Goal: Task Accomplishment & Management: Manage account settings

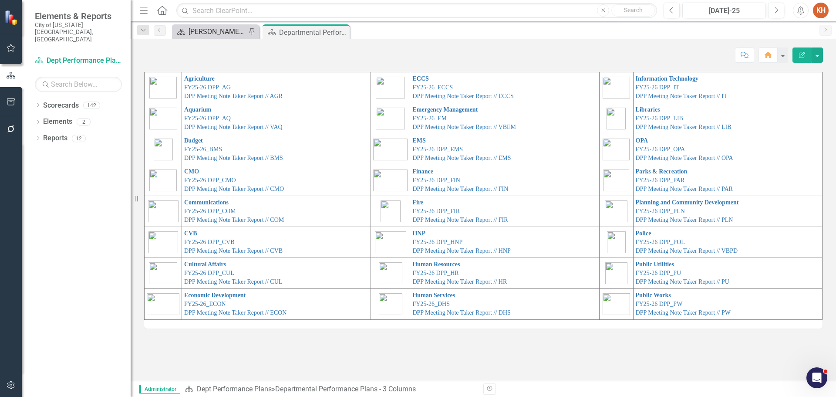
click at [217, 32] on div "[PERSON_NAME]'s Home" at bounding box center [217, 31] width 57 height 11
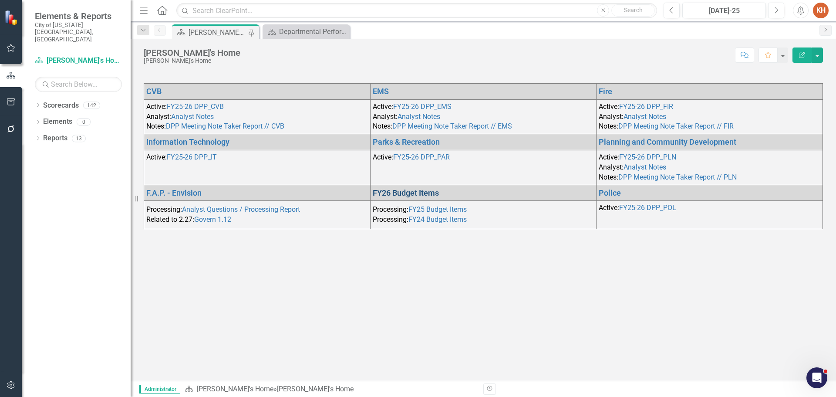
click at [422, 192] on link "FY26 Budget Items" at bounding box center [406, 192] width 66 height 9
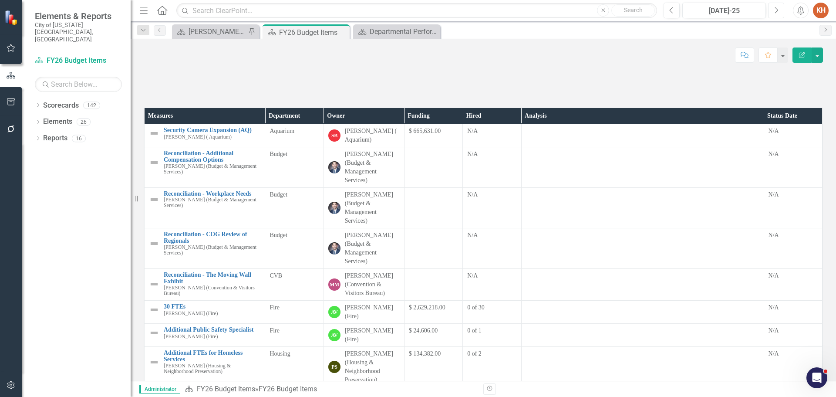
click at [774, 9] on icon "Next" at bounding box center [776, 11] width 5 height 8
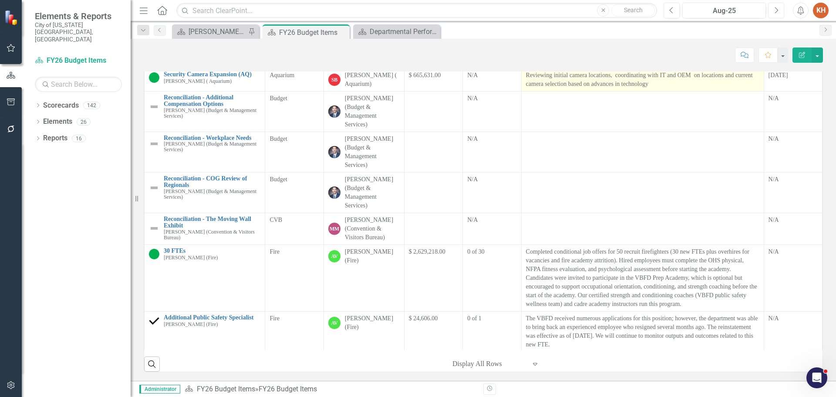
scroll to position [14, 0]
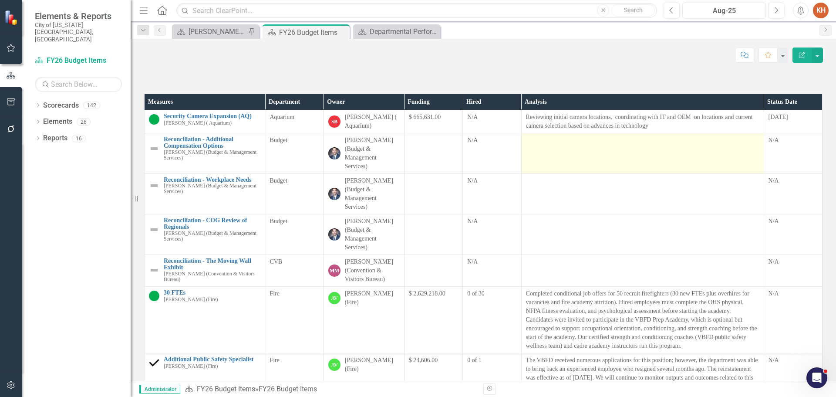
click at [585, 174] on td at bounding box center [642, 153] width 243 height 41
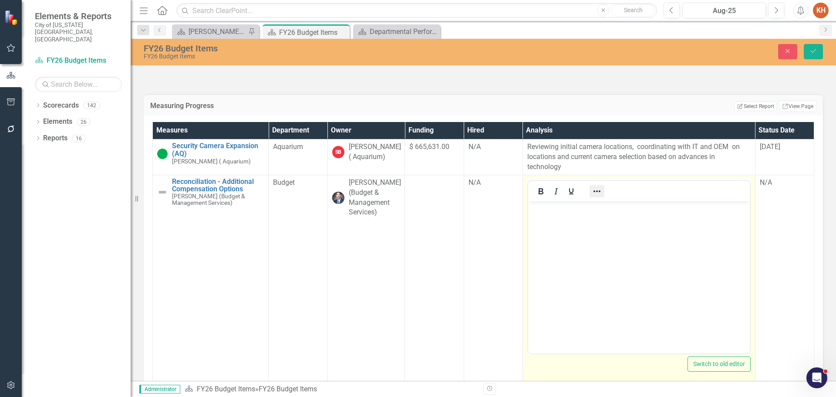
scroll to position [0, 0]
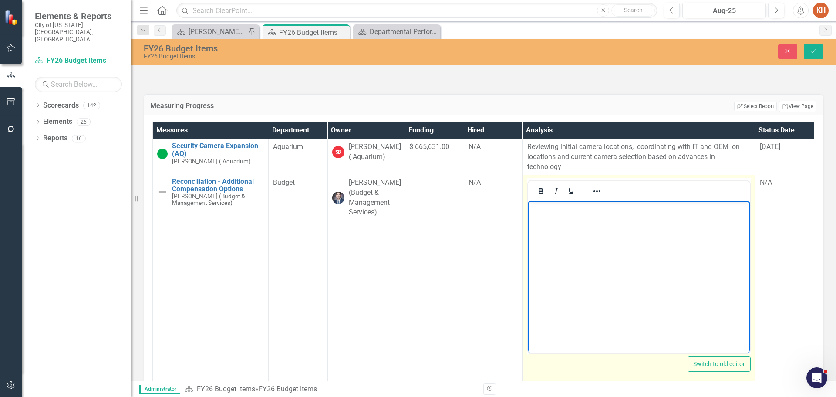
click at [595, 223] on body "Rich Text Area. Press ALT-0 for help." at bounding box center [639, 266] width 222 height 131
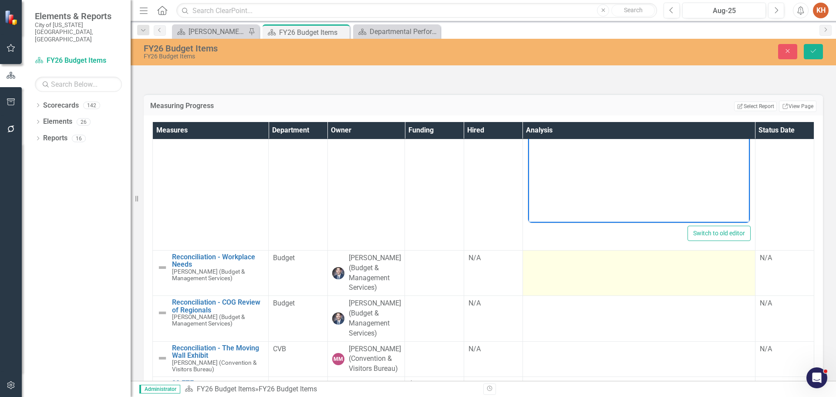
scroll to position [174, 0]
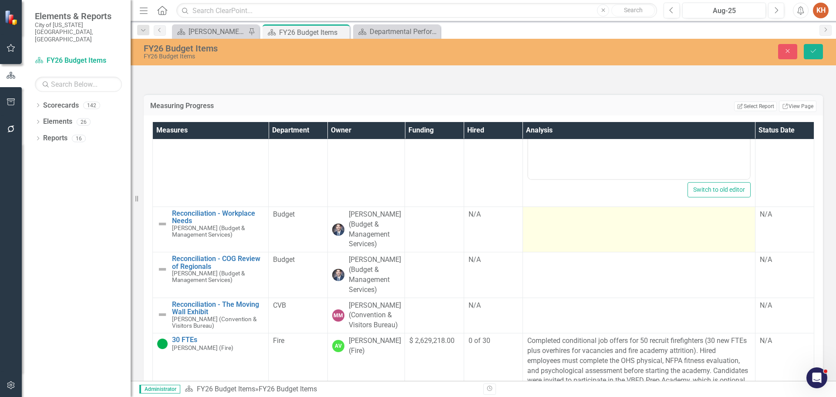
click at [625, 252] on td at bounding box center [639, 228] width 233 height 45
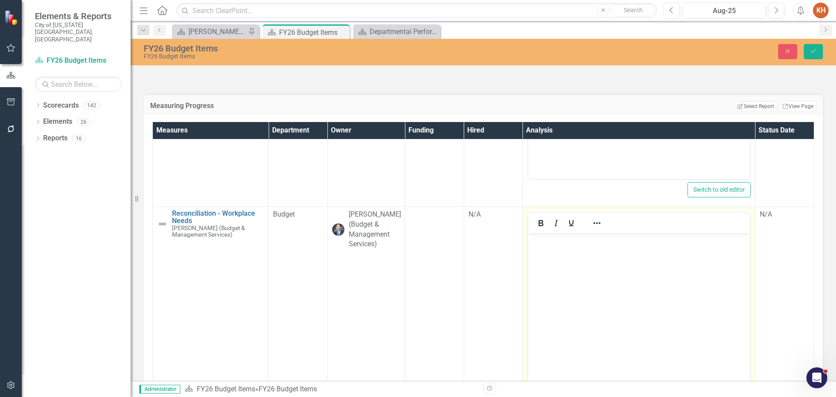
scroll to position [0, 0]
click at [606, 257] on body "Rich Text Area. Press ALT-0 for help." at bounding box center [639, 298] width 222 height 131
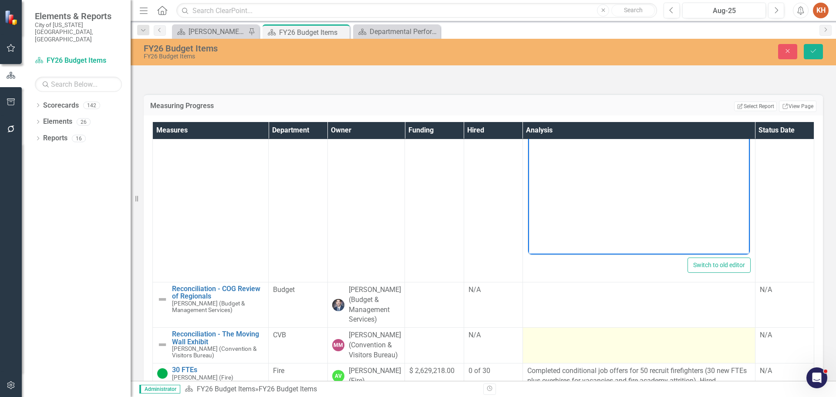
scroll to position [392, 0]
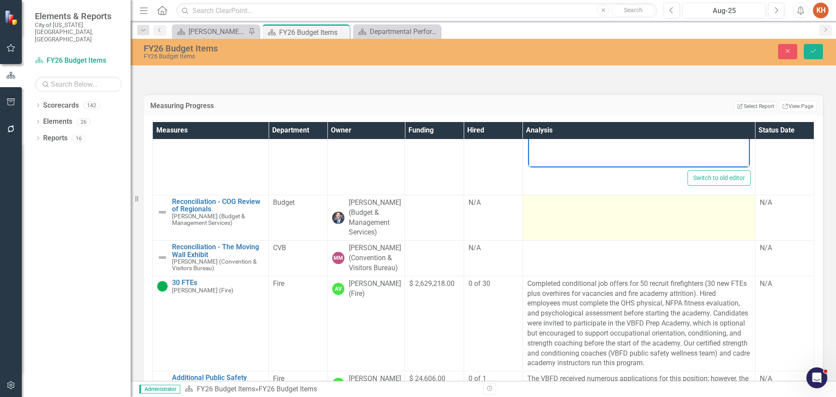
click at [594, 240] on td at bounding box center [639, 217] width 233 height 45
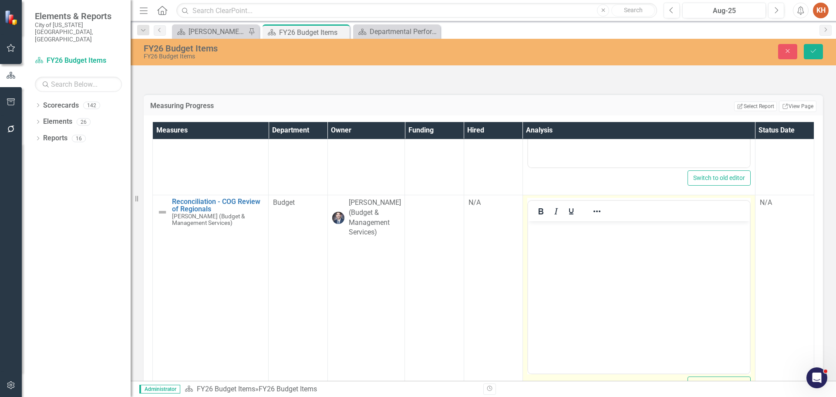
scroll to position [0, 0]
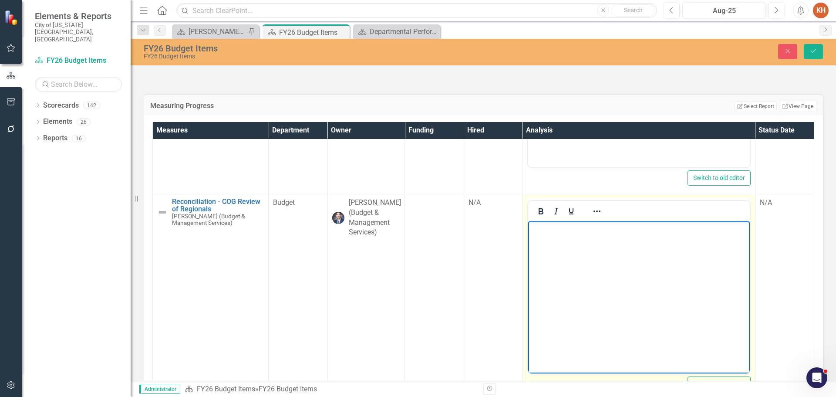
click at [596, 253] on body "Rich Text Area. Press ALT-0 for help." at bounding box center [639, 286] width 222 height 131
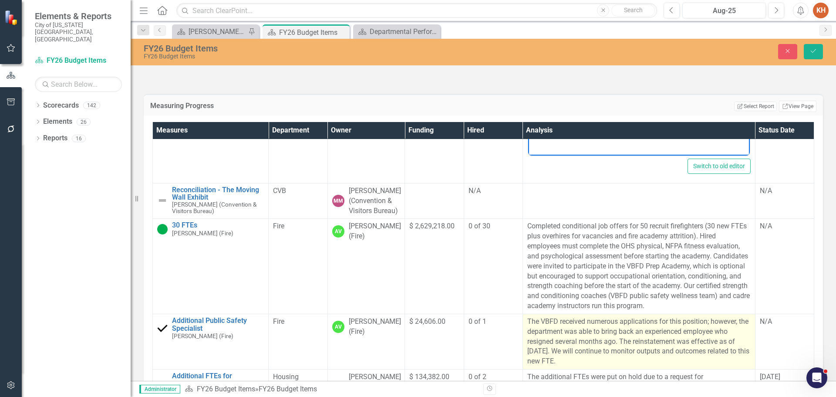
scroll to position [566, 0]
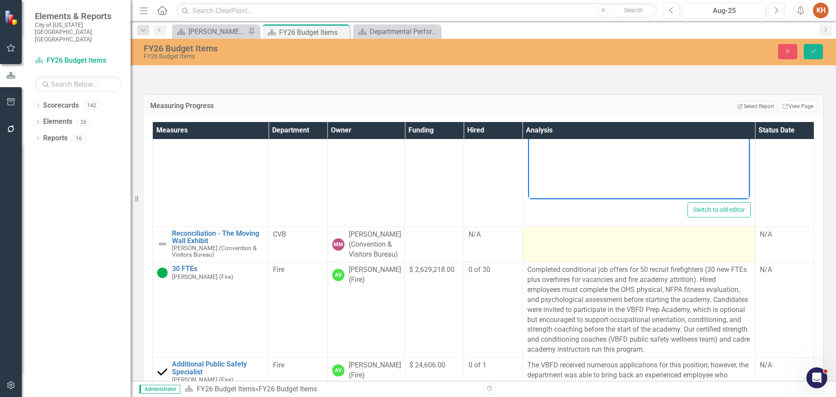
click at [593, 262] on td at bounding box center [639, 244] width 233 height 36
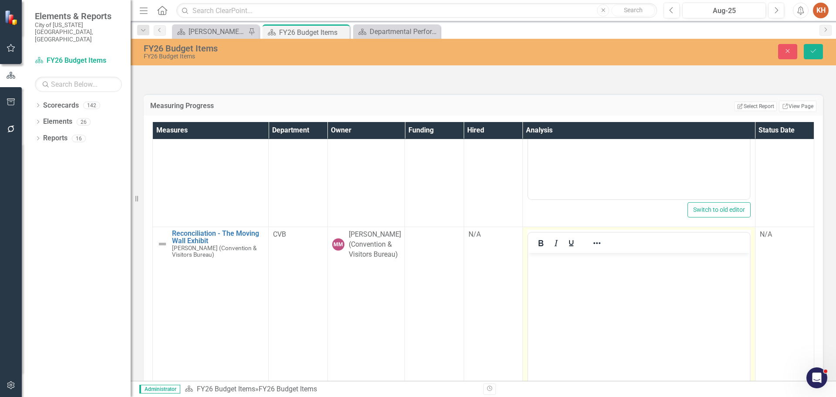
scroll to position [0, 0]
click at [593, 265] on p "Rich Text Area. Press ALT-0 for help." at bounding box center [638, 260] width 217 height 10
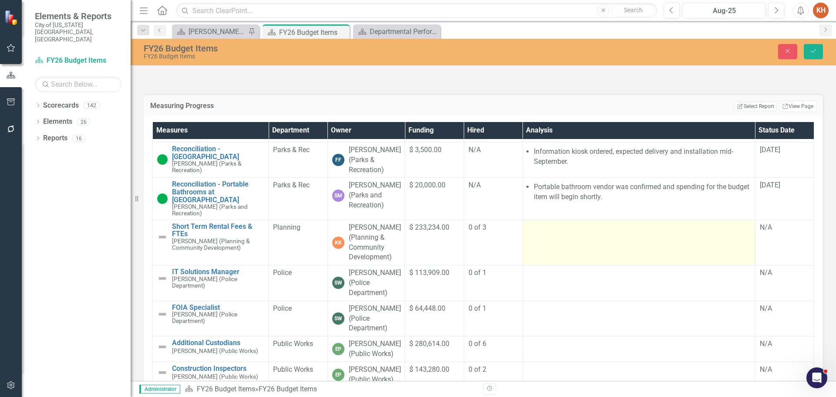
scroll to position [1394, 0]
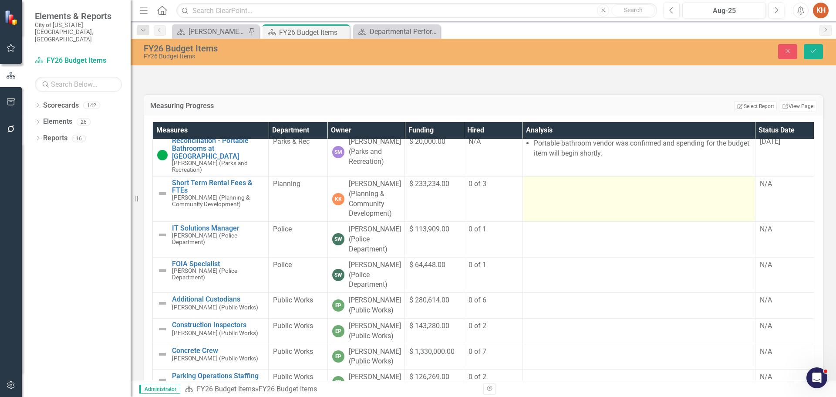
click at [575, 221] on td at bounding box center [639, 198] width 233 height 45
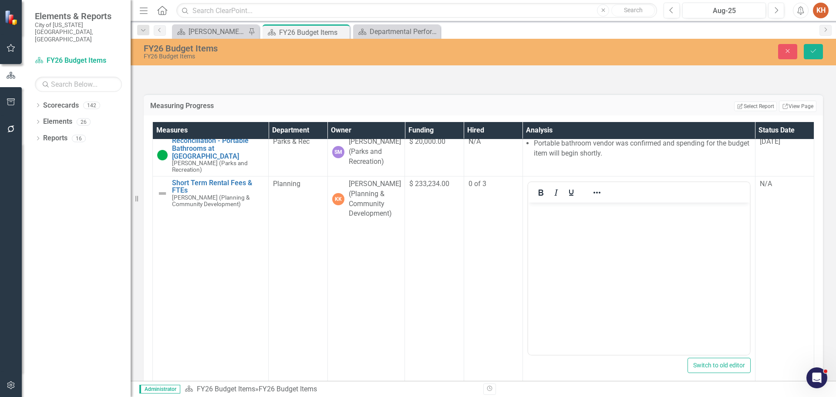
scroll to position [0, 0]
click at [596, 239] on body "Rich Text Area. Press ALT-0 for help." at bounding box center [639, 267] width 222 height 131
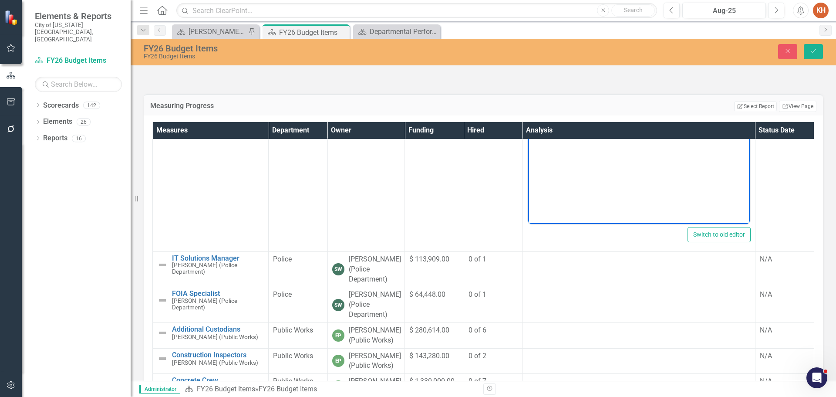
scroll to position [1568, 0]
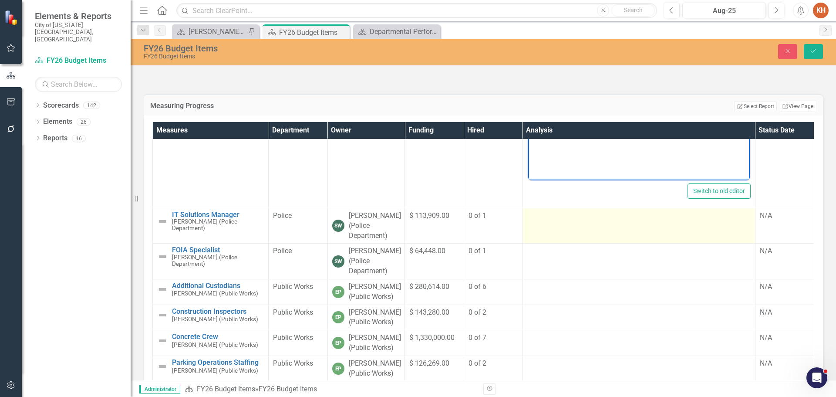
click at [582, 243] on td at bounding box center [639, 226] width 233 height 36
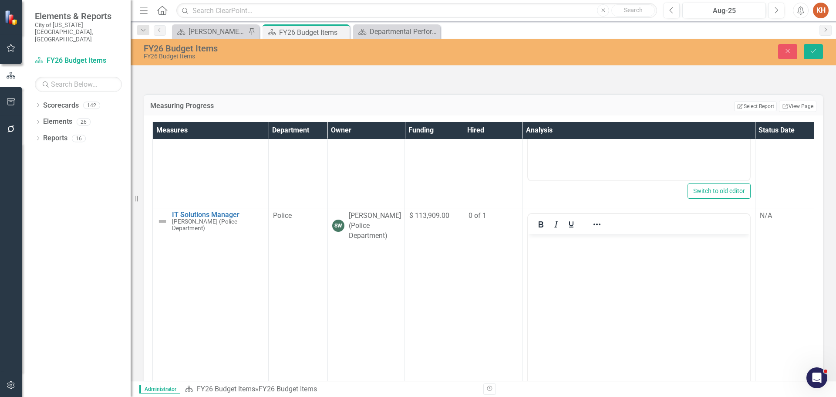
scroll to position [0, 0]
click at [592, 254] on body "Rich Text Area. Press ALT-0 for help." at bounding box center [639, 299] width 222 height 131
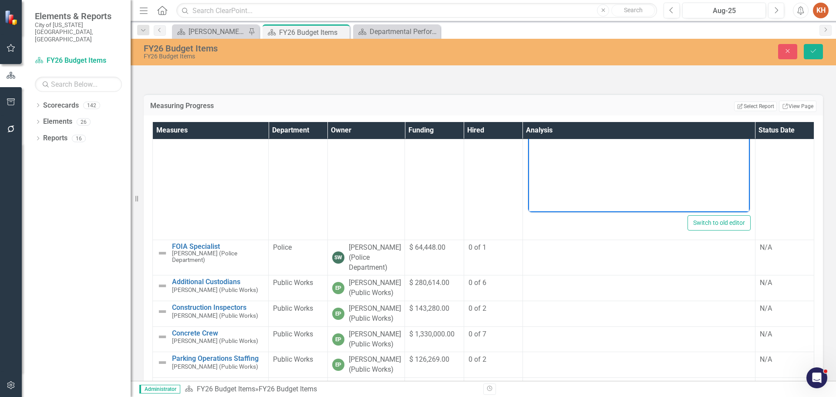
scroll to position [1829, 0]
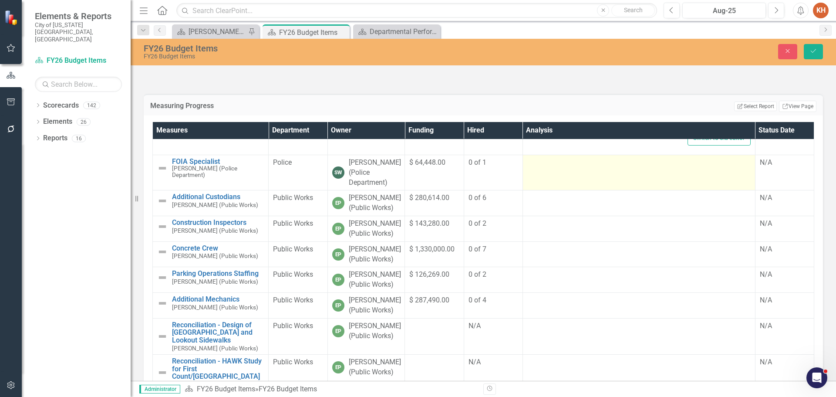
click at [573, 190] on td at bounding box center [639, 173] width 233 height 36
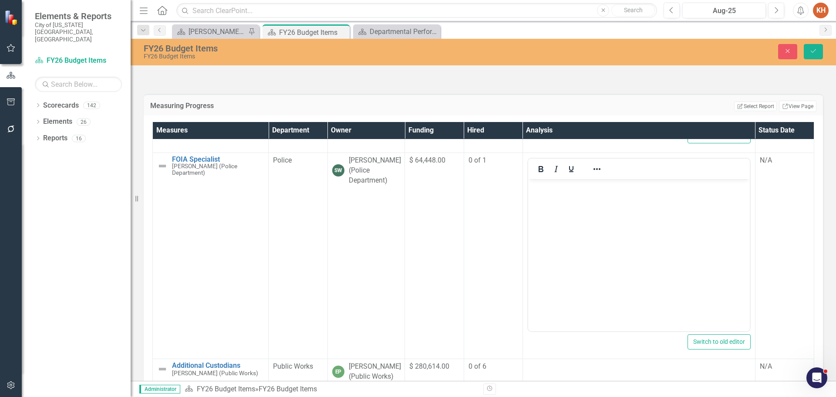
scroll to position [0, 0]
click at [608, 218] on body "Rich Text Area. Press ALT-0 for help." at bounding box center [639, 244] width 222 height 131
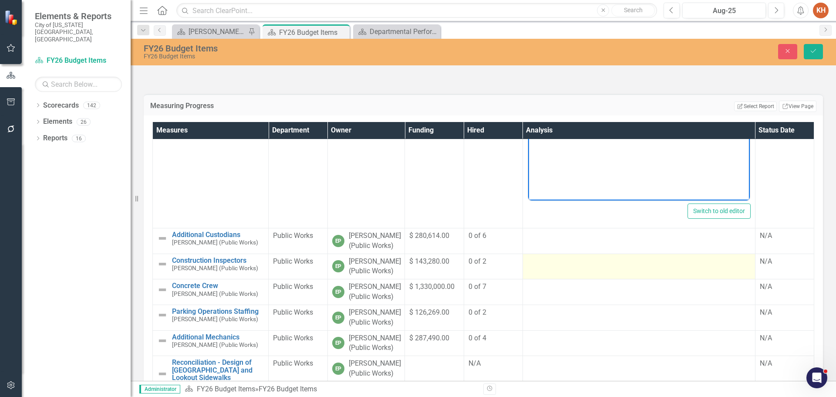
scroll to position [2003, 0]
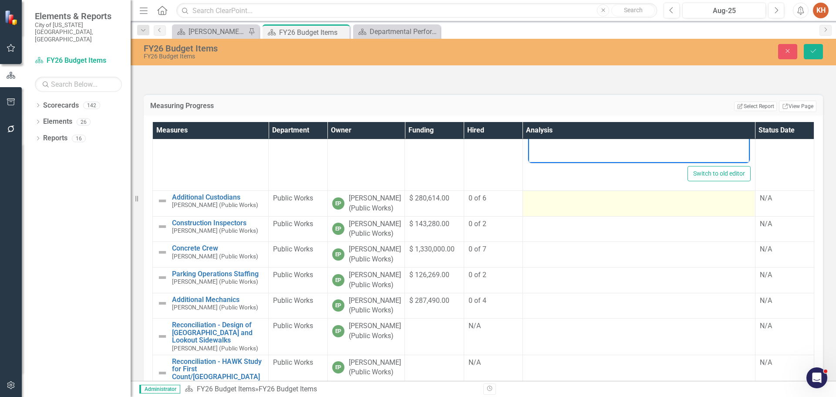
click at [592, 216] on td at bounding box center [639, 203] width 233 height 26
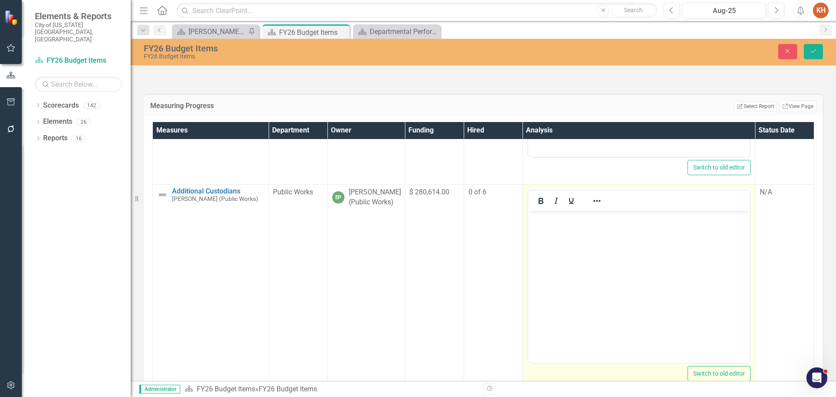
scroll to position [0, 0]
click at [590, 240] on body "Rich Text Area. Press ALT-0 for help." at bounding box center [639, 275] width 222 height 131
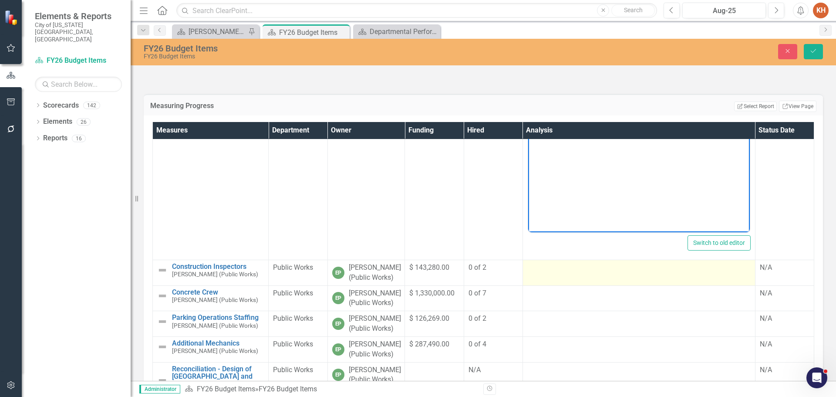
scroll to position [2178, 0]
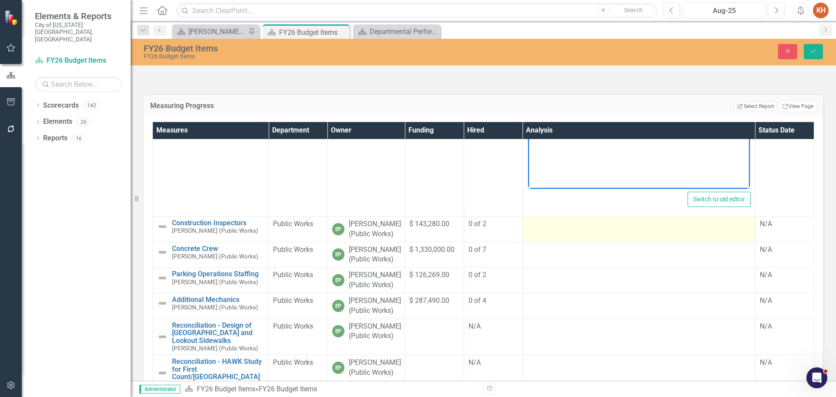
click at [583, 230] on div at bounding box center [638, 224] width 223 height 10
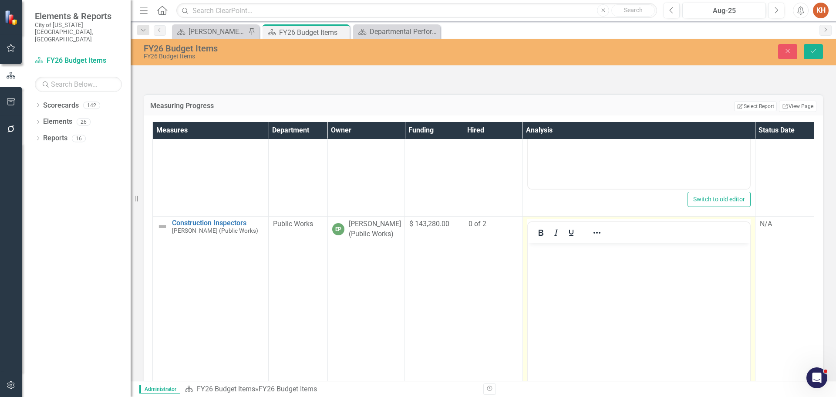
scroll to position [2221, 0]
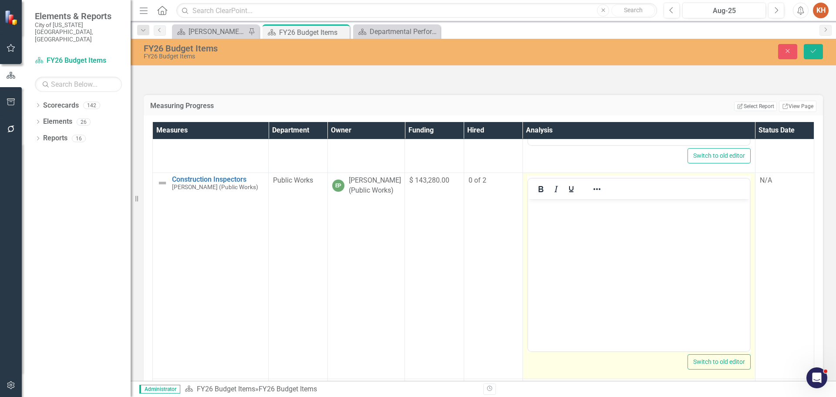
click at [590, 229] on body "Rich Text Area. Press ALT-0 for help." at bounding box center [639, 264] width 222 height 131
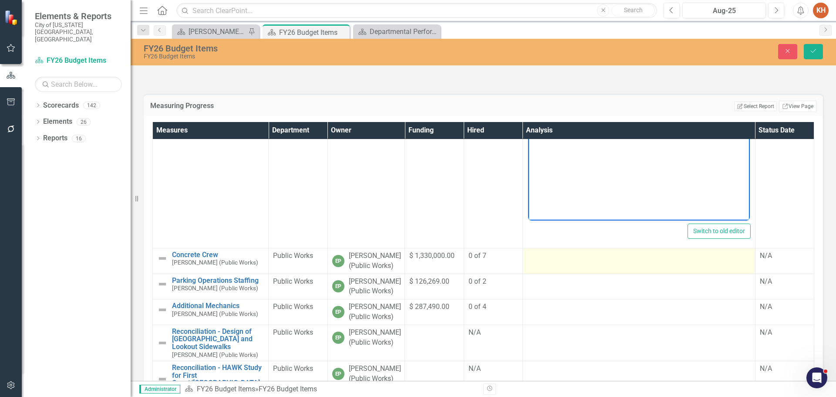
scroll to position [2395, 0]
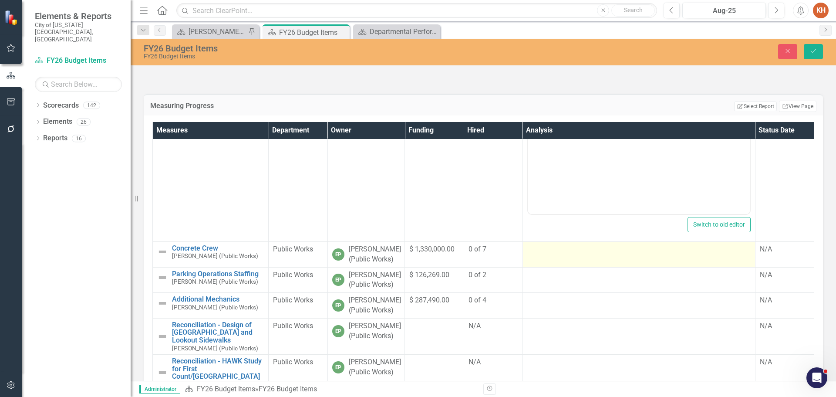
click at [582, 267] on td at bounding box center [639, 254] width 233 height 26
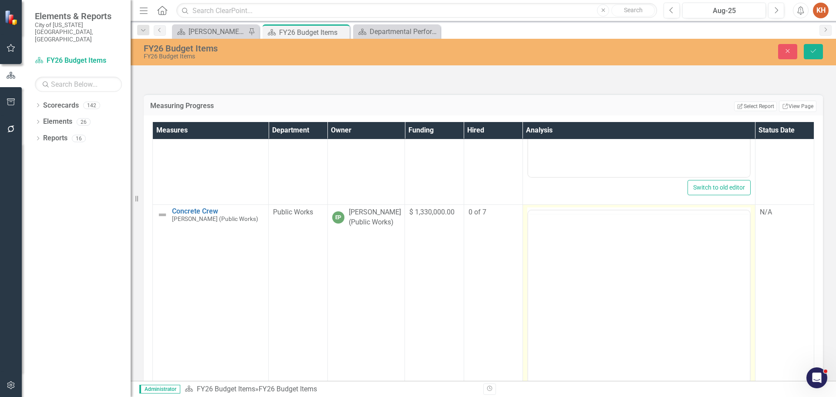
scroll to position [0, 0]
click at [594, 251] on body "Rich Text Area. Press ALT-0 for help." at bounding box center [639, 295] width 222 height 131
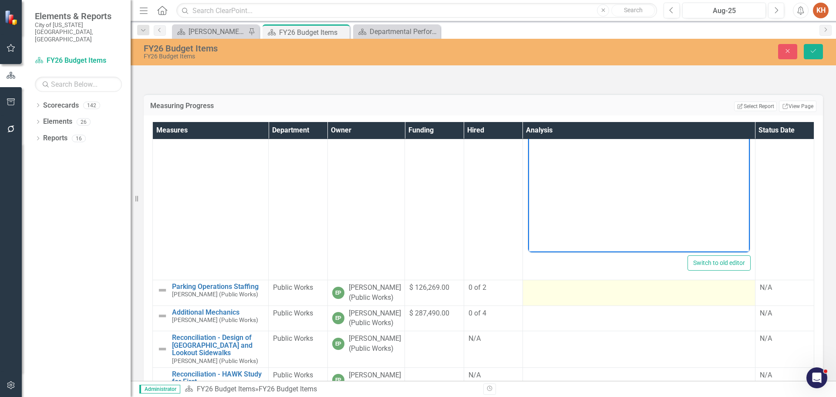
scroll to position [2570, 0]
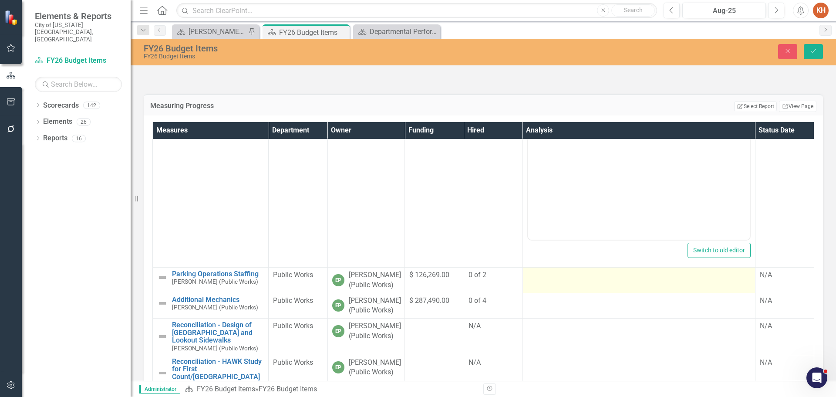
click at [584, 293] on td at bounding box center [639, 280] width 233 height 26
click at [586, 293] on td at bounding box center [639, 280] width 233 height 26
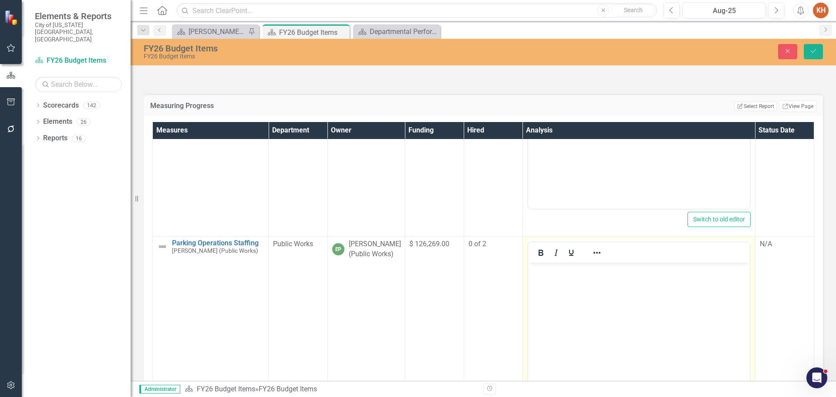
scroll to position [0, 0]
click at [587, 268] on p "Rich Text Area. Press ALT-0 for help." at bounding box center [638, 269] width 217 height 10
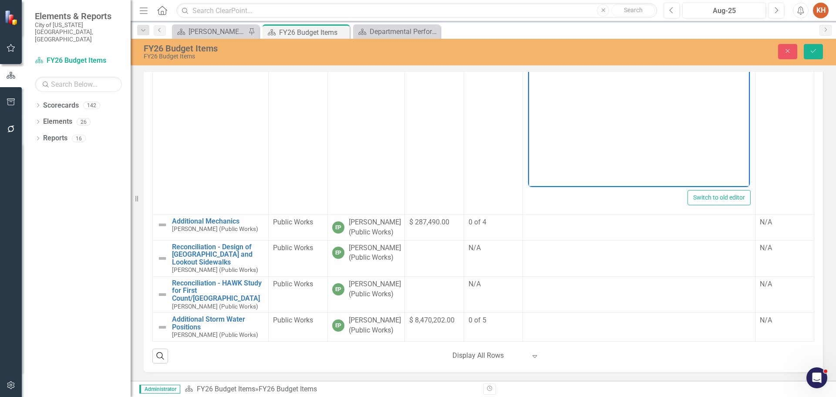
scroll to position [181, 0]
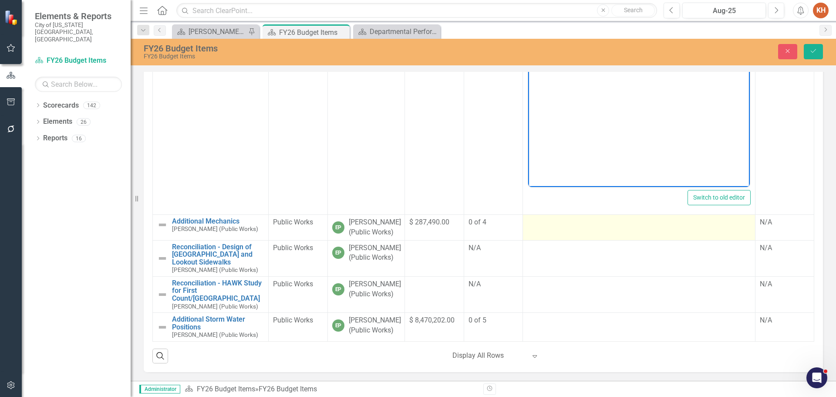
click at [588, 217] on td at bounding box center [639, 227] width 233 height 26
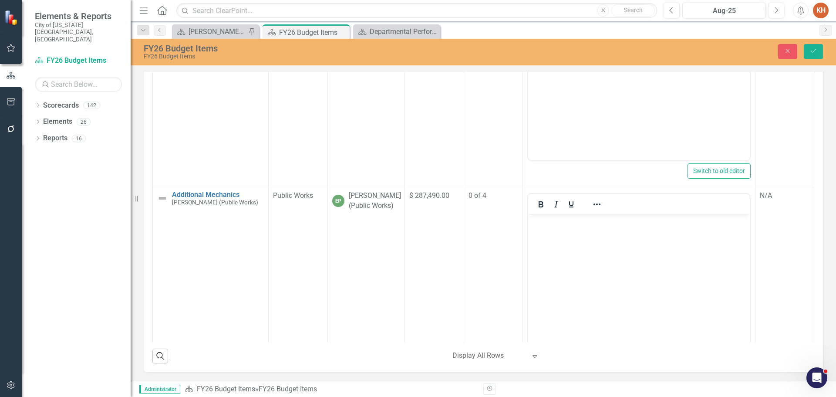
scroll to position [0, 0]
click at [592, 264] on body "Rich Text Area. Press ALT-0 for help." at bounding box center [639, 279] width 222 height 131
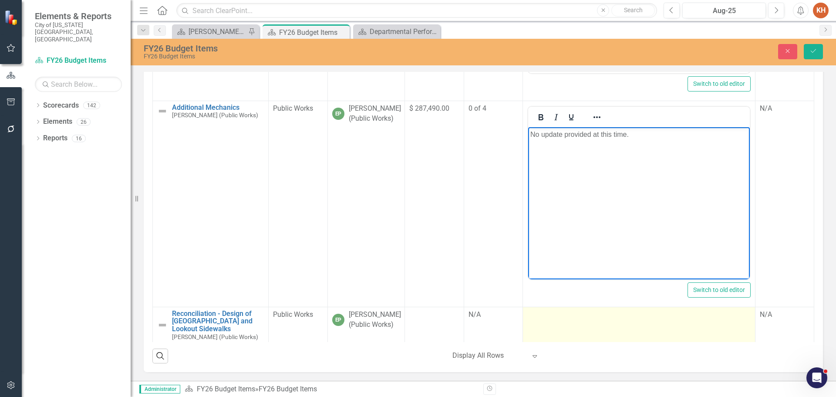
scroll to position [2877, 0]
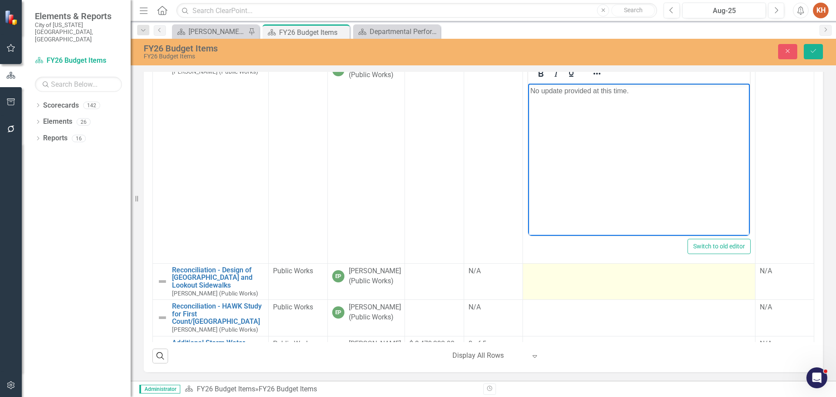
click at [570, 290] on td at bounding box center [639, 281] width 233 height 36
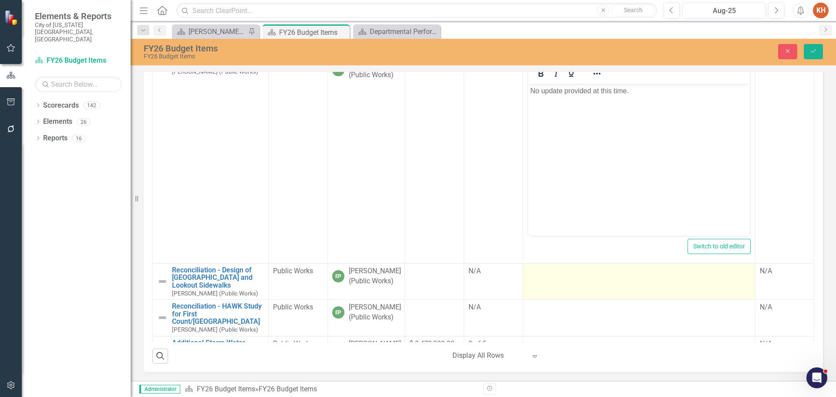
click at [570, 290] on td at bounding box center [639, 281] width 233 height 36
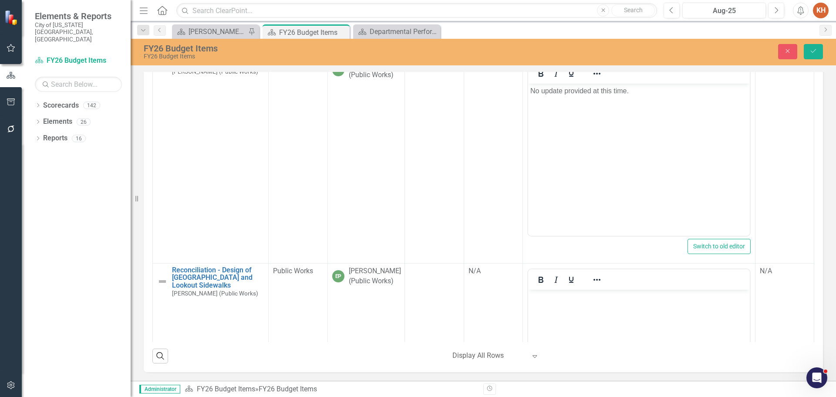
scroll to position [0, 0]
click at [579, 321] on body "Rich Text Area. Press ALT-0 for help." at bounding box center [639, 354] width 222 height 131
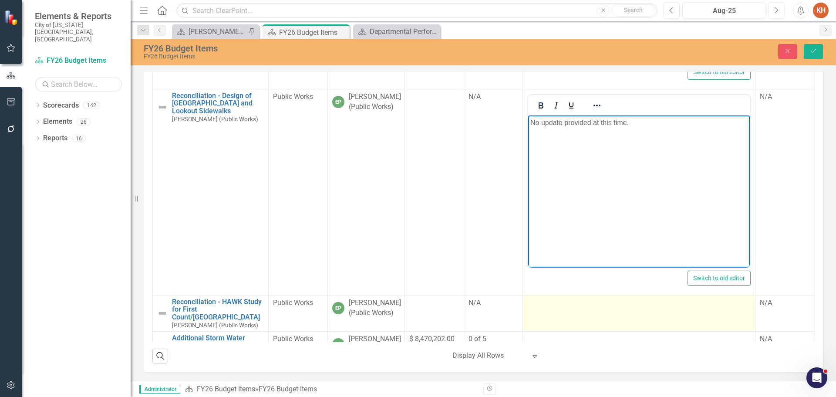
scroll to position [3086, 0]
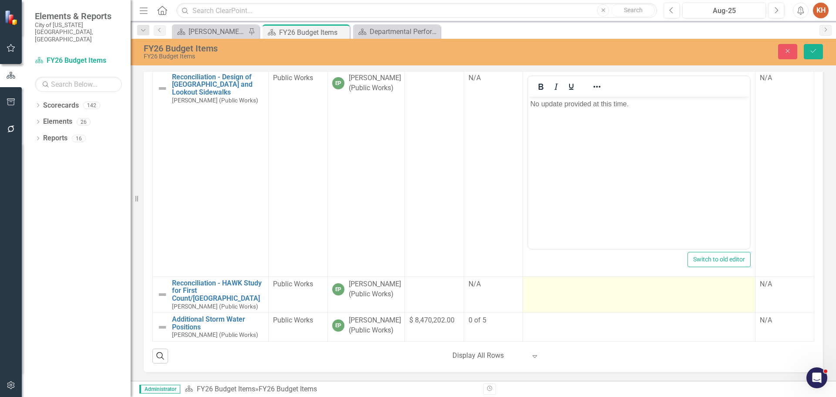
click at [571, 284] on td at bounding box center [639, 294] width 233 height 36
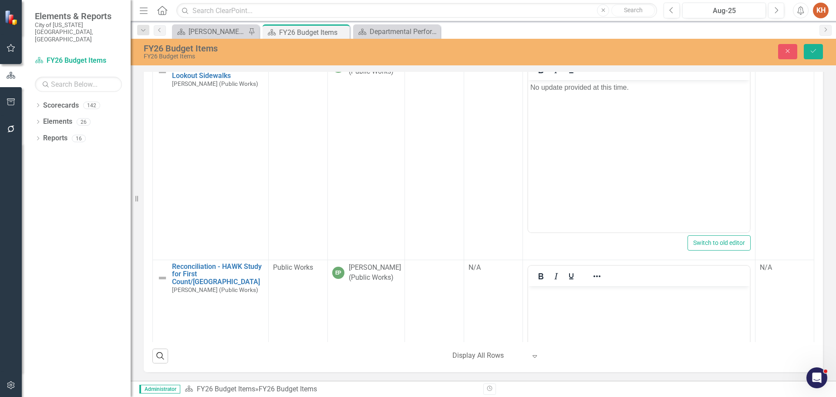
scroll to position [0, 0]
click at [584, 300] on body "Rich Text Area. Press ALT-0 for help." at bounding box center [639, 351] width 222 height 131
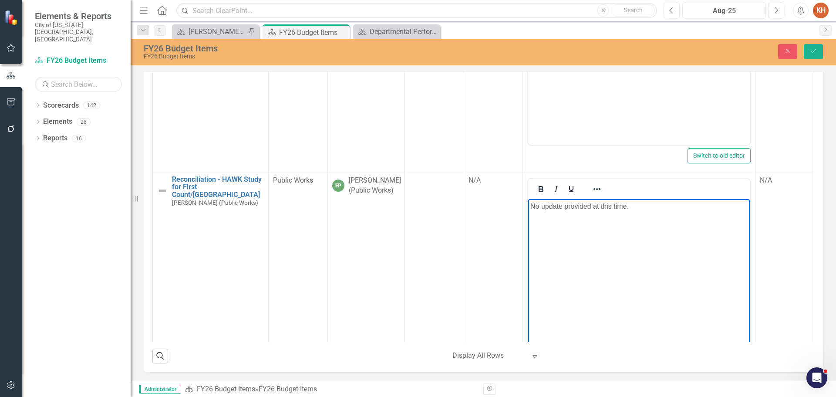
scroll to position [3256, 0]
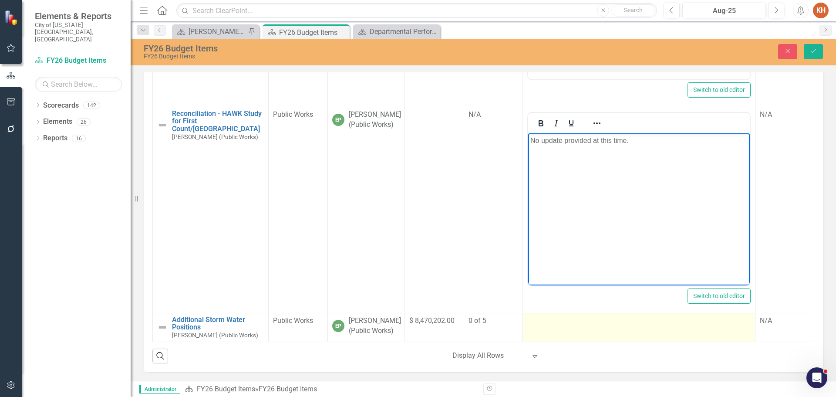
click at [574, 321] on td at bounding box center [639, 327] width 233 height 29
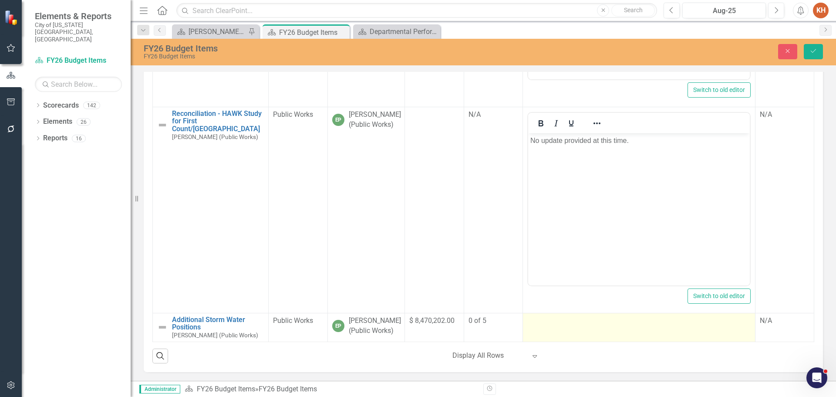
click at [574, 320] on td at bounding box center [639, 327] width 233 height 29
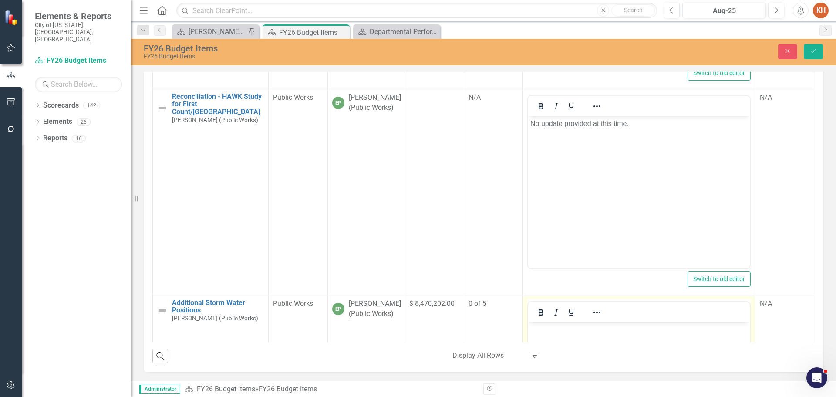
scroll to position [0, 0]
click at [592, 328] on p "Rich Text Area. Press ALT-0 for help." at bounding box center [638, 329] width 217 height 10
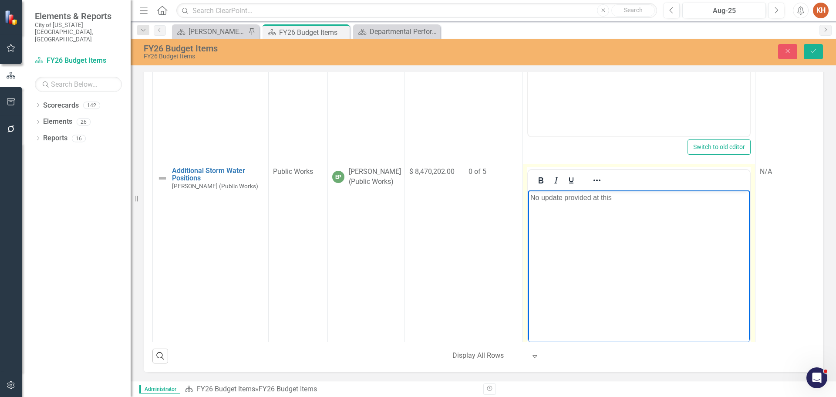
scroll to position [3426, 0]
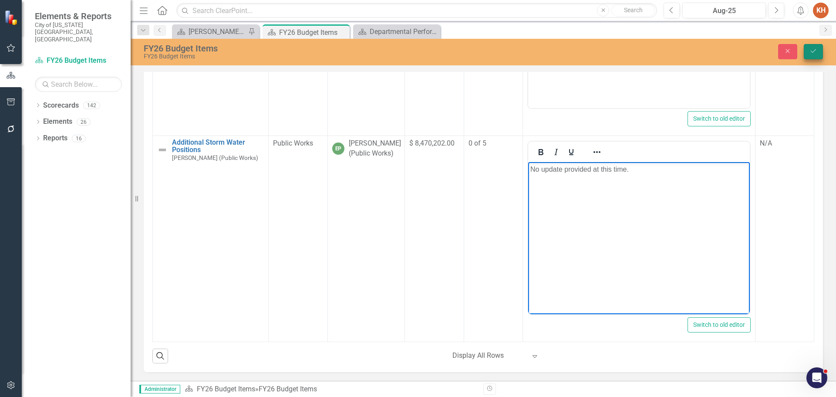
click at [811, 50] on icon "Save" at bounding box center [814, 51] width 8 height 6
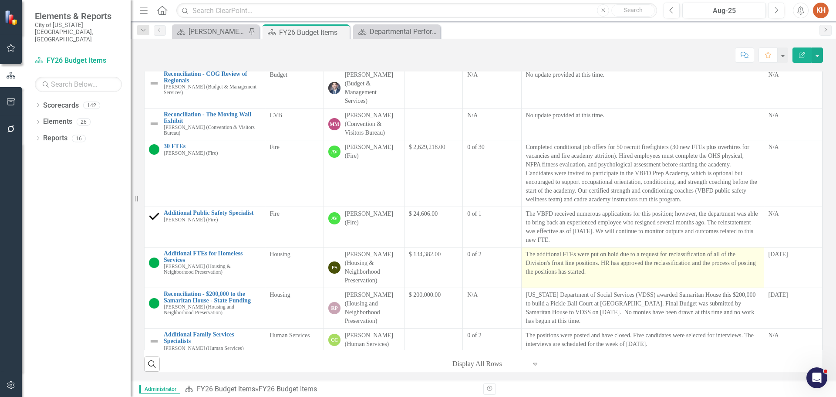
scroll to position [17, 0]
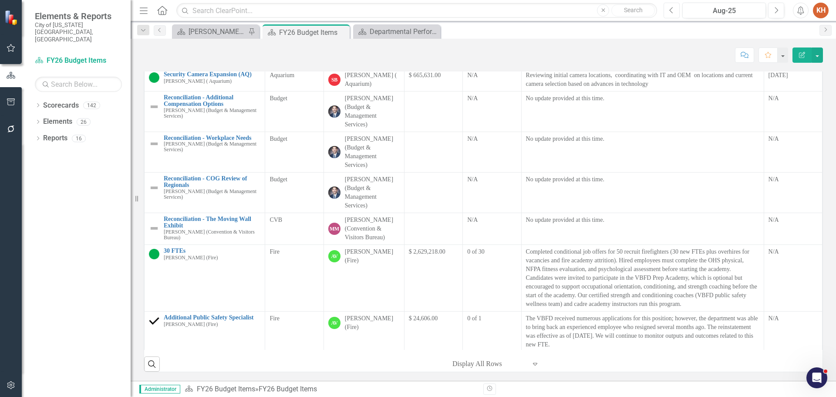
click at [670, 10] on icon "button" at bounding box center [671, 10] width 3 height 6
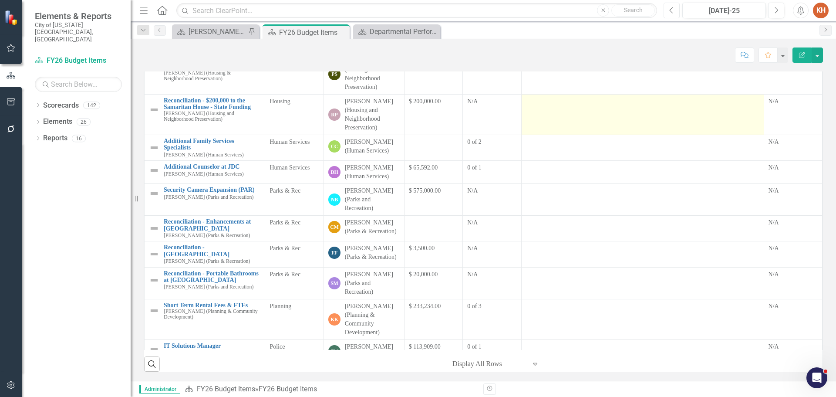
scroll to position [19, 0]
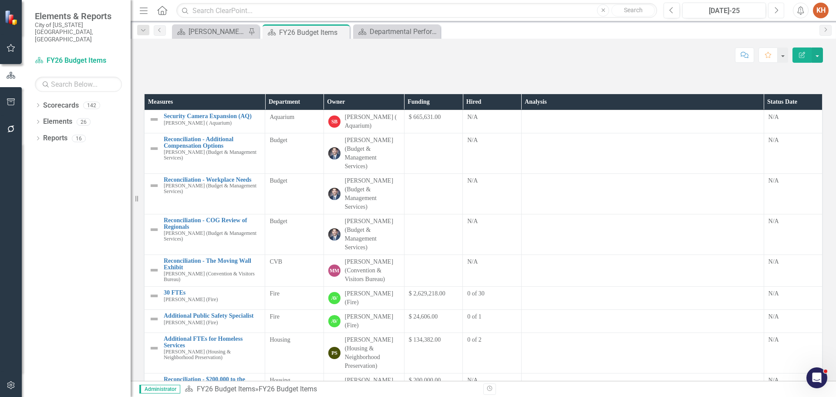
click at [777, 9] on icon "button" at bounding box center [776, 10] width 3 height 6
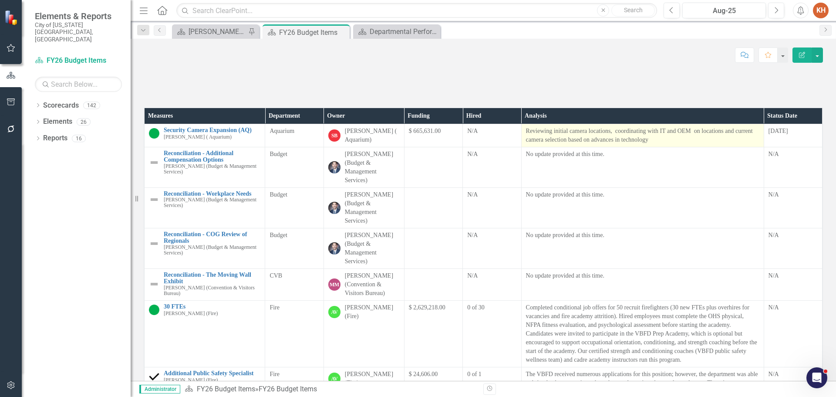
click at [585, 144] on p "Reviewing initial camera locations, coordinating with IT and OEM on locations a…" at bounding box center [642, 135] width 233 height 17
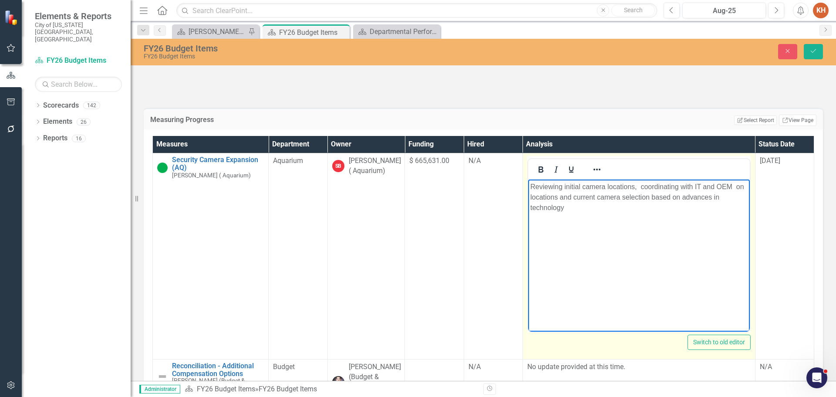
click at [638, 187] on p "Reviewing initial camera locations, coordinating with IT and OEM on locations a…" at bounding box center [638, 197] width 217 height 31
click at [594, 170] on icon "Reveal or hide additional toolbar items" at bounding box center [597, 170] width 7 height 2
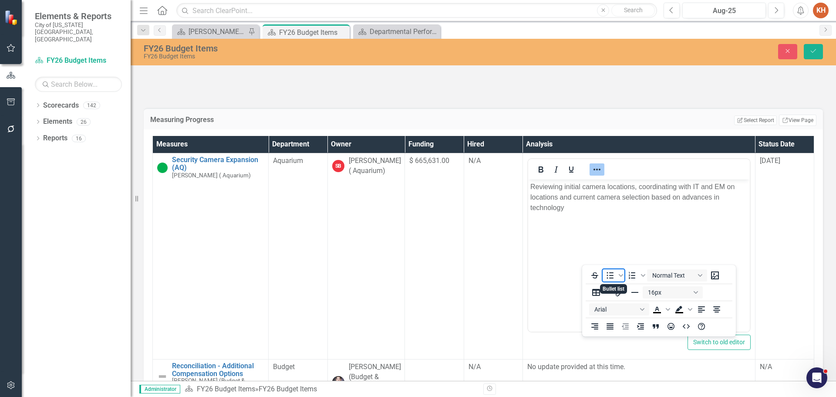
click at [607, 274] on icon "Bullet list" at bounding box center [610, 275] width 10 height 10
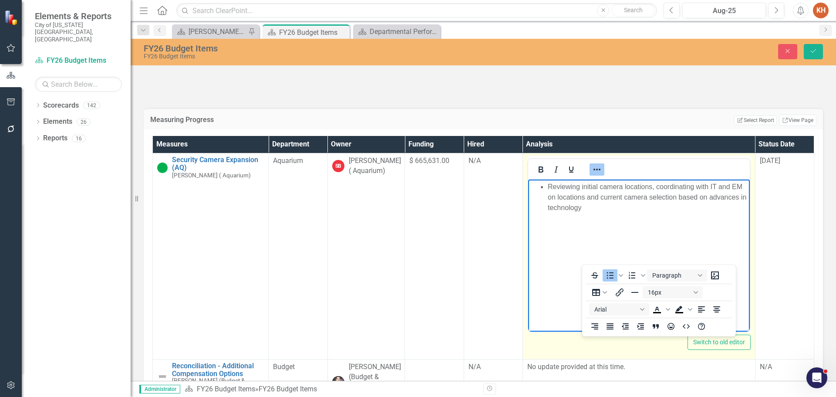
click at [592, 175] on icon "Reveal or hide additional toolbar items" at bounding box center [597, 169] width 10 height 10
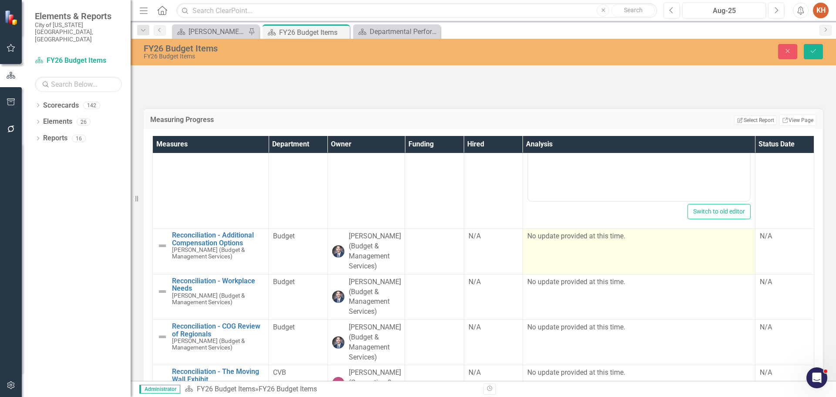
scroll to position [174, 0]
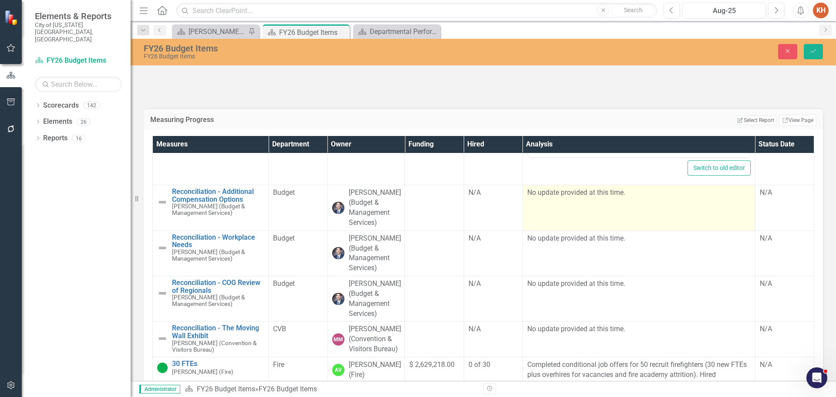
click at [608, 230] on td "No update provided at this time." at bounding box center [639, 207] width 233 height 45
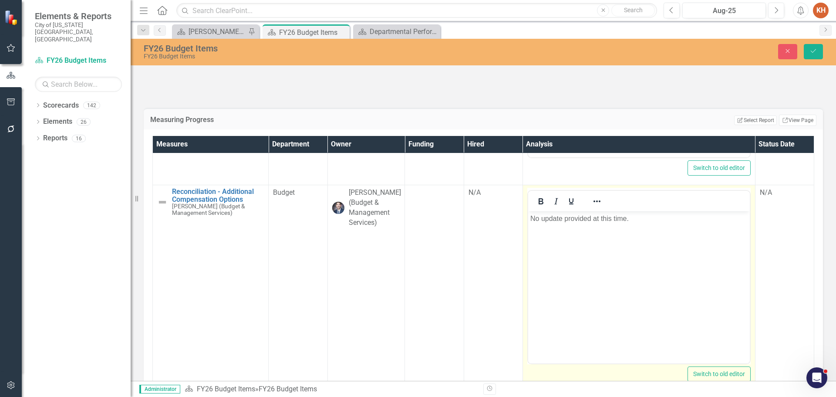
scroll to position [0, 0]
click at [618, 230] on body "No update provided at this time." at bounding box center [639, 276] width 222 height 131
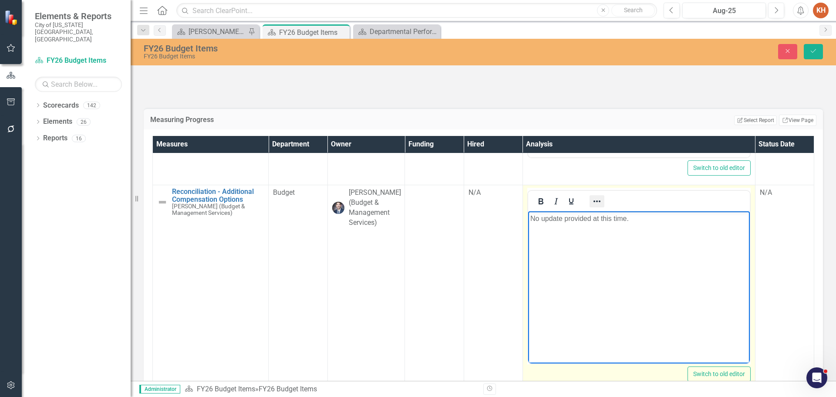
click at [592, 206] on icon "Reveal or hide additional toolbar items" at bounding box center [597, 201] width 10 height 10
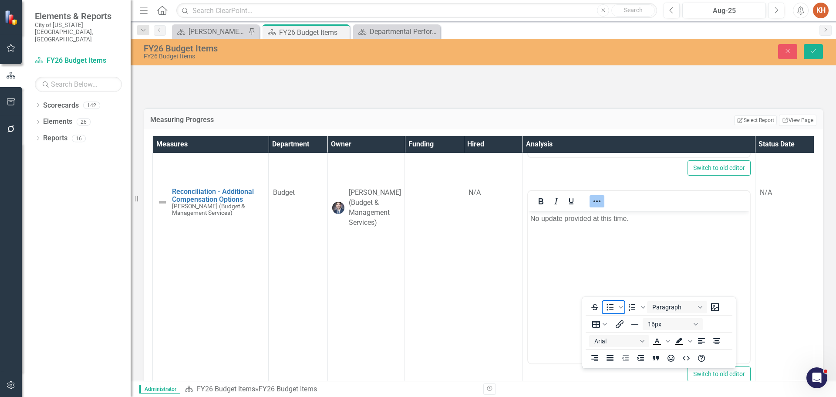
click at [610, 306] on icon "Bullet list" at bounding box center [610, 307] width 10 height 10
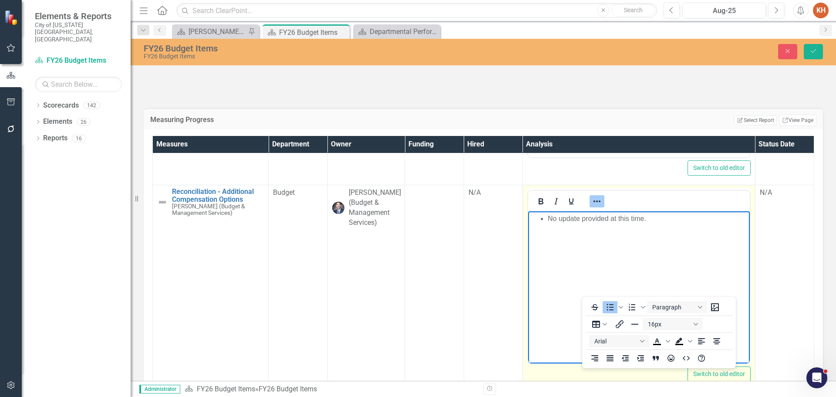
click at [555, 234] on body "No update provided at this time." at bounding box center [639, 276] width 222 height 131
click at [575, 216] on li "No update provided at this time." at bounding box center [647, 218] width 200 height 10
copy li "No update provided at this time."
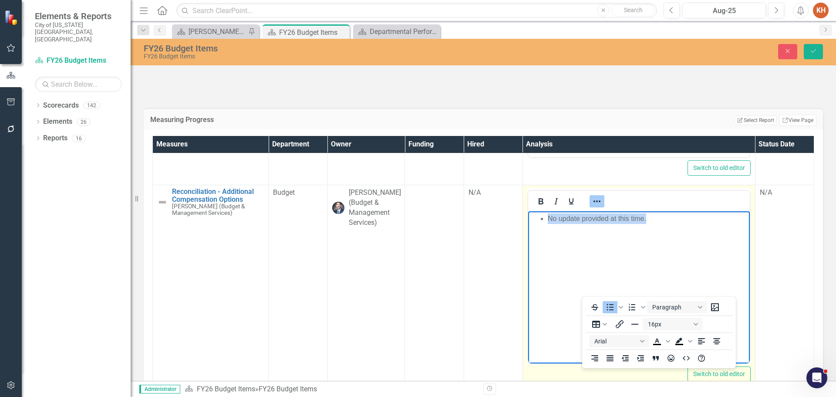
click at [592, 206] on icon "Reveal or hide additional toolbar items" at bounding box center [597, 201] width 10 height 10
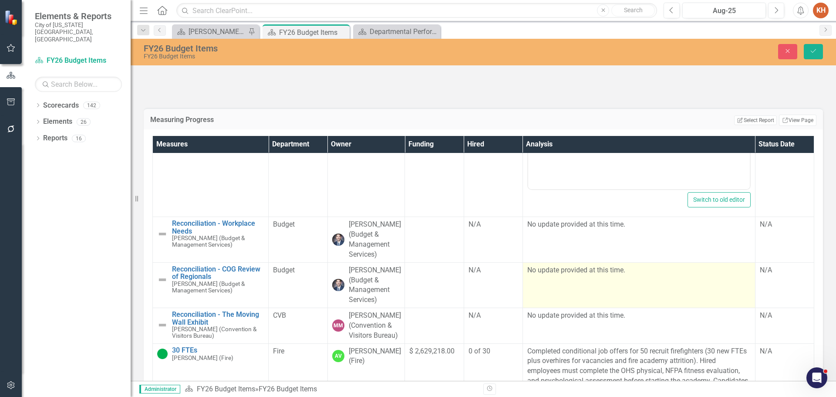
scroll to position [392, 0]
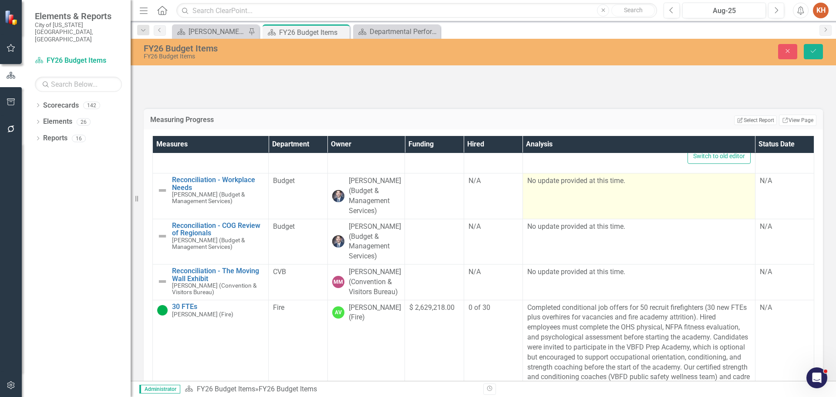
click at [595, 219] on td "No update provided at this time." at bounding box center [639, 195] width 233 height 45
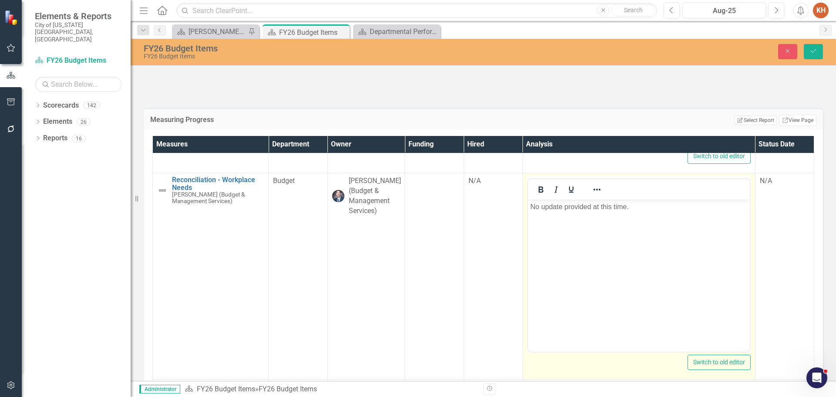
scroll to position [0, 0]
click at [592, 224] on body "No update provided at this time." at bounding box center [639, 264] width 222 height 131
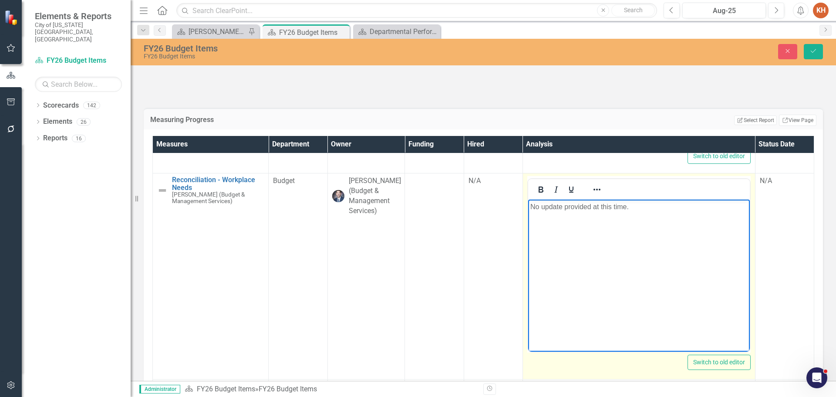
paste body "Rich Text Area. Press ALT-0 for help."
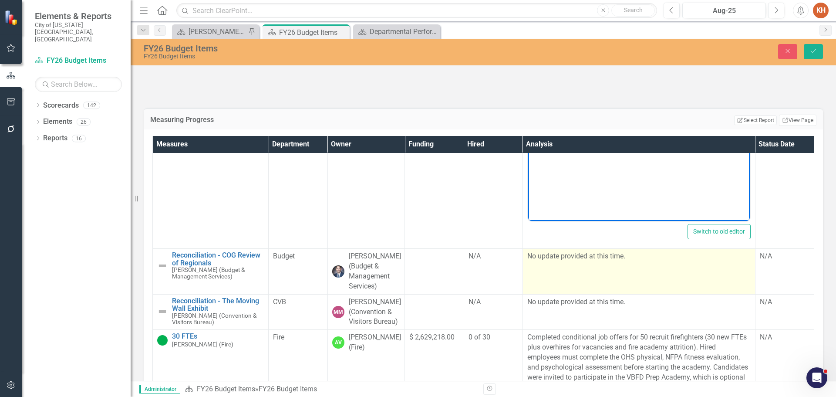
scroll to position [566, 0]
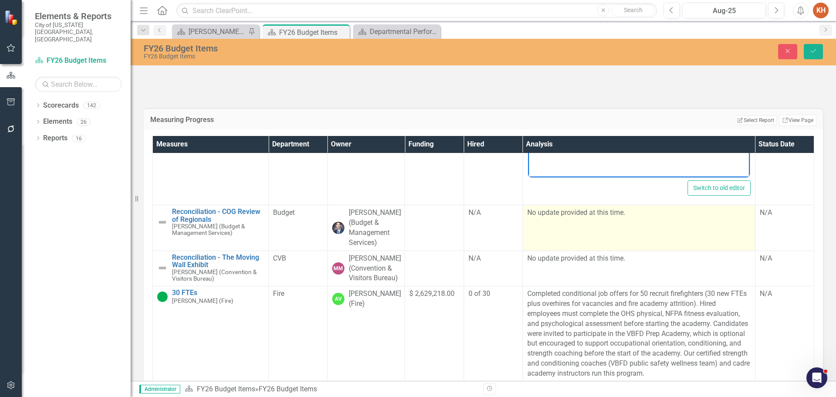
click at [586, 250] on td "No update provided at this time." at bounding box center [639, 227] width 233 height 45
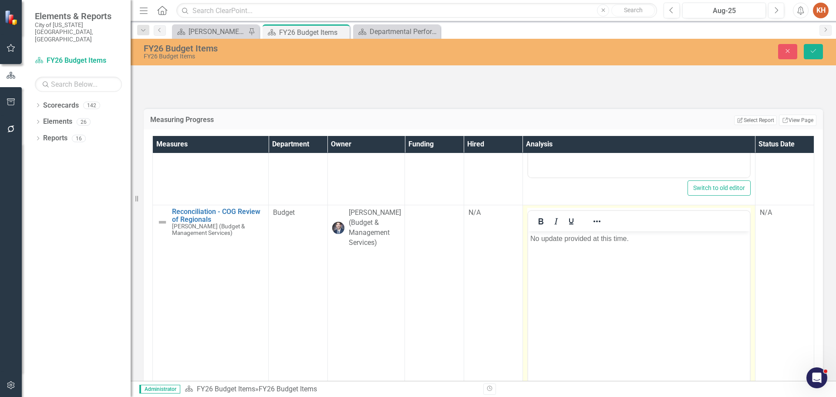
scroll to position [0, 0]
click at [597, 250] on body "No update provided at this time." at bounding box center [639, 296] width 222 height 131
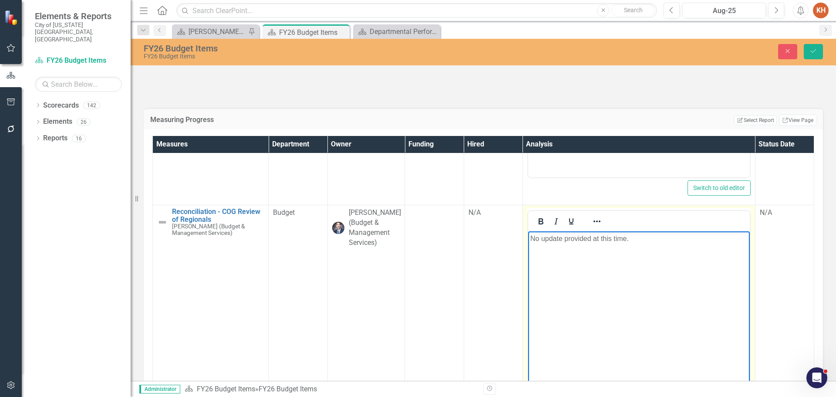
paste body "Rich Text Area. Press ALT-0 for help."
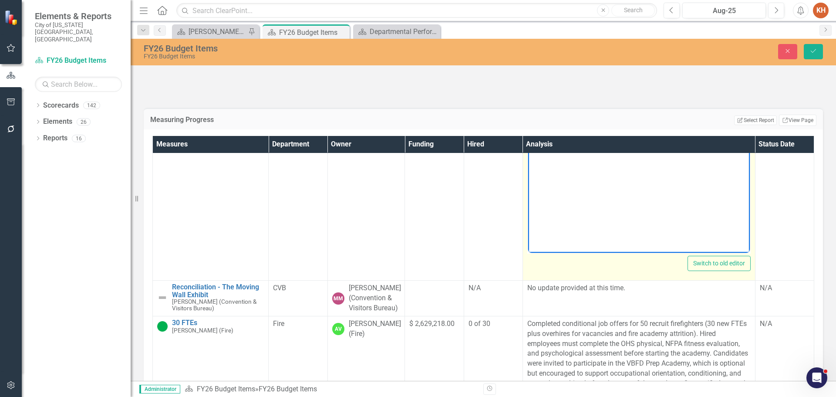
scroll to position [740, 0]
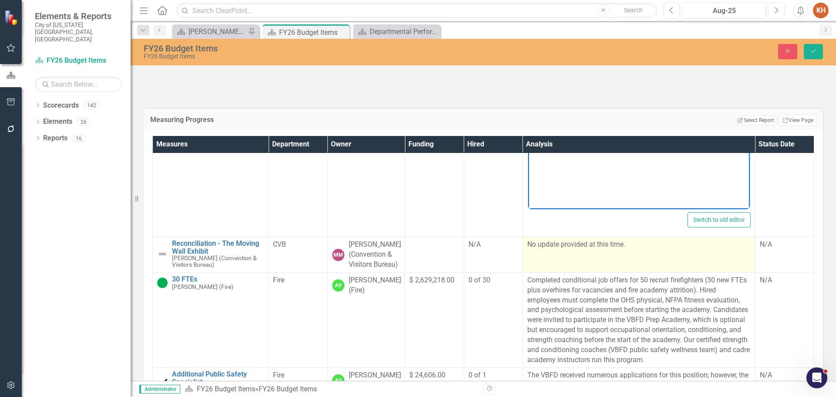
click at [588, 273] on td "No update provided at this time." at bounding box center [639, 255] width 233 height 36
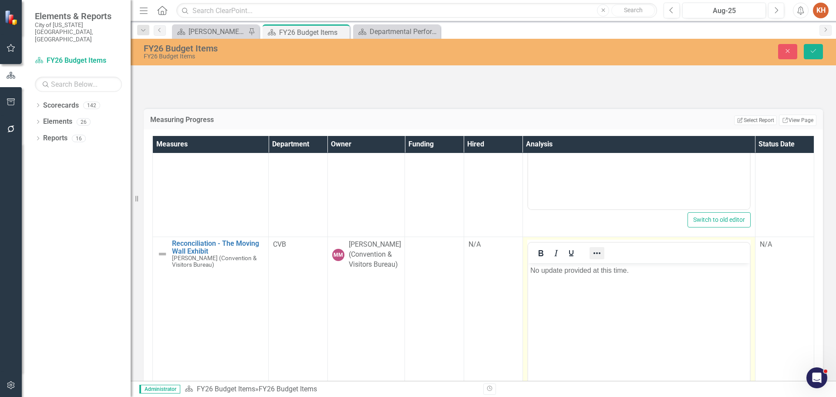
scroll to position [0, 0]
click at [608, 277] on body "No update provided at this time." at bounding box center [639, 328] width 222 height 131
paste body "Rich Text Area. Press ALT-0 for help."
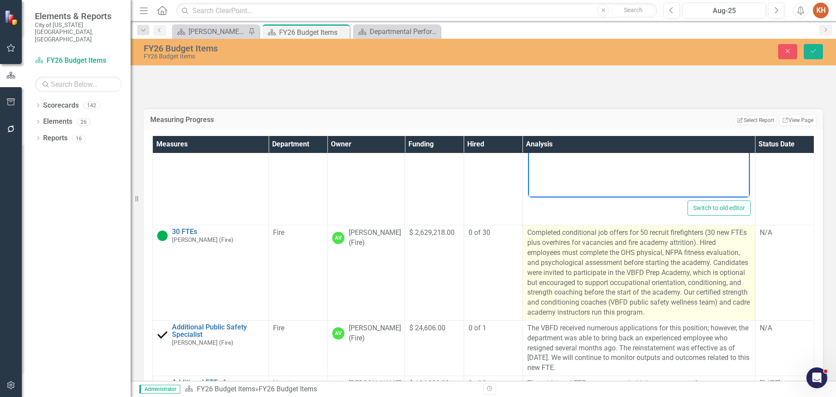
scroll to position [1002, 0]
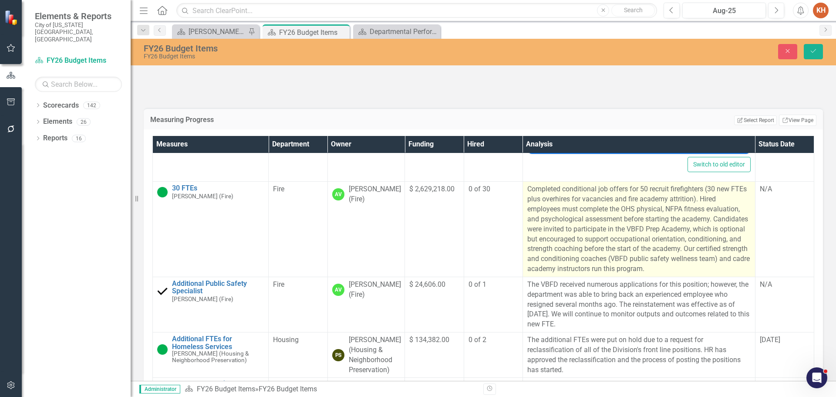
click at [587, 274] on p "Completed conditional job offers for 50 recruit firefighters (30 new FTEs plus …" at bounding box center [638, 229] width 223 height 90
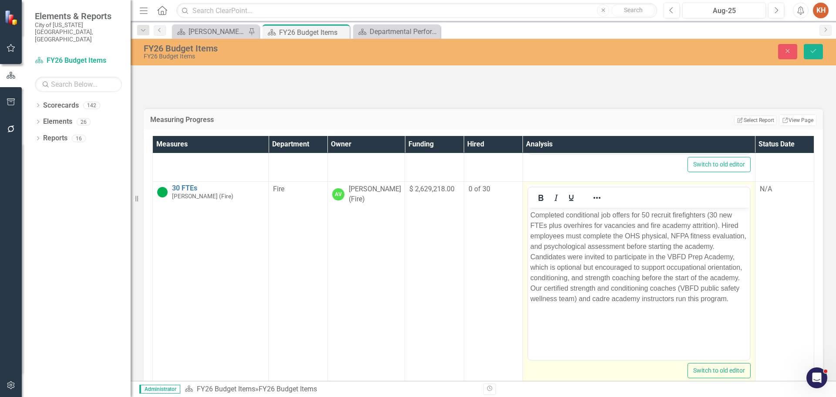
scroll to position [0, 0]
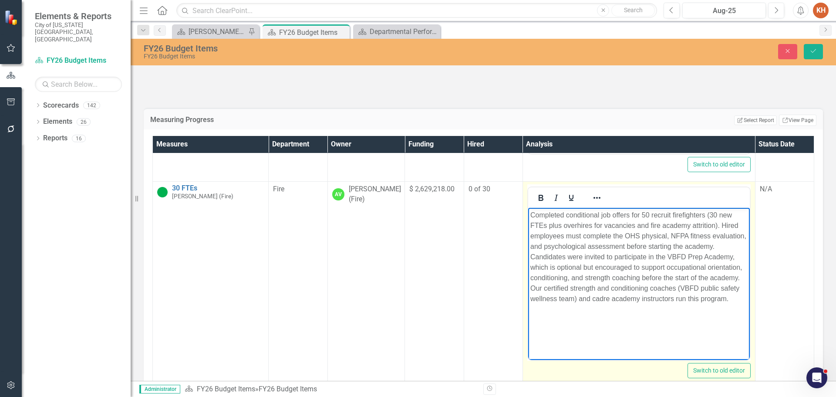
click at [605, 253] on p "Completed conditional job offers for 50 recruit firefighters (30 new FTEs plus …" at bounding box center [638, 257] width 217 height 94
click at [592, 203] on icon "Reveal or hide additional toolbar items" at bounding box center [597, 198] width 10 height 10
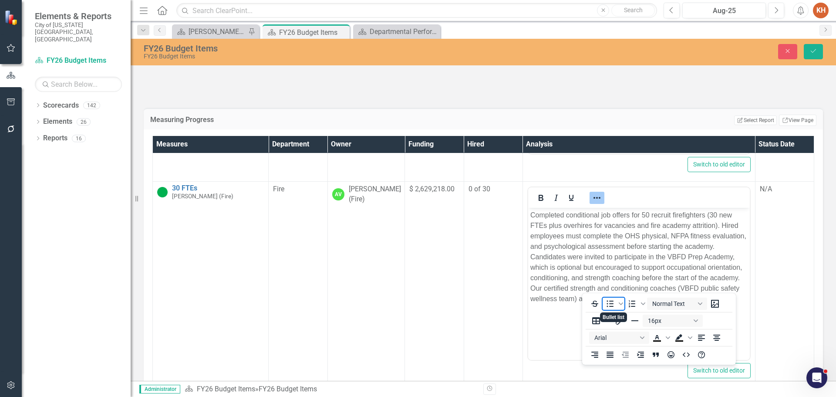
click at [610, 302] on icon "Bullet list" at bounding box center [610, 303] width 10 height 10
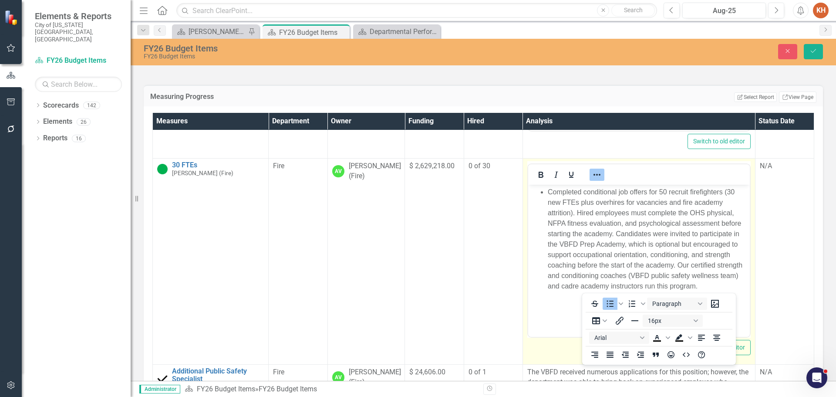
click at [588, 183] on div at bounding box center [596, 174] width 25 height 17
click at [594, 176] on icon "Reveal or hide additional toolbar items" at bounding box center [597, 175] width 7 height 2
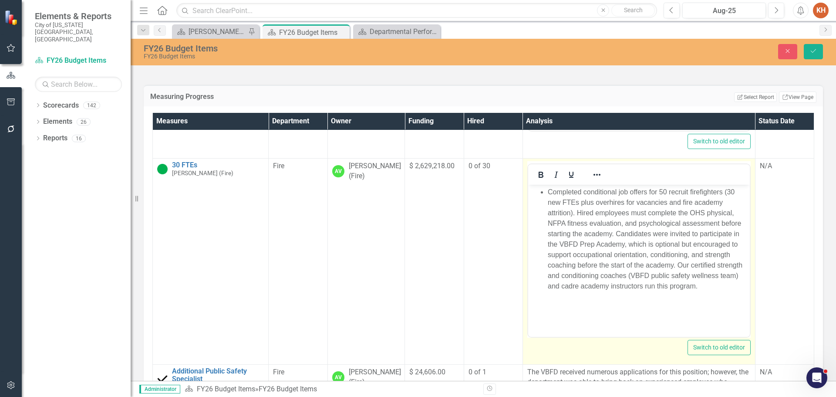
click at [608, 203] on li "Completed conditional job offers for 50 recruit firefighters (30 new FTEs plus …" at bounding box center [647, 239] width 200 height 105
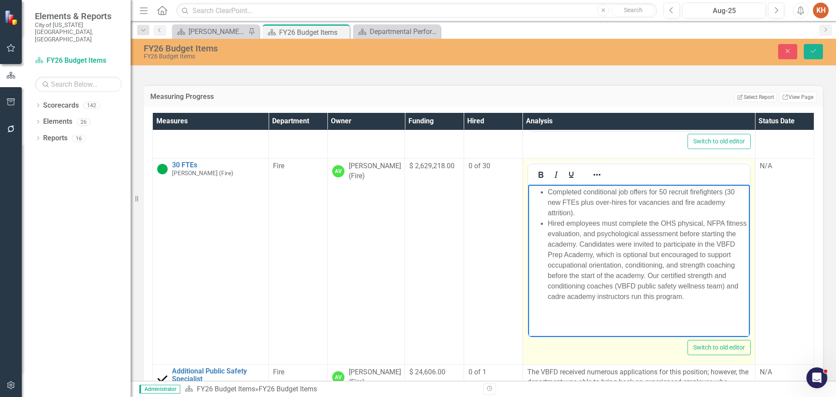
scroll to position [1045, 0]
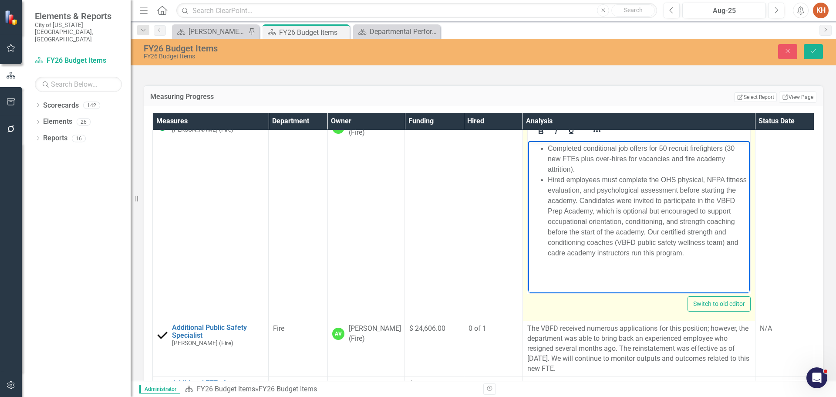
click at [613, 200] on li "Hired employees must complete the OHS physical, NFPA fitness evaluation, and ps…" at bounding box center [647, 217] width 200 height 84
click at [644, 243] on li "Candidates were invited to participate in the VBFD Prep Academy, which is optio…" at bounding box center [647, 237] width 200 height 63
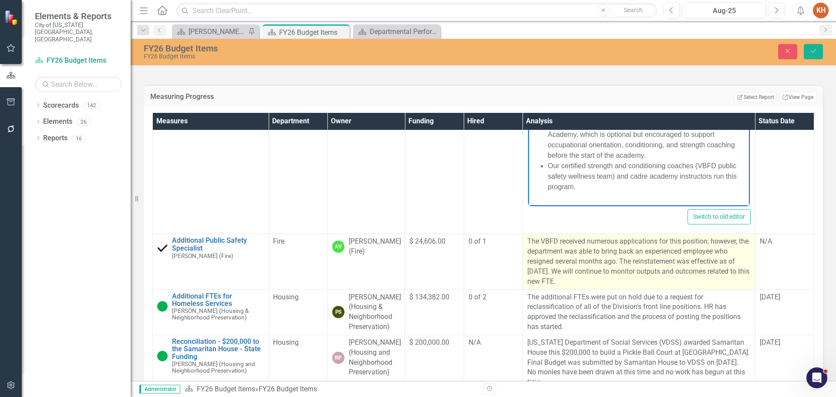
scroll to position [1176, 0]
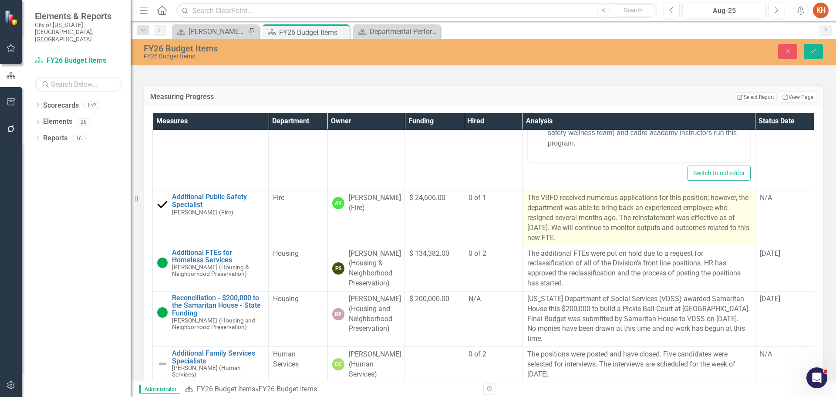
click at [598, 243] on p "The VBFD received numerous applications for this position; however, the departm…" at bounding box center [638, 218] width 223 height 50
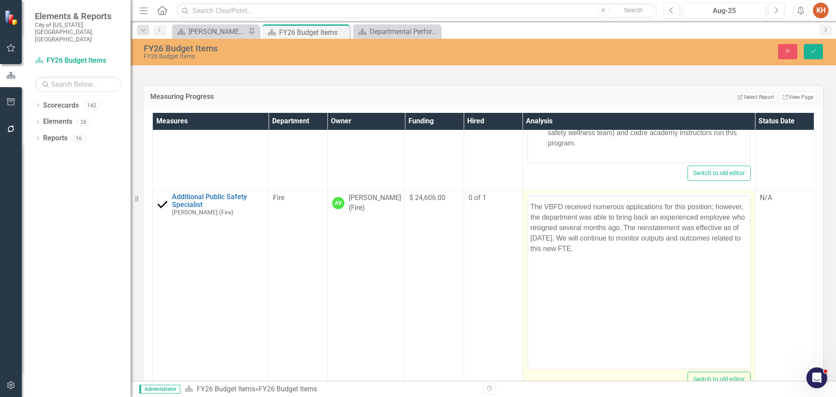
scroll to position [0, 0]
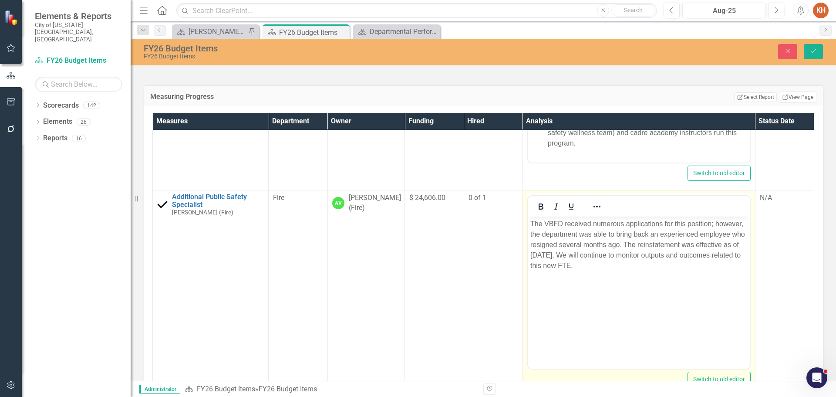
click at [611, 235] on p "The VBFD received numerous applications for this position; however, the departm…" at bounding box center [638, 245] width 217 height 52
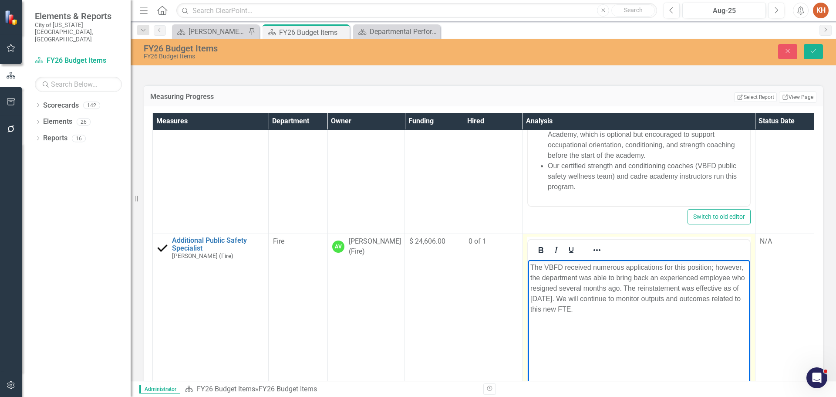
scroll to position [1176, 0]
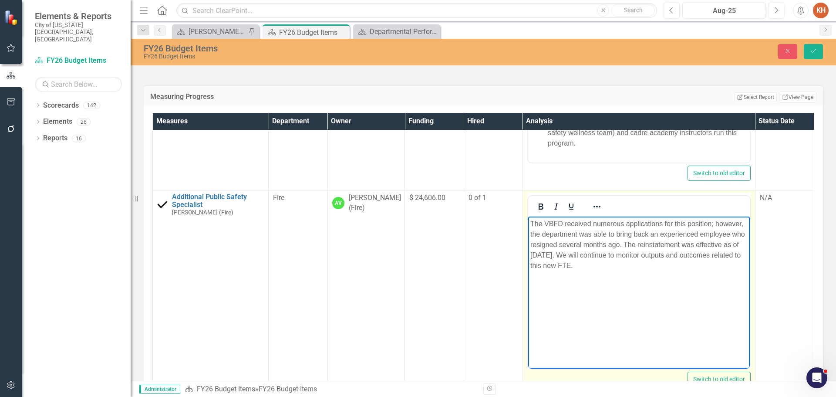
click at [584, 239] on p "The VBFD received numerous applications for this position; however, the departm…" at bounding box center [638, 245] width 217 height 52
click at [592, 212] on icon "Reveal or hide additional toolbar items" at bounding box center [597, 206] width 10 height 10
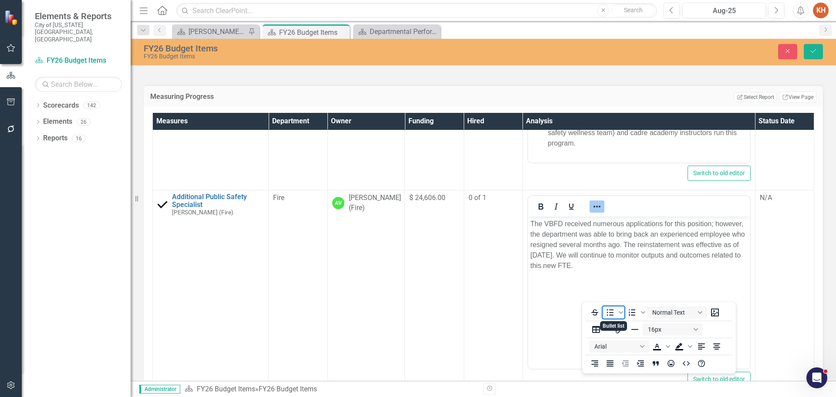
click at [608, 311] on icon "Bullet list" at bounding box center [610, 312] width 10 height 10
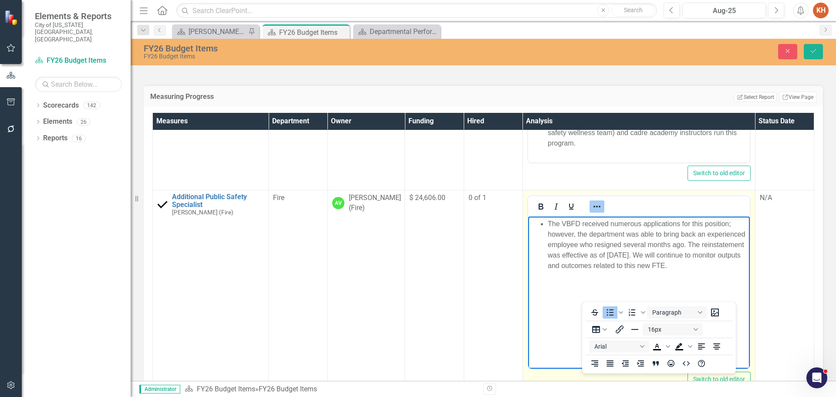
click at [592, 212] on icon "Reveal or hide additional toolbar items" at bounding box center [597, 206] width 10 height 10
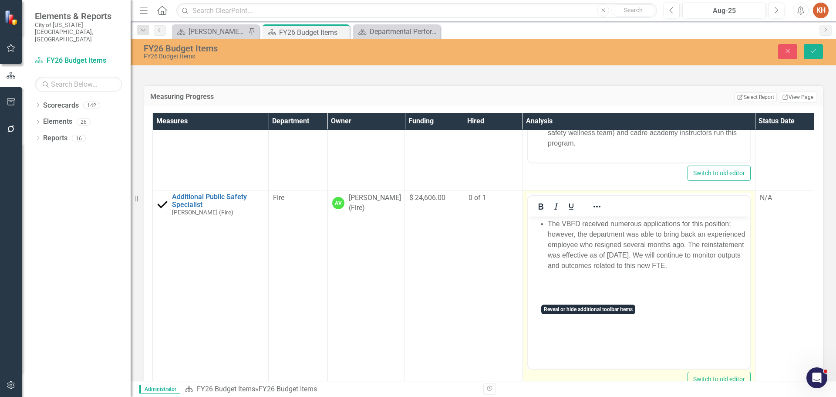
click at [624, 257] on li "The VBFD received numerous applications for this position; however, the departm…" at bounding box center [647, 245] width 200 height 52
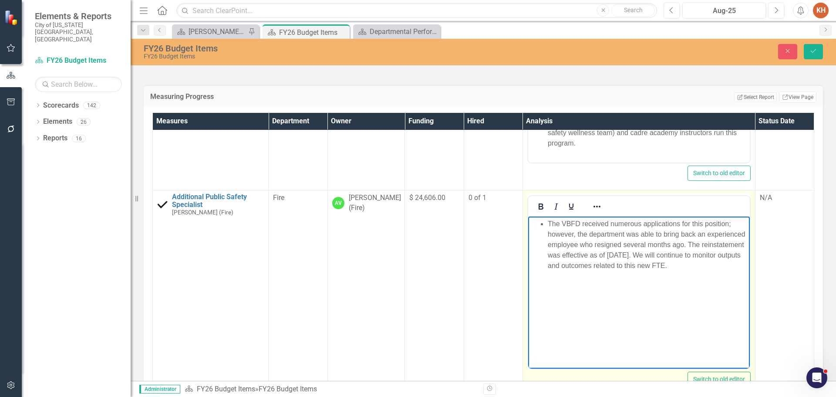
click at [726, 243] on li "The VBFD received numerous applications for this position; however, the departm…" at bounding box center [647, 245] width 200 height 52
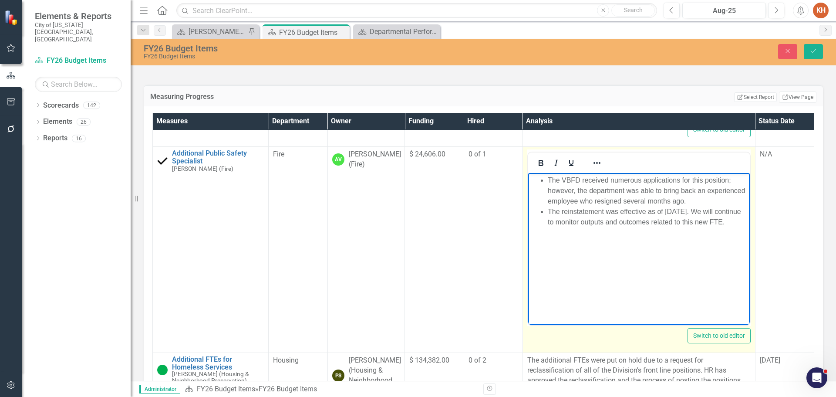
click at [635, 227] on li "The reinstatement was effective as of [DATE]. We will continue to monitor outpu…" at bounding box center [647, 216] width 200 height 21
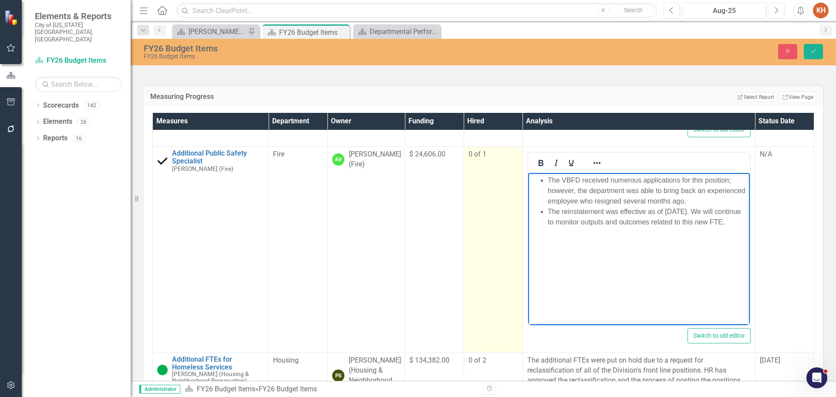
click at [469, 159] on div "0 of 1" at bounding box center [494, 154] width 50 height 10
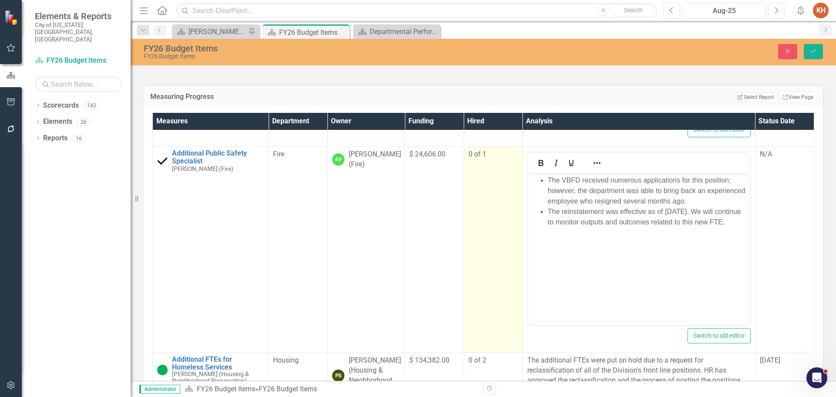
click at [469, 159] on div "0 of 1" at bounding box center [494, 154] width 50 height 10
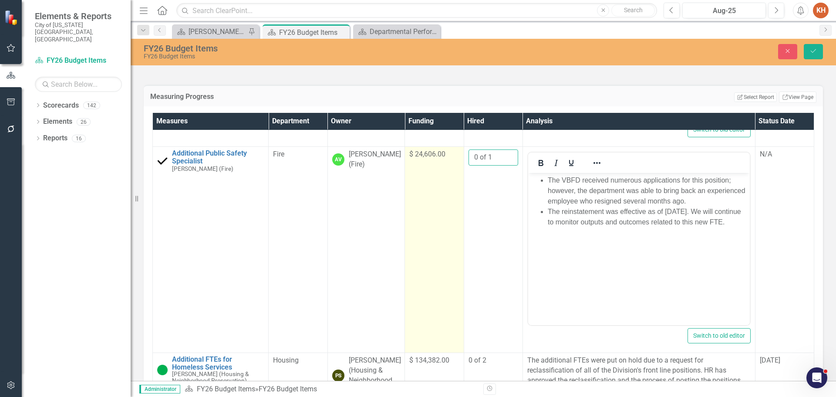
drag, startPoint x: 470, startPoint y: 247, endPoint x: 449, endPoint y: 243, distance: 21.7
click at [449, 243] on tr "Additional Public Safety Specialist [PERSON_NAME] (Fire) Link Map View Link Map…" at bounding box center [484, 250] width 662 height 206
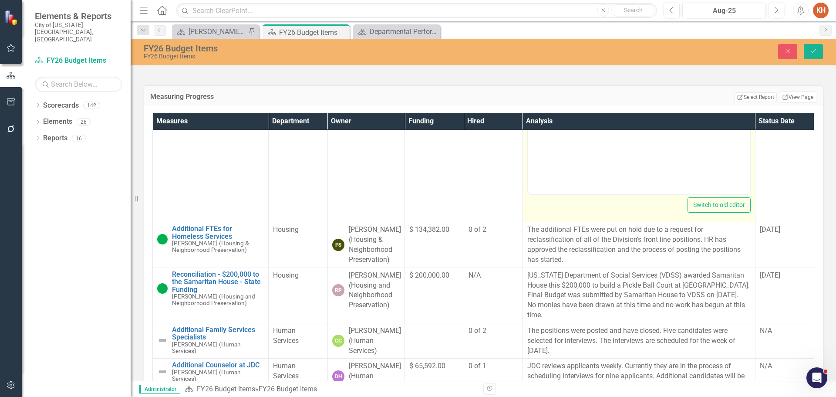
scroll to position [1394, 0]
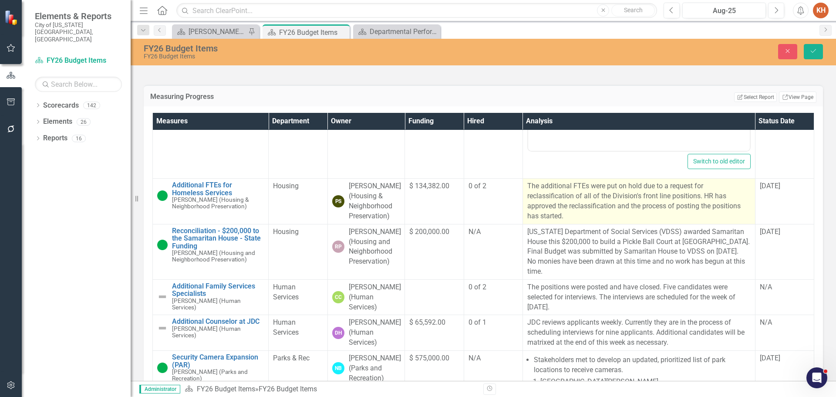
type input "1 of 1"
click at [625, 221] on p "The additional FTEs were put on hold due to a request for reclassification of a…" at bounding box center [638, 201] width 223 height 40
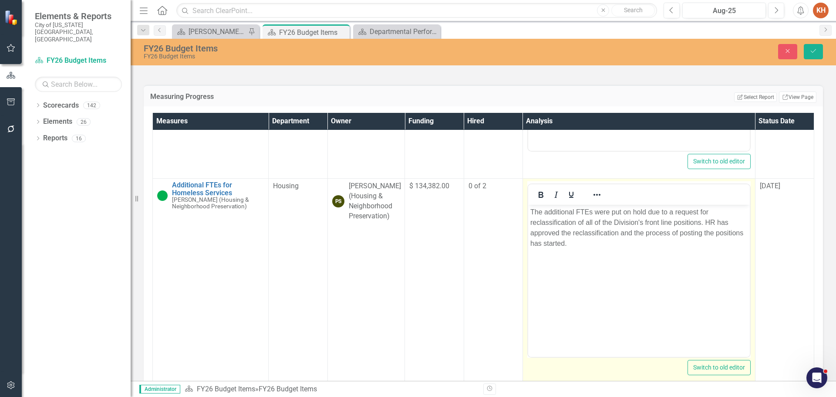
scroll to position [1437, 0]
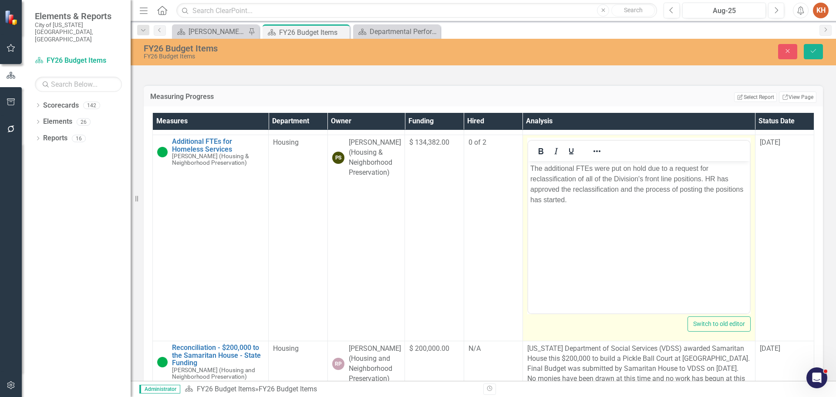
click at [611, 192] on p "The additional FTEs were put on hold due to a request for reclassification of a…" at bounding box center [638, 184] width 217 height 42
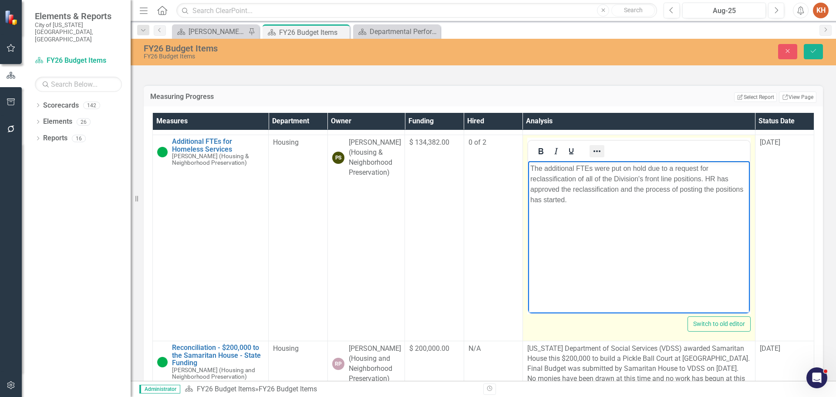
click at [594, 156] on icon "Reveal or hide additional toolbar items" at bounding box center [597, 151] width 10 height 10
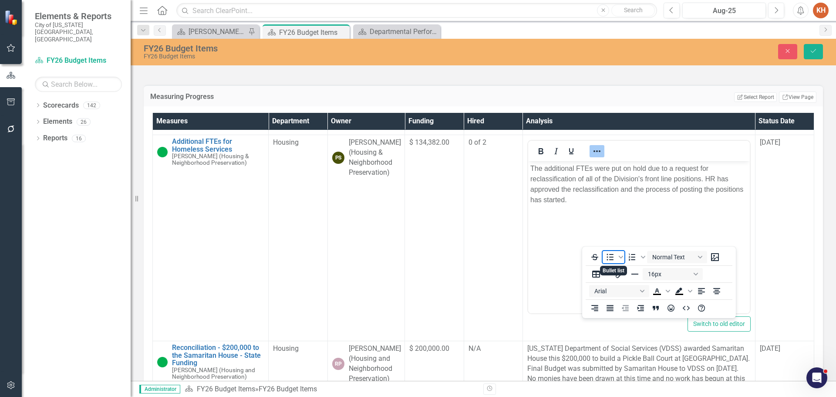
click at [607, 254] on icon "Bullet list" at bounding box center [610, 257] width 10 height 10
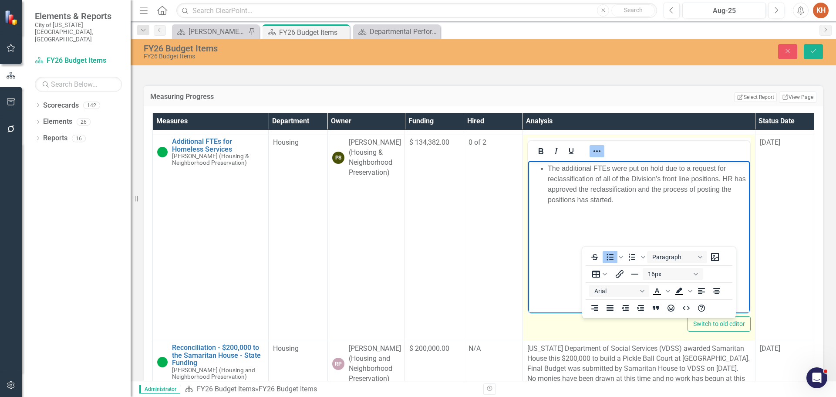
click at [592, 156] on icon "Reveal or hide additional toolbar items" at bounding box center [597, 151] width 10 height 10
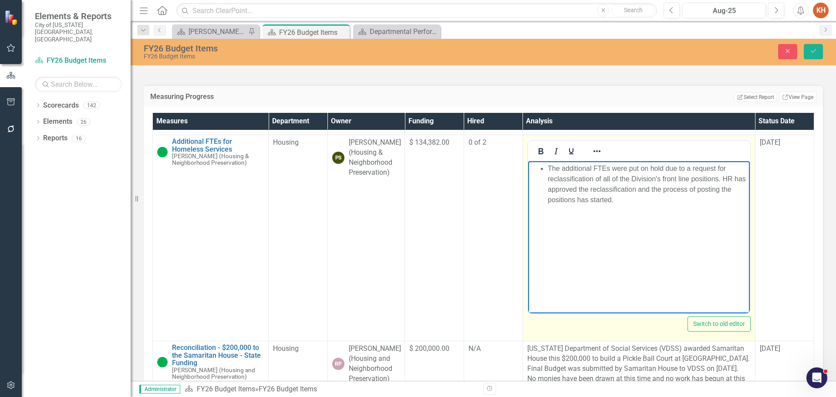
click at [591, 187] on li "The additional FTEs were put on hold due to a request for reclassification of a…" at bounding box center [647, 184] width 200 height 42
click at [720, 179] on li "The additional FTEs were put on hold due to a request for reclassification of a…" at bounding box center [647, 184] width 200 height 42
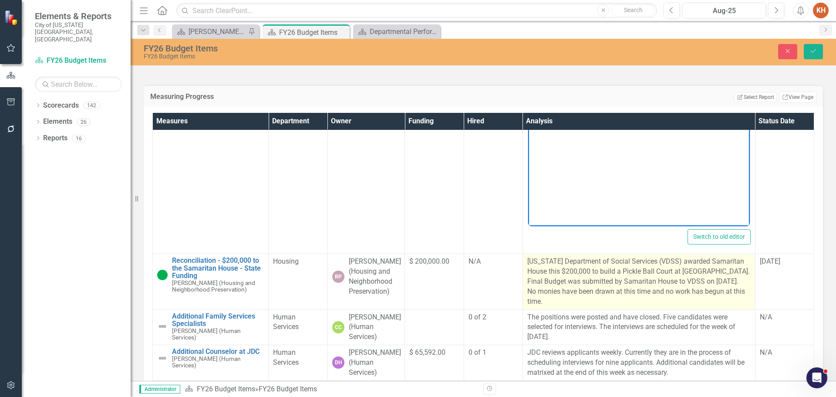
scroll to position [1611, 0]
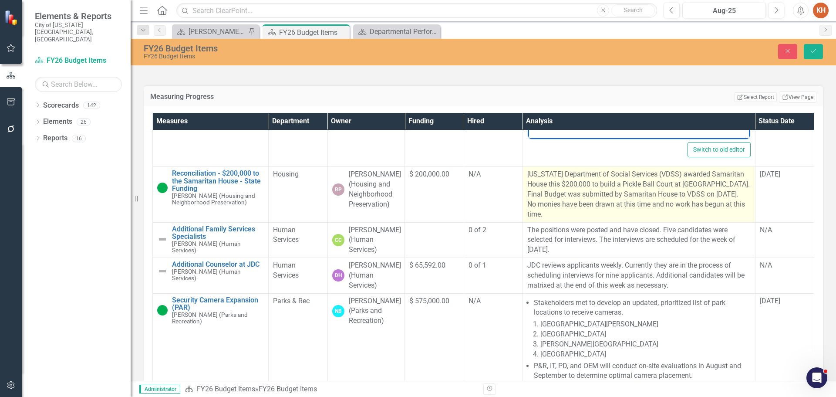
click at [612, 219] on p "[US_STATE] Department of Social Services (VDSS) awarded Samaritan House this $2…" at bounding box center [638, 194] width 223 height 50
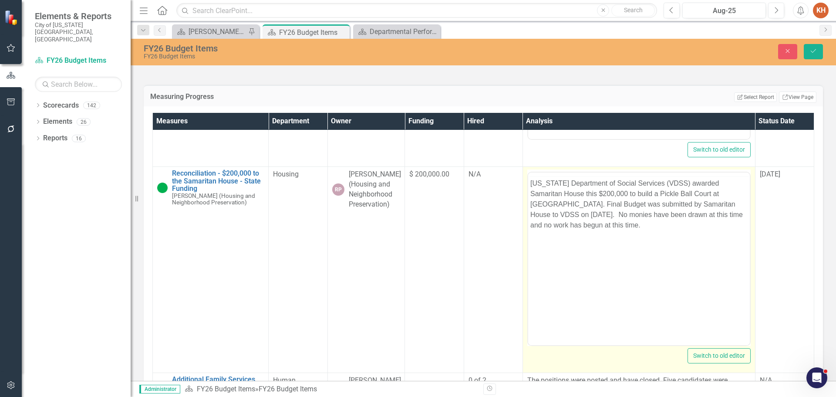
scroll to position [0, 0]
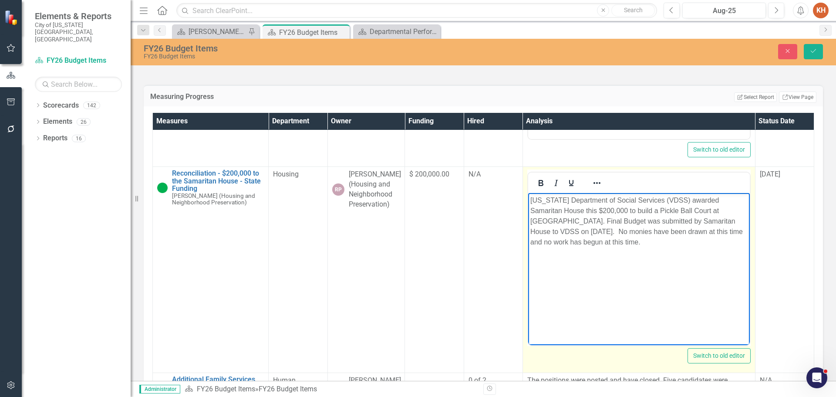
click at [626, 225] on p "[US_STATE] Department of Social Services (VDSS) awarded Samaritan House this $2…" at bounding box center [638, 221] width 217 height 52
click at [592, 188] on icon "Reveal or hide additional toolbar items" at bounding box center [597, 183] width 10 height 10
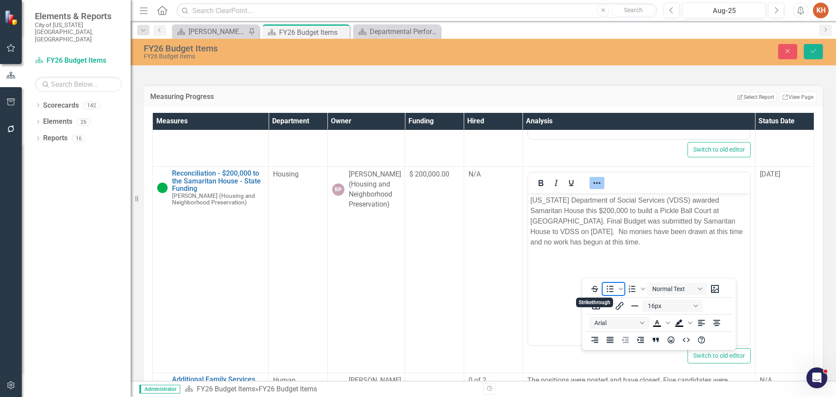
click at [609, 286] on icon "Bullet list" at bounding box center [610, 289] width 10 height 10
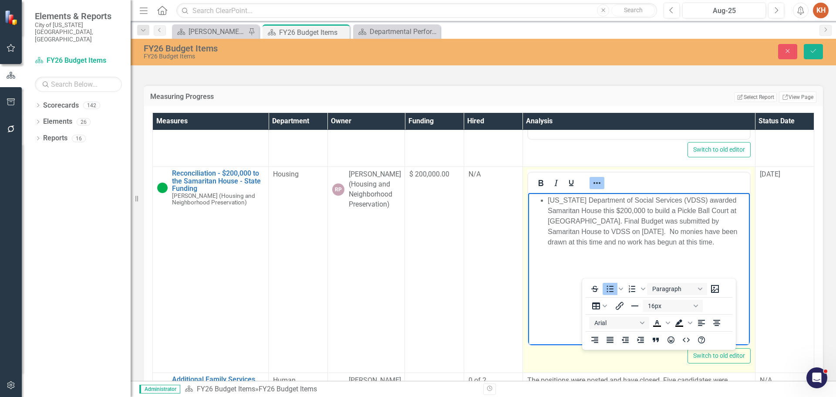
click at [592, 188] on icon "Reveal or hide additional toolbar items" at bounding box center [597, 183] width 10 height 10
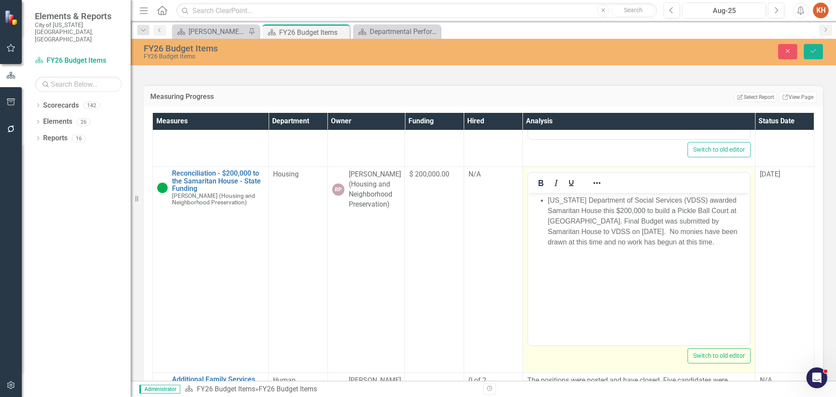
click at [584, 220] on li "[US_STATE] Department of Social Services (VDSS) awarded Samaritan House this $2…" at bounding box center [647, 221] width 200 height 52
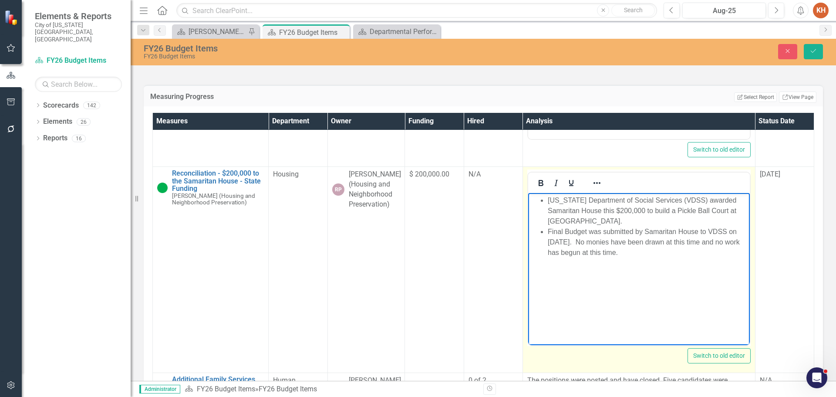
click at [552, 243] on li "Final Budget was submitted by Samaritan House to VDSS on [DATE]. No monies have…" at bounding box center [647, 241] width 200 height 31
click at [581, 240] on li "Final Budget was submitted by Samaritan House to VDSS on [DATE]. No monies have…" at bounding box center [647, 241] width 200 height 31
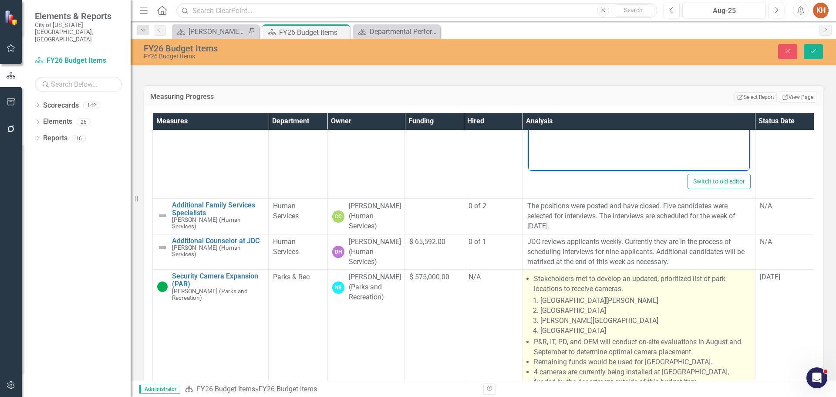
scroll to position [1829, 0]
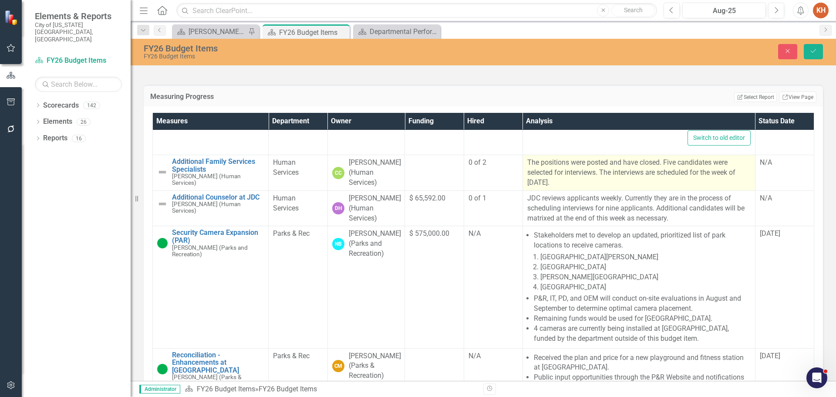
click at [590, 188] on p "The positions were posted and have closed. Five candidates were selected for in…" at bounding box center [638, 173] width 223 height 30
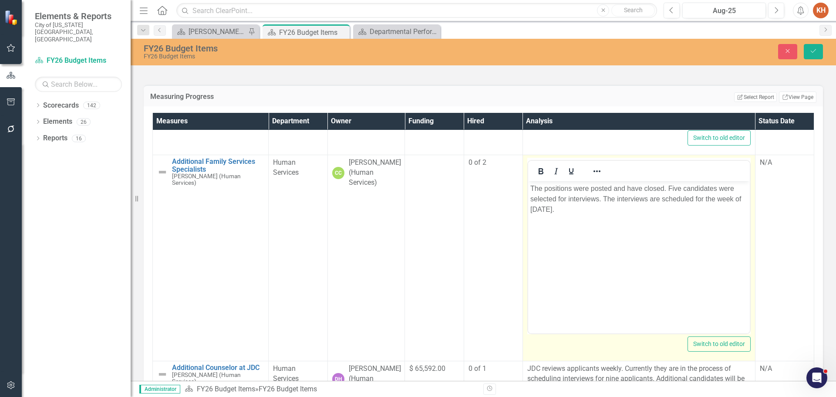
scroll to position [0, 0]
click at [607, 218] on body "The positions were posted and have closed. Five candidates were selected for in…" at bounding box center [639, 246] width 222 height 131
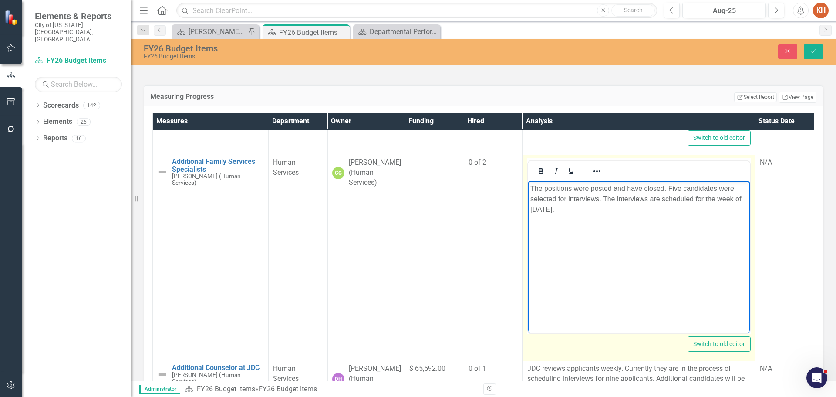
click at [595, 197] on p "The positions were posted and have closed. Five candidates were selected for in…" at bounding box center [638, 198] width 217 height 31
click at [593, 177] on button "Reveal or hide additional toolbar items" at bounding box center [597, 171] width 15 height 12
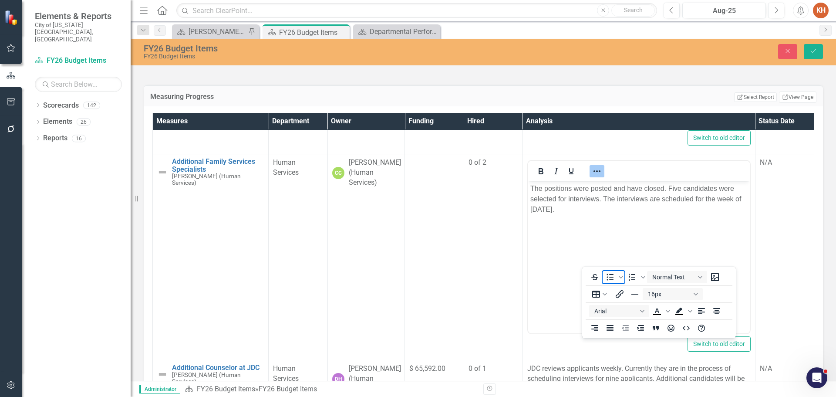
click at [610, 276] on icon "Bullet list" at bounding box center [610, 277] width 10 height 10
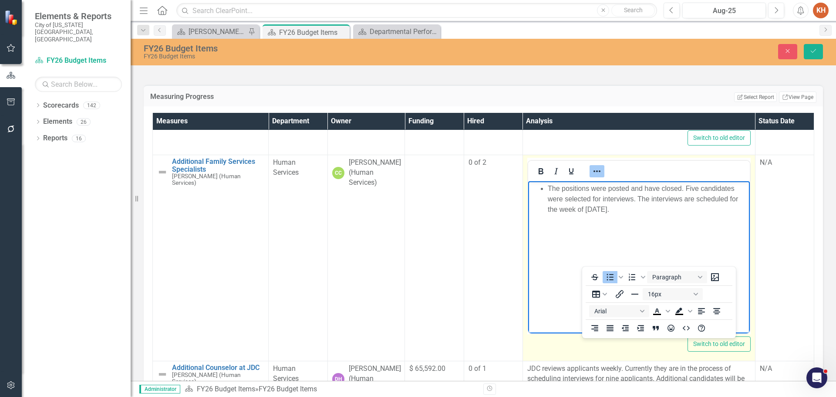
click at [539, 253] on body "The positions were posted and have closed. Five candidates were selected for in…" at bounding box center [639, 246] width 222 height 131
click at [592, 176] on icon "Reveal or hide additional toolbar items" at bounding box center [597, 171] width 10 height 10
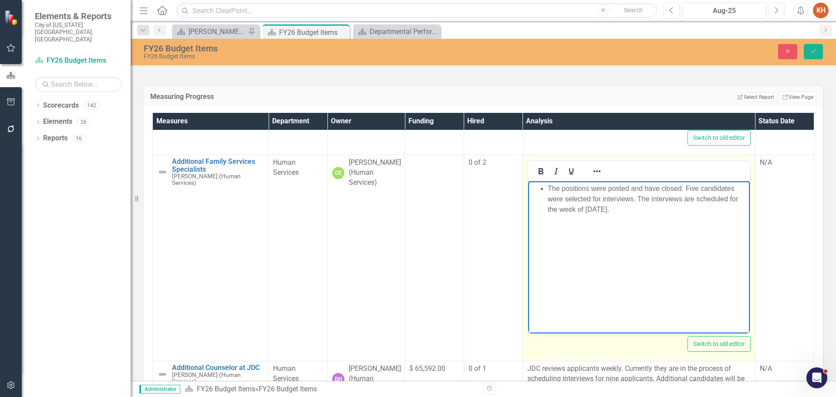
click at [681, 190] on li "The positions were posted and have closed. Five candidates were selected for in…" at bounding box center [647, 198] width 200 height 31
click at [685, 202] on li "Five candidates were selected for interviews. The interviews are scheduled for …" at bounding box center [647, 204] width 200 height 21
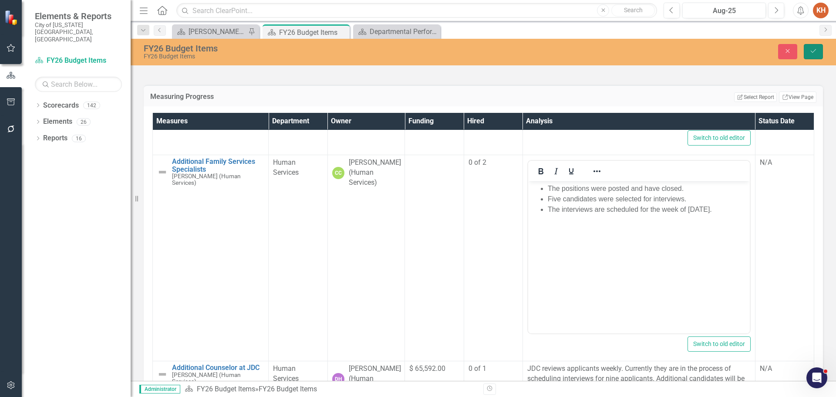
click at [808, 46] on button "Save" at bounding box center [813, 51] width 19 height 15
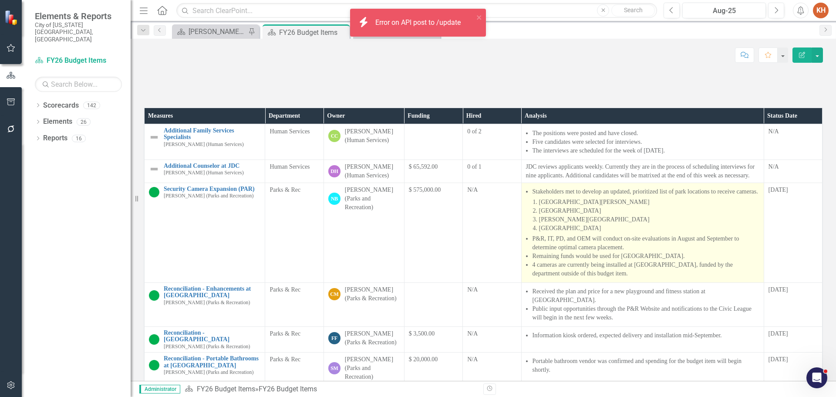
scroll to position [305, 0]
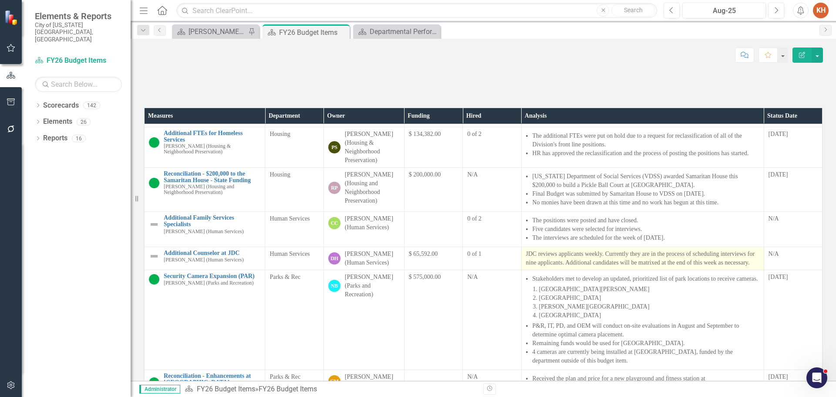
click at [641, 267] on p "JDC reviews applicants weekly. Currently they are in the process of scheduling …" at bounding box center [642, 258] width 233 height 17
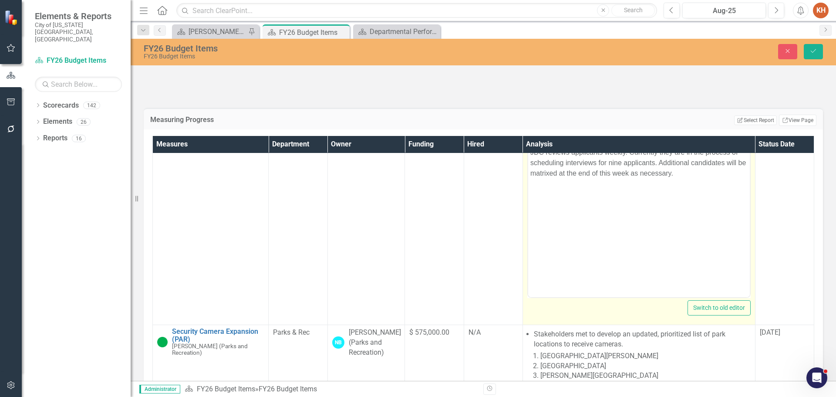
scroll to position [523, 0]
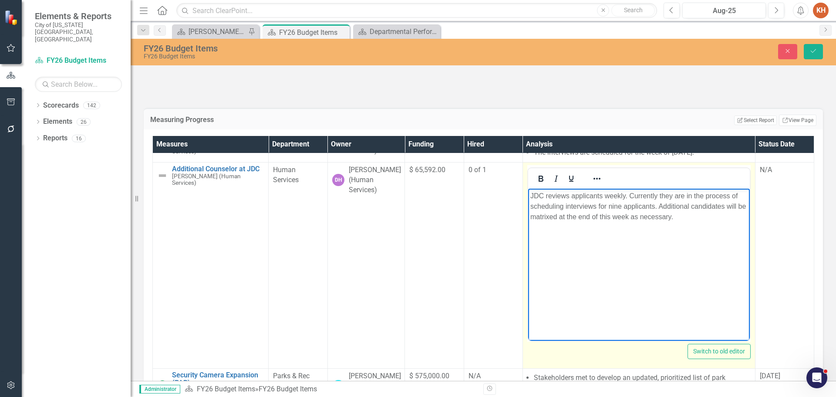
click at [618, 205] on p "JDC reviews applicants weekly. Currently they are in the process of scheduling …" at bounding box center [638, 206] width 217 height 31
click at [592, 184] on icon "Reveal or hide additional toolbar items" at bounding box center [597, 178] width 10 height 10
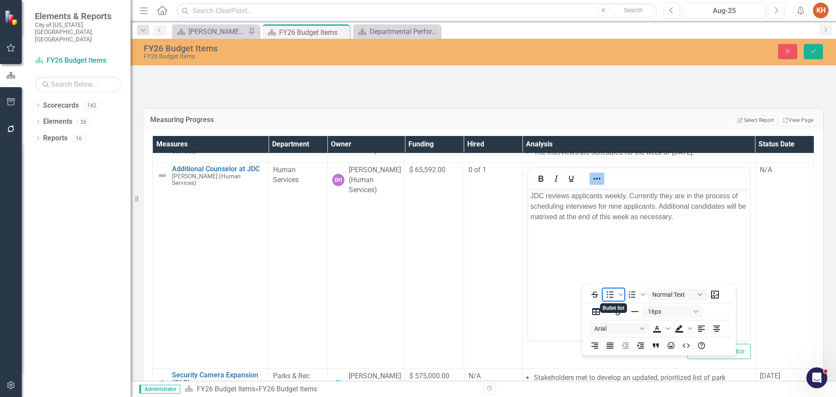
click at [608, 292] on icon "Bullet list" at bounding box center [610, 294] width 10 height 10
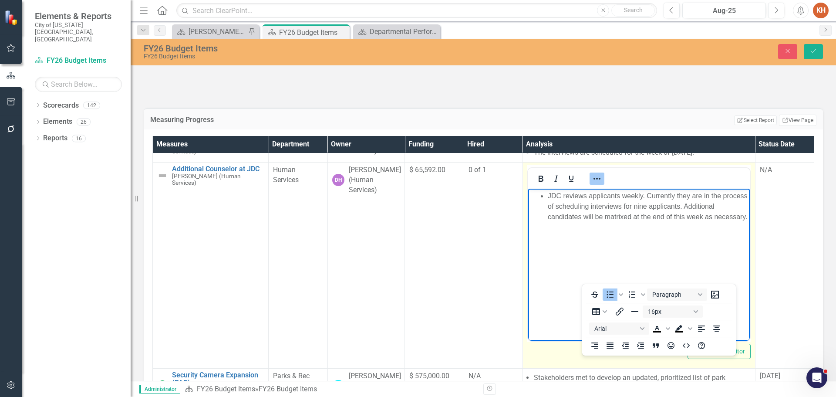
click at [592, 184] on icon "Reveal or hide additional toolbar items" at bounding box center [597, 178] width 10 height 10
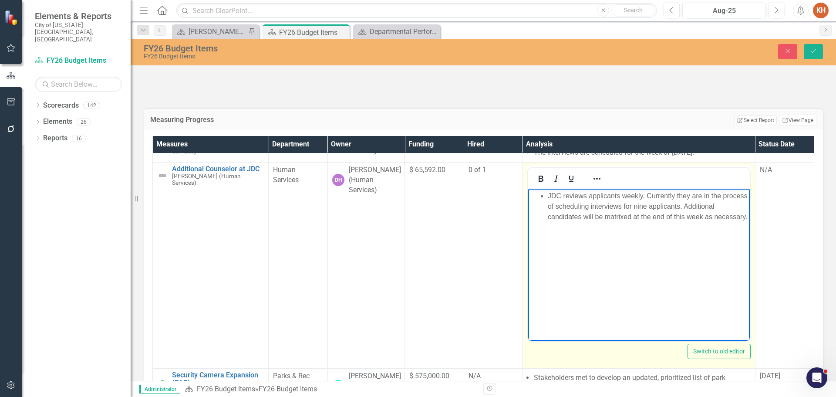
click at [643, 197] on li "JDC reviews applicants weekly. Currently they are in the process of scheduling …" at bounding box center [647, 206] width 200 height 31
click at [596, 218] on li "Currently they are in the process of scheduling interviews for nine applicants.…" at bounding box center [647, 216] width 200 height 31
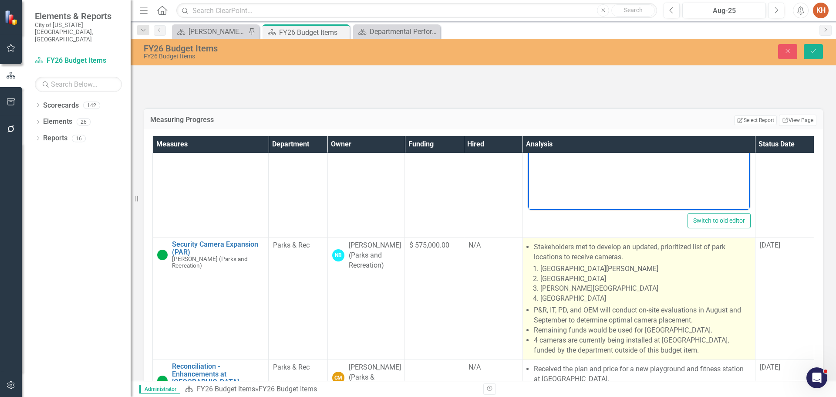
scroll to position [697, 0]
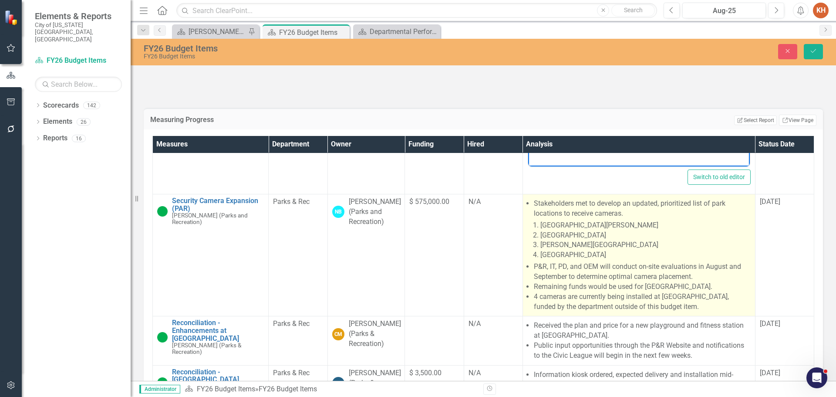
click at [567, 240] on li "[GEOGRAPHIC_DATA]" at bounding box center [646, 235] width 210 height 10
click at [562, 230] on li "[GEOGRAPHIC_DATA][PERSON_NAME]" at bounding box center [646, 225] width 210 height 10
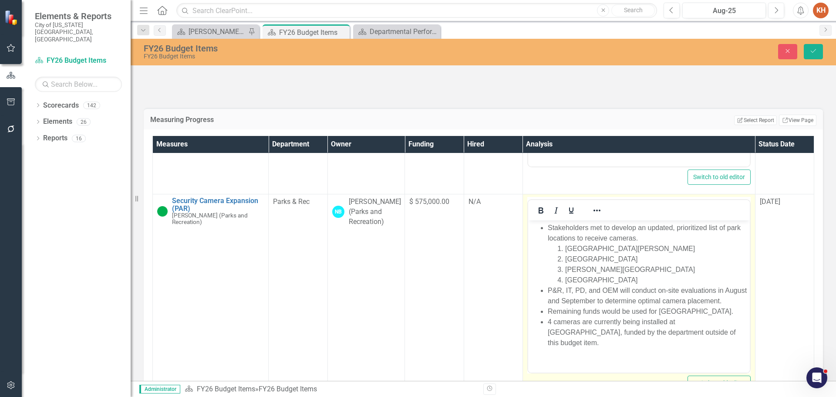
scroll to position [0, 0]
click at [578, 242] on li "Stakeholders met to develop an updated, prioritized list of park locations to r…" at bounding box center [647, 254] width 200 height 63
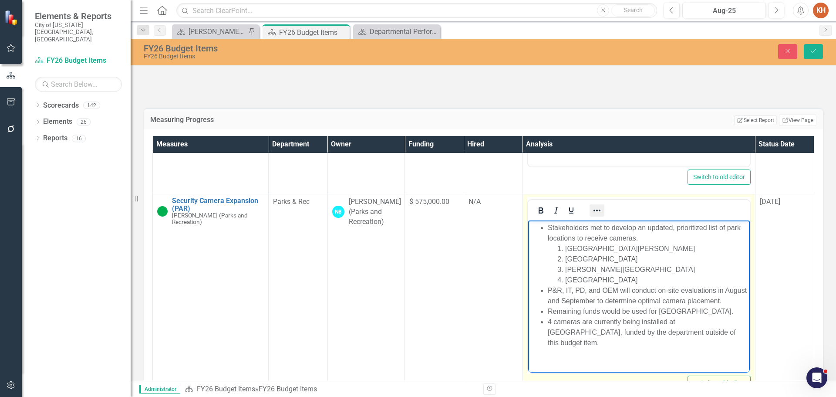
click at [592, 216] on icon "Reveal or hide additional toolbar items" at bounding box center [597, 210] width 10 height 10
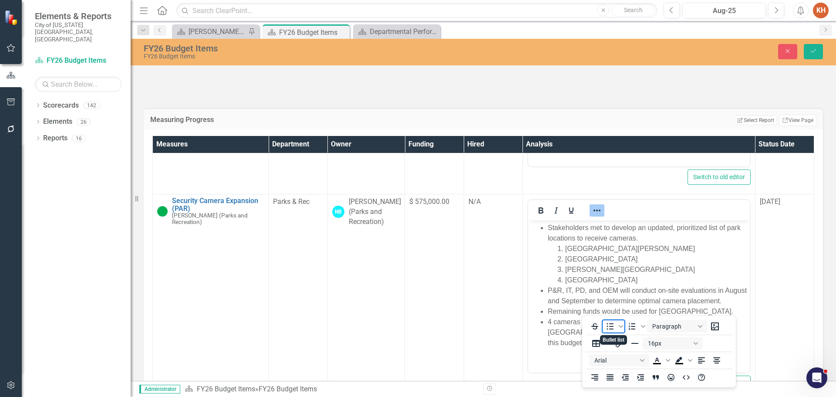
click at [608, 327] on icon "Bullet list" at bounding box center [610, 326] width 10 height 10
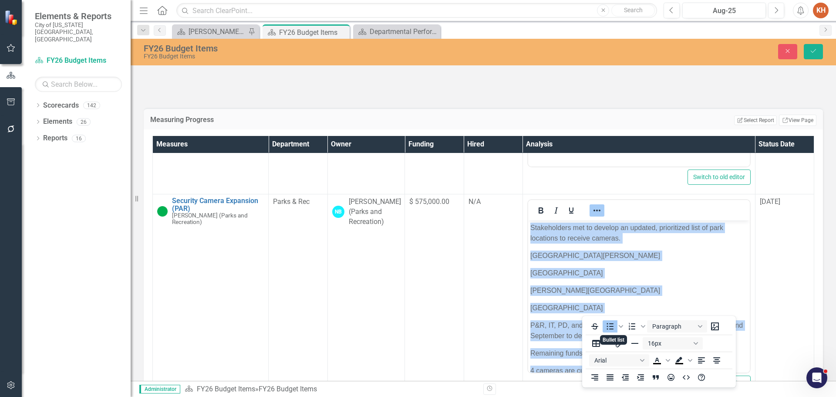
scroll to position [67, 0]
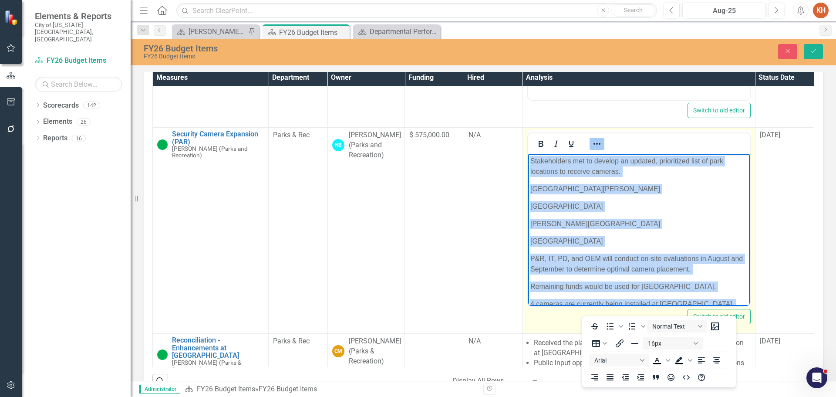
click at [563, 181] on body "Stakeholders met to develop an updated, prioritized list of park locations to r…" at bounding box center [639, 241] width 222 height 175
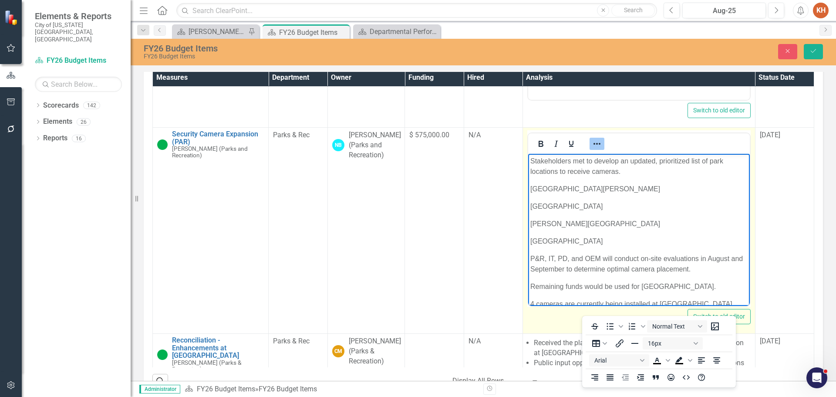
click at [564, 182] on body "Stakeholders met to develop an updated, prioritized list of park locations to r…" at bounding box center [639, 241] width 222 height 175
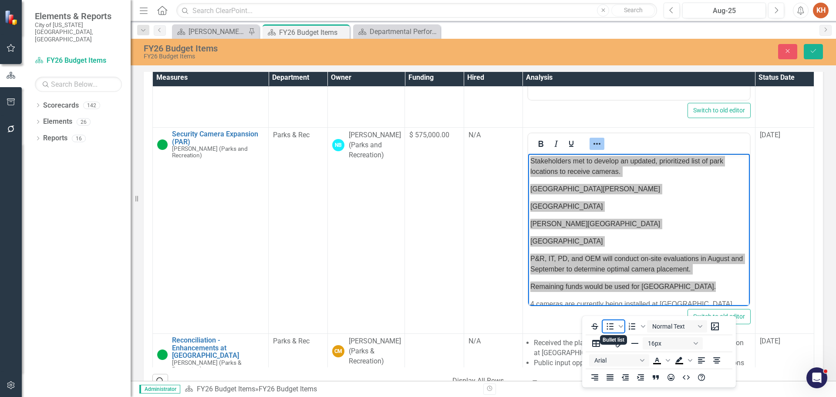
click at [609, 327] on icon "Bullet list" at bounding box center [610, 326] width 10 height 10
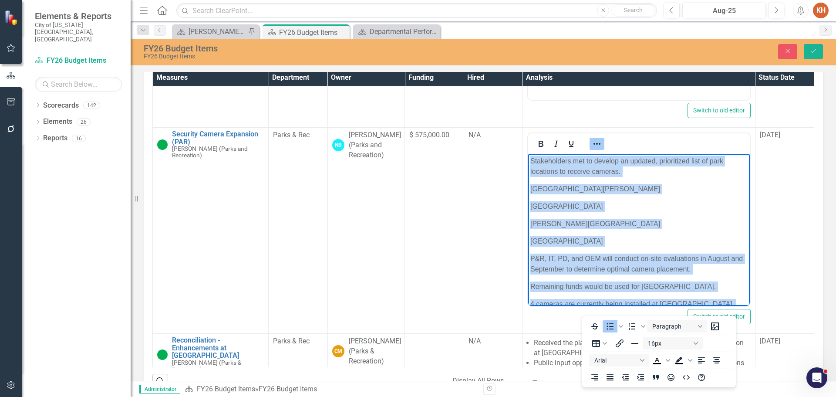
scroll to position [91, 0]
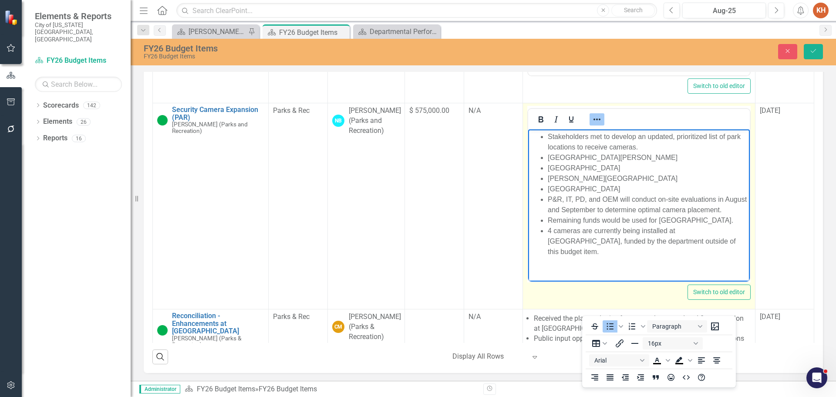
click at [549, 139] on li "Stakeholders met to develop an updated, prioritized list of park locations to r…" at bounding box center [647, 142] width 200 height 21
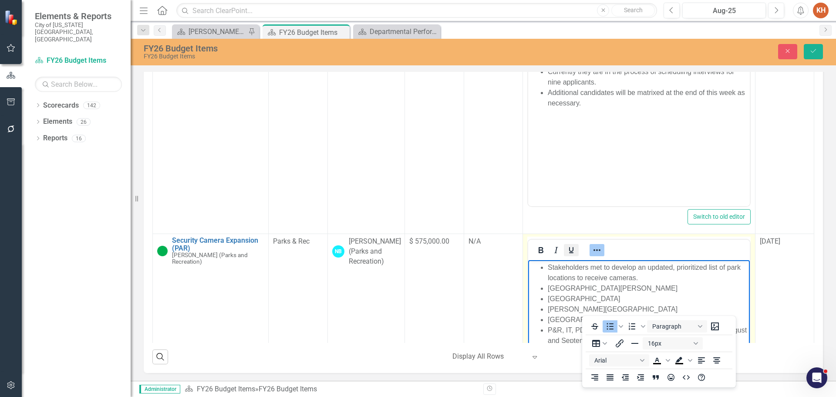
scroll to position [653, 0]
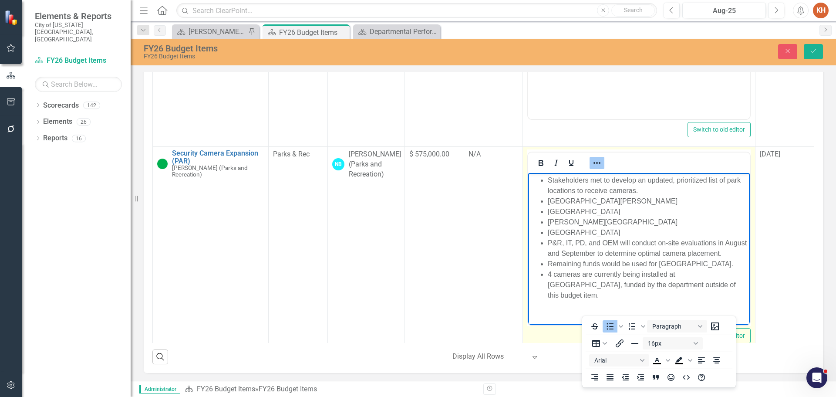
click at [592, 168] on icon "Reveal or hide additional toolbar items" at bounding box center [597, 163] width 10 height 10
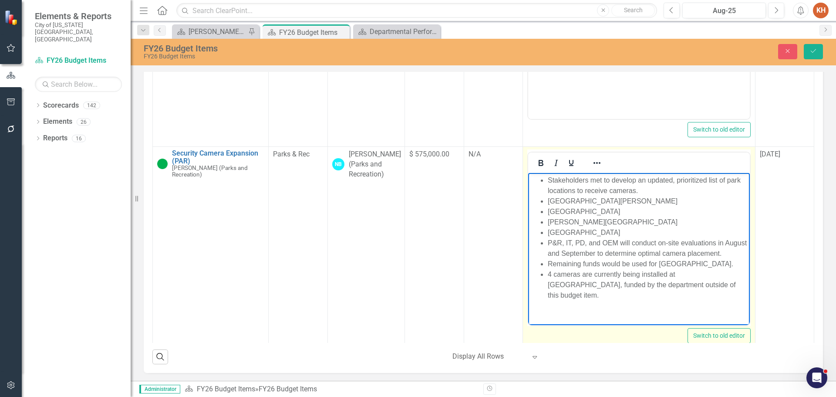
click at [545, 200] on ul "Stakeholders met to develop an updated, prioritized list of park locations to r…" at bounding box center [638, 237] width 217 height 125
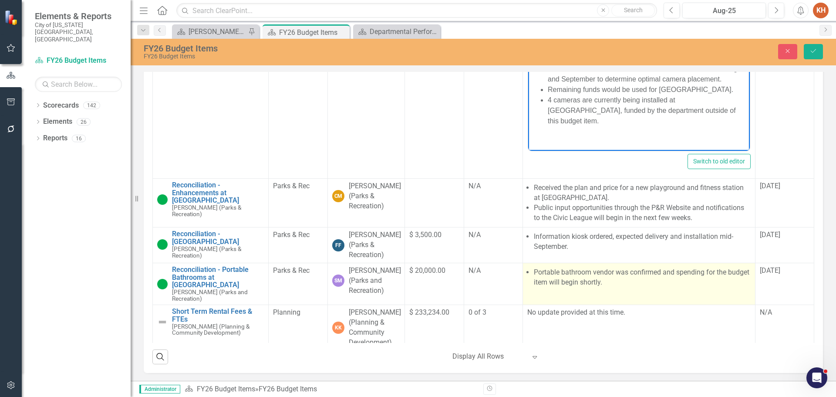
scroll to position [871, 0]
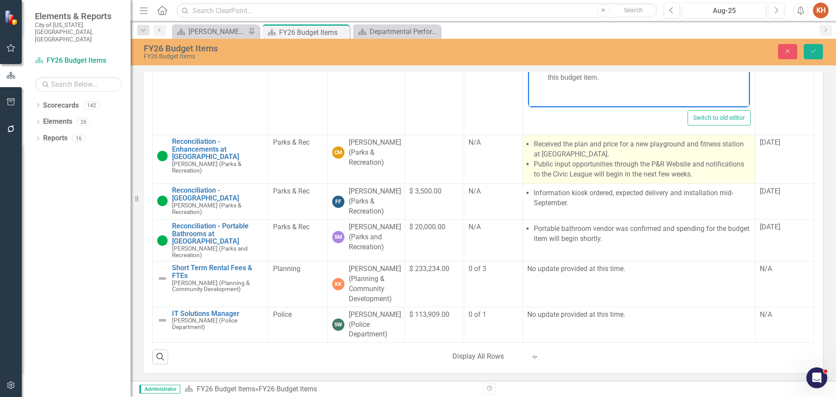
click at [587, 179] on li "Public input opportunities through the P&R Website and notifications to the Civ…" at bounding box center [642, 169] width 217 height 20
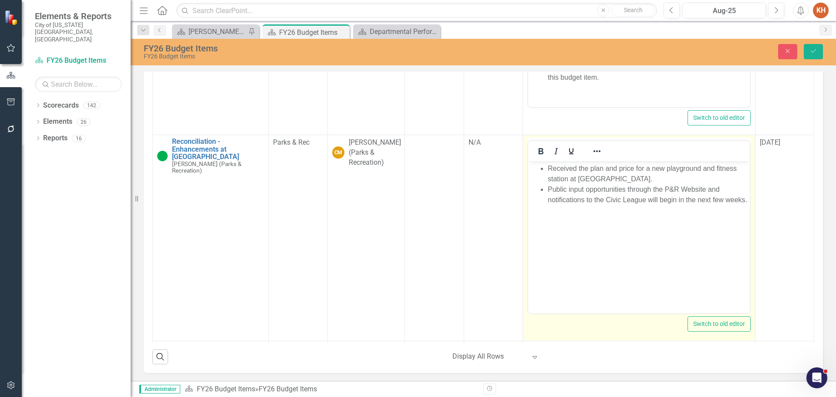
scroll to position [0, 0]
click at [601, 182] on li "Received the plan and price for a new playground and fitness station at [GEOGRA…" at bounding box center [647, 173] width 200 height 21
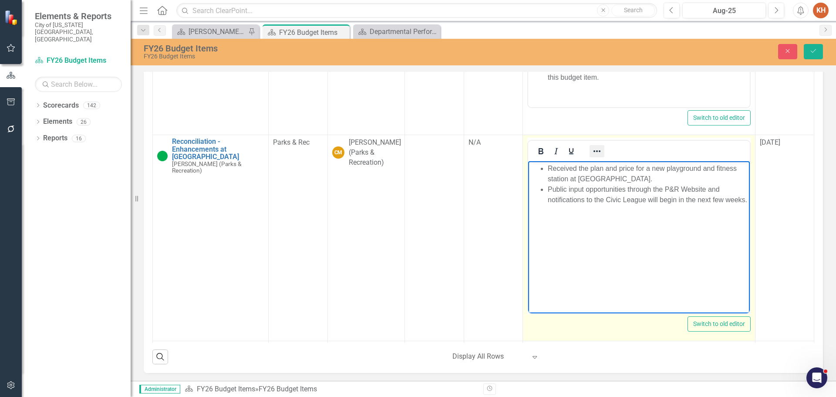
click at [594, 156] on icon "Reveal or hide additional toolbar items" at bounding box center [597, 151] width 10 height 10
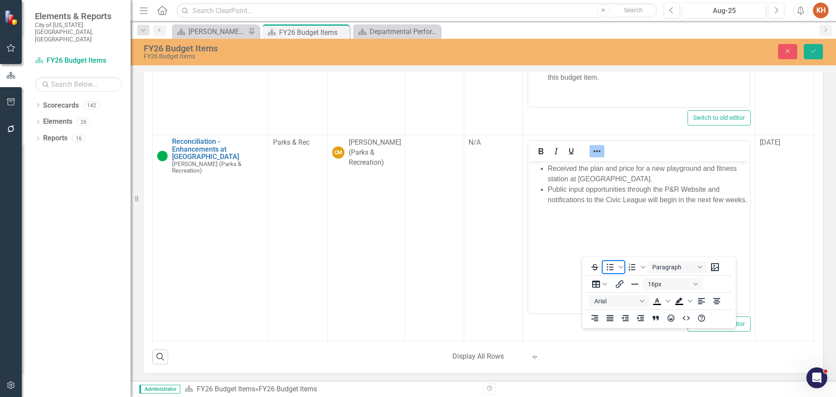
click at [608, 266] on icon "Bullet list" at bounding box center [610, 267] width 10 height 10
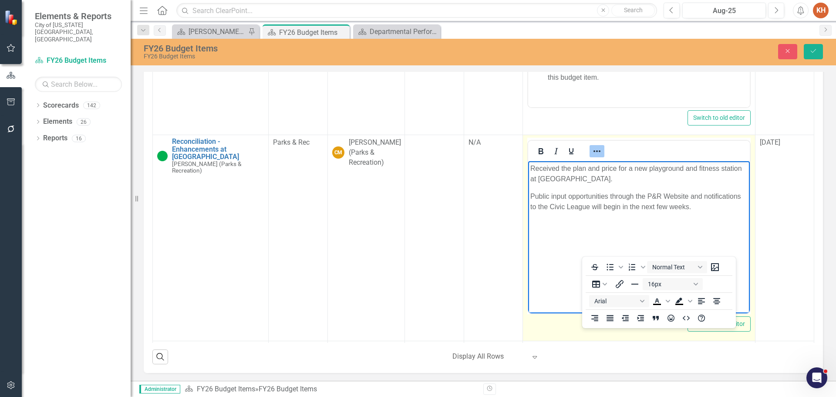
click at [592, 156] on icon "Reveal or hide additional toolbar items" at bounding box center [597, 151] width 10 height 10
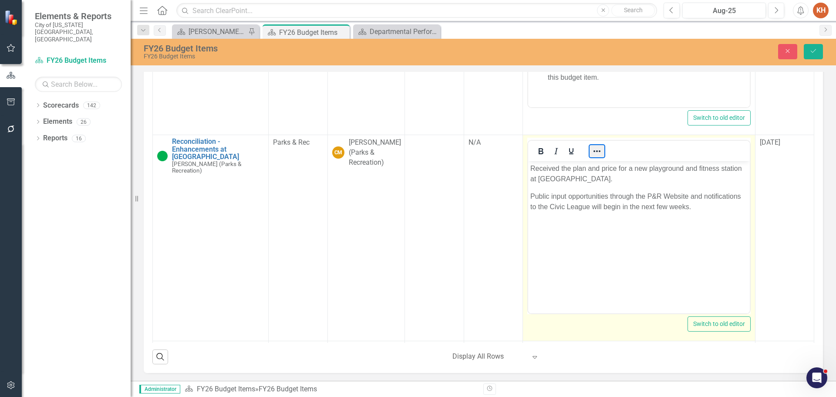
click at [593, 157] on button "Reveal or hide additional toolbar items" at bounding box center [597, 151] width 15 height 12
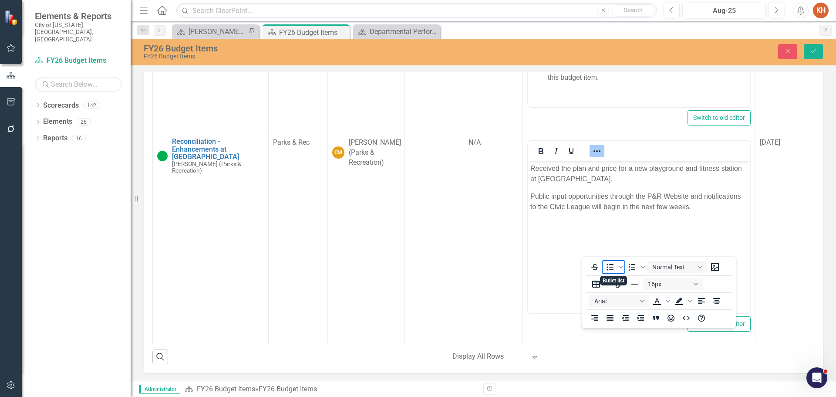
click at [610, 269] on icon "Bullet list" at bounding box center [610, 267] width 10 height 10
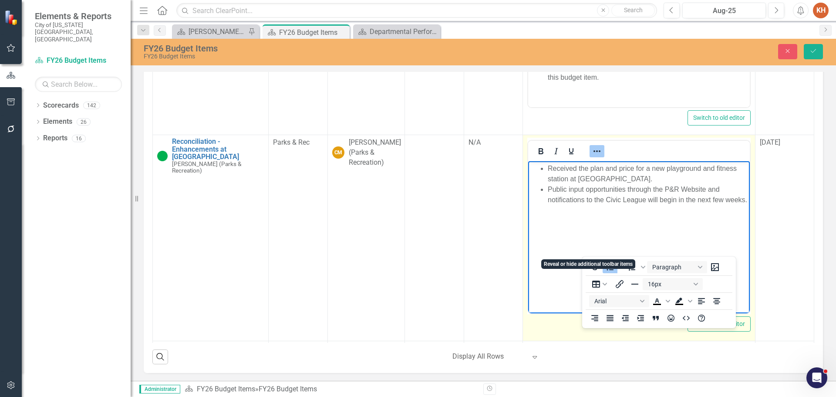
click at [592, 156] on icon "Reveal or hide additional toolbar items" at bounding box center [597, 151] width 10 height 10
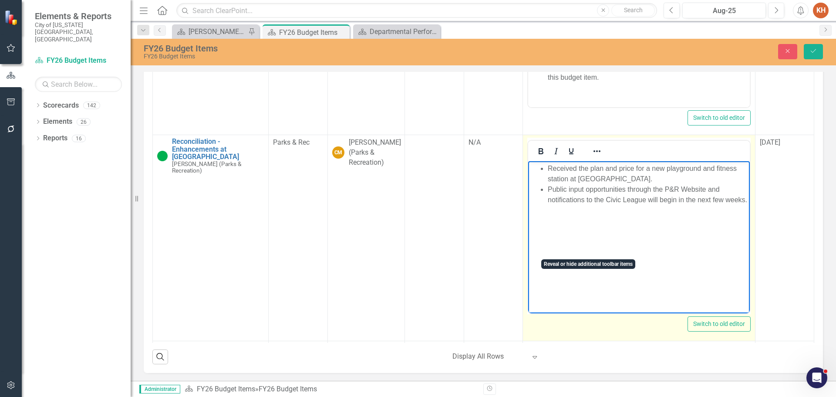
click at [595, 192] on li "Public input opportunities through the P&R Website and notifications to the Civ…" at bounding box center [647, 194] width 200 height 21
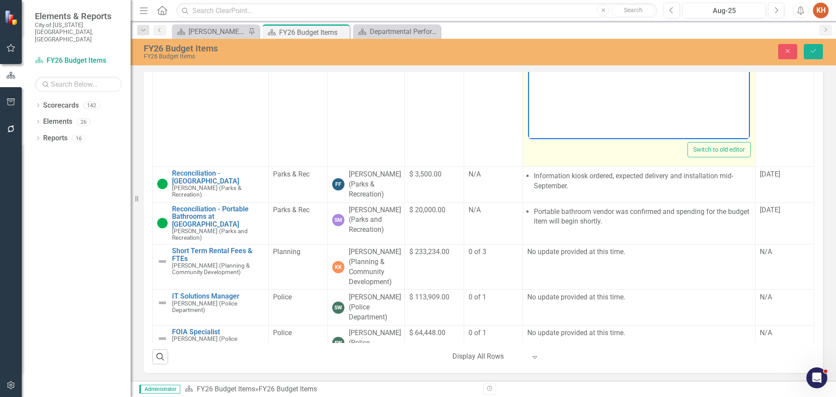
scroll to position [1089, 0]
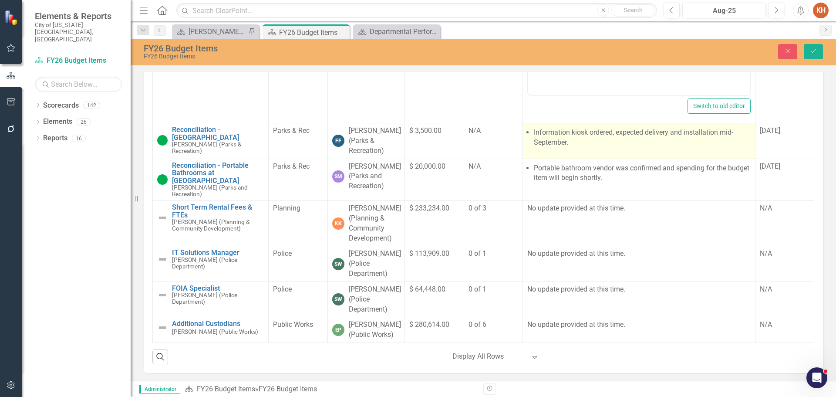
click at [587, 148] on li "Information kiosk ordered, expected delivery and installation mid-September." at bounding box center [642, 138] width 217 height 20
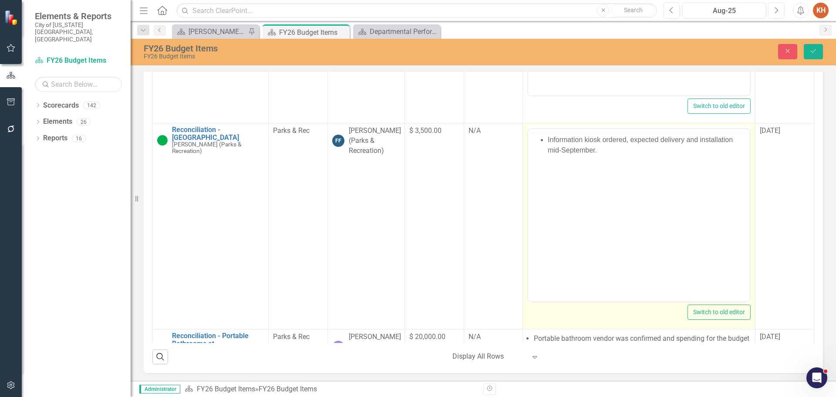
scroll to position [0, 0]
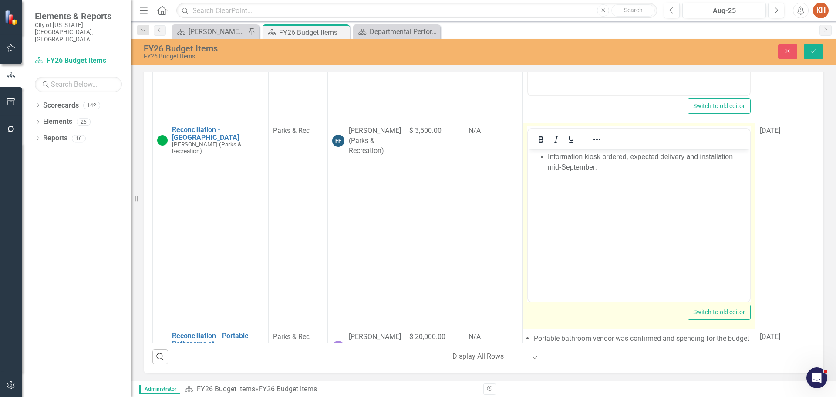
click at [632, 162] on li "Information kiosk ordered, expected delivery and installation mid-September." at bounding box center [647, 162] width 200 height 21
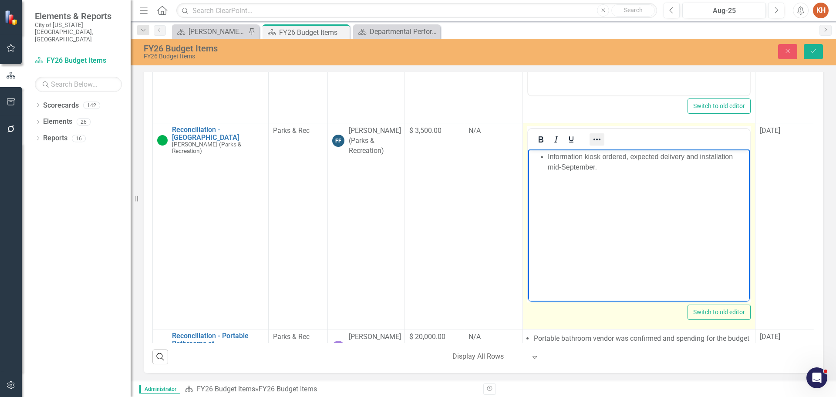
click at [597, 145] on button "Reveal or hide additional toolbar items" at bounding box center [597, 139] width 15 height 12
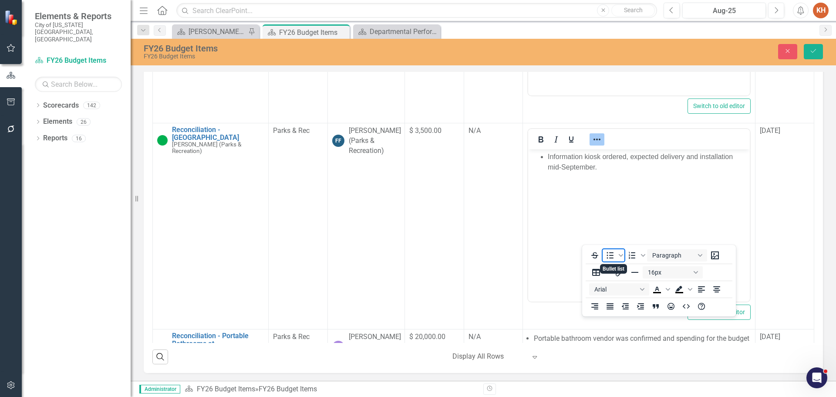
click at [610, 257] on icon "Bullet list" at bounding box center [610, 255] width 7 height 7
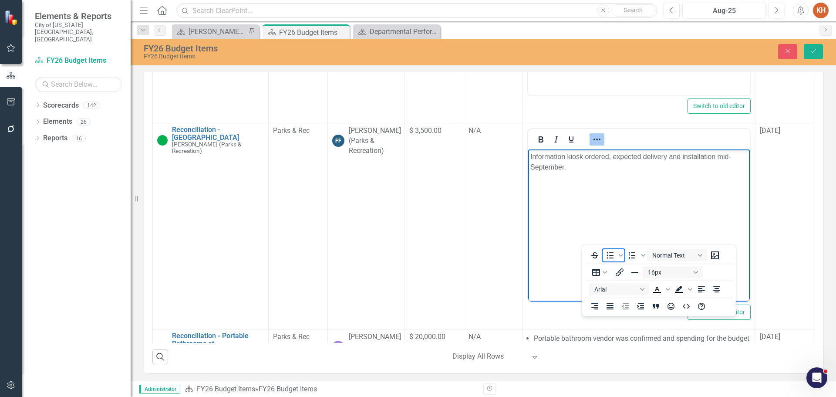
click at [608, 255] on icon "Bullet list" at bounding box center [610, 255] width 10 height 10
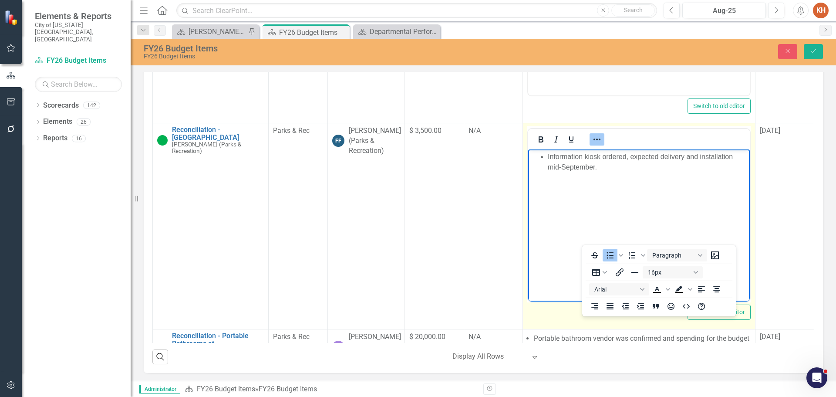
click at [593, 145] on icon "Reveal or hide additional toolbar items" at bounding box center [597, 139] width 10 height 10
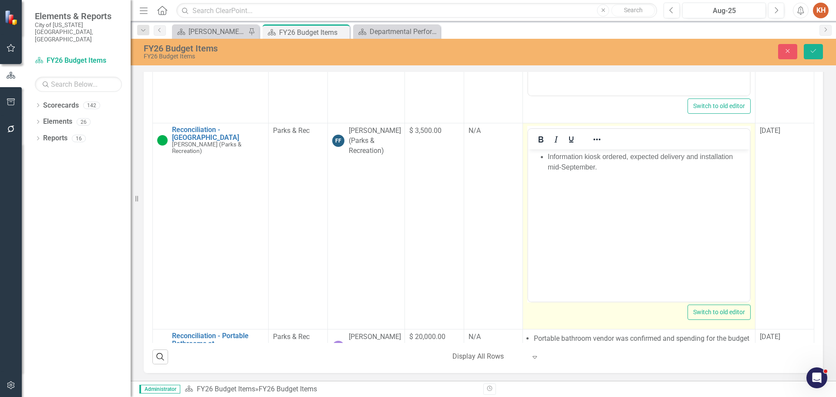
click at [619, 176] on body "Information kiosk ordered, expected delivery and installation mid-September." at bounding box center [639, 214] width 222 height 131
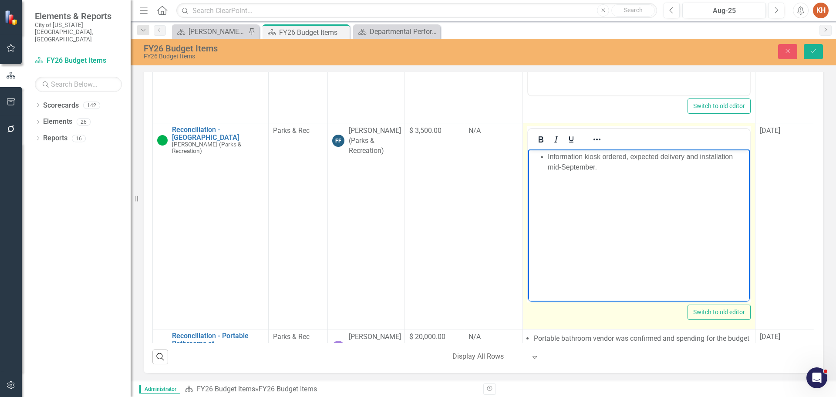
click at [635, 171] on li "Information kiosk ordered, expected delivery and installation mid-September." at bounding box center [647, 162] width 200 height 21
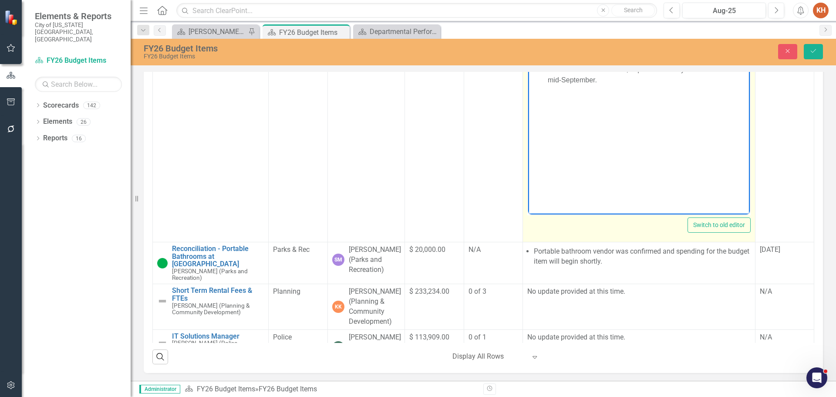
scroll to position [1220, 0]
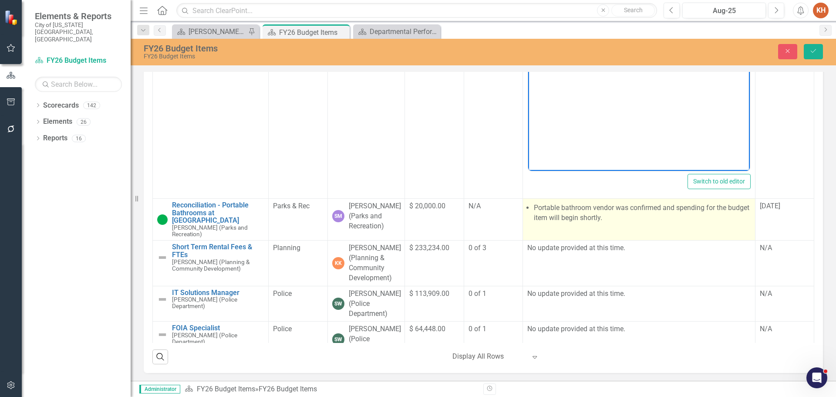
click at [605, 223] on li "Portable bathroom vendor was confirmed and spending for the budget item will be…" at bounding box center [642, 213] width 217 height 20
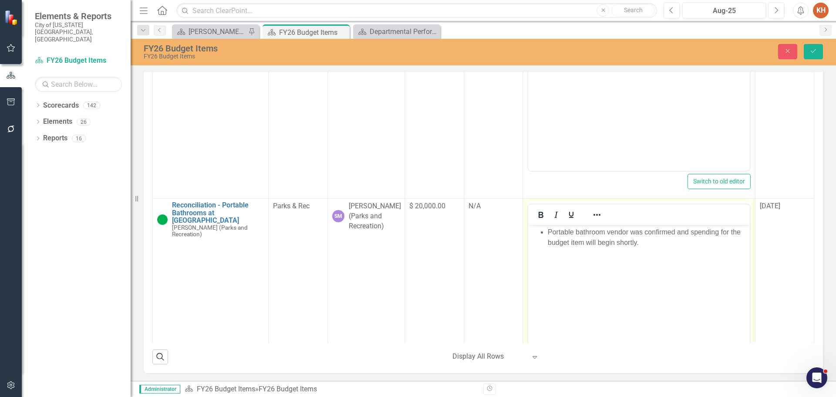
scroll to position [0, 0]
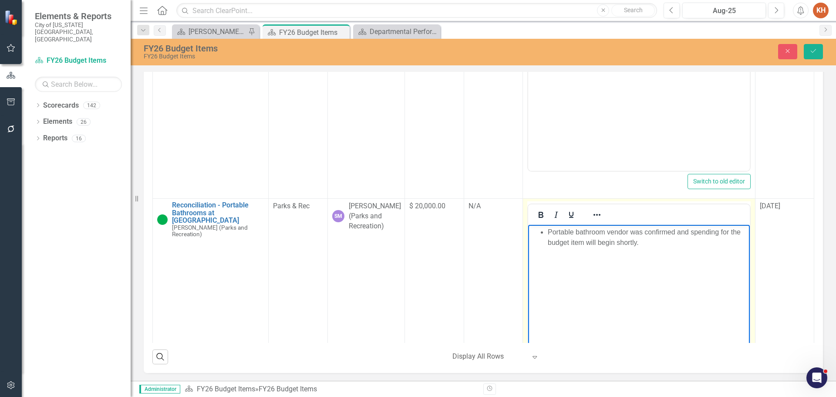
drag, startPoint x: 617, startPoint y: 231, endPoint x: 1192, endPoint y: 547, distance: 655.5
click at [617, 231] on li "Portable bathroom vendor was confirmed and spending for the budget item will be…" at bounding box center [647, 237] width 200 height 21
click at [594, 216] on icon "Reveal or hide additional toolbar items" at bounding box center [597, 215] width 7 height 2
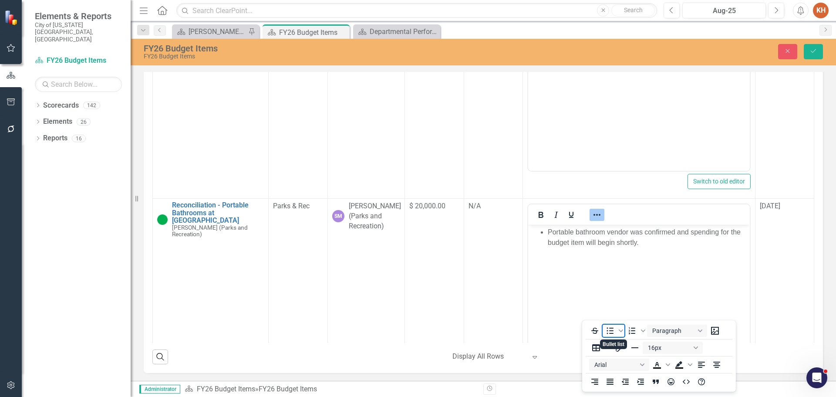
click at [614, 328] on icon "Bullet list" at bounding box center [610, 330] width 10 height 10
click at [610, 330] on icon "Bullet list" at bounding box center [610, 330] width 10 height 10
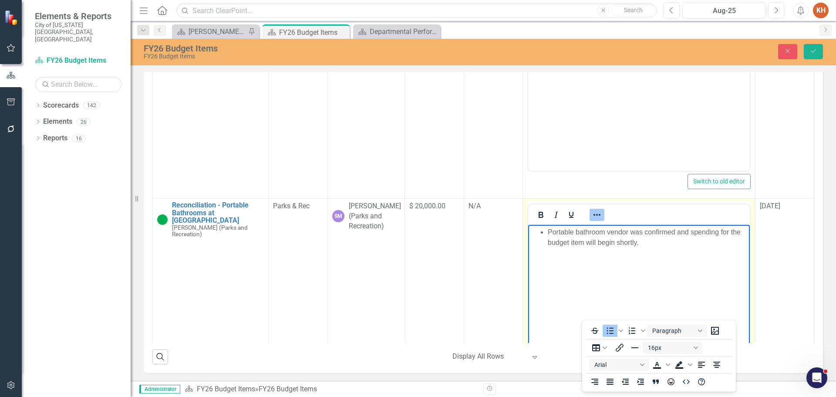
click at [592, 220] on icon "Reveal or hide additional toolbar items" at bounding box center [597, 214] width 10 height 10
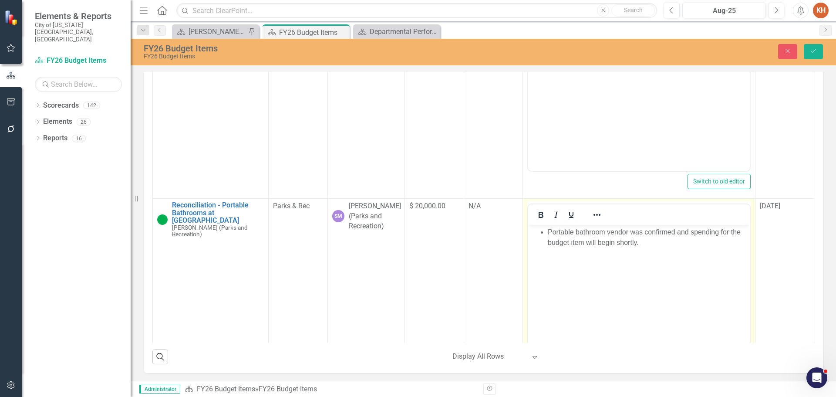
click at [644, 249] on body "Portable bathroom vendor was confirmed and spending for the budget item will be…" at bounding box center [639, 290] width 222 height 131
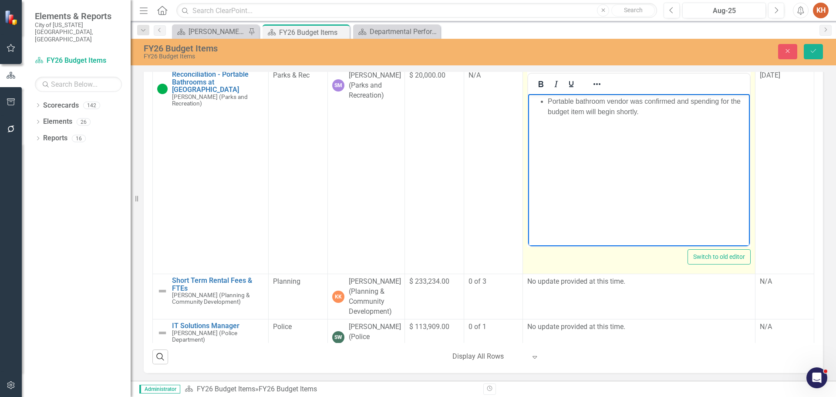
scroll to position [1437, 0]
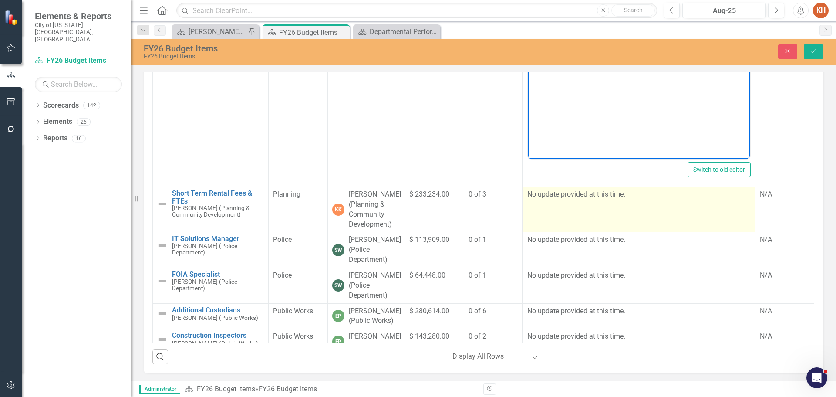
click at [594, 232] on td "No update provided at this time." at bounding box center [639, 209] width 233 height 45
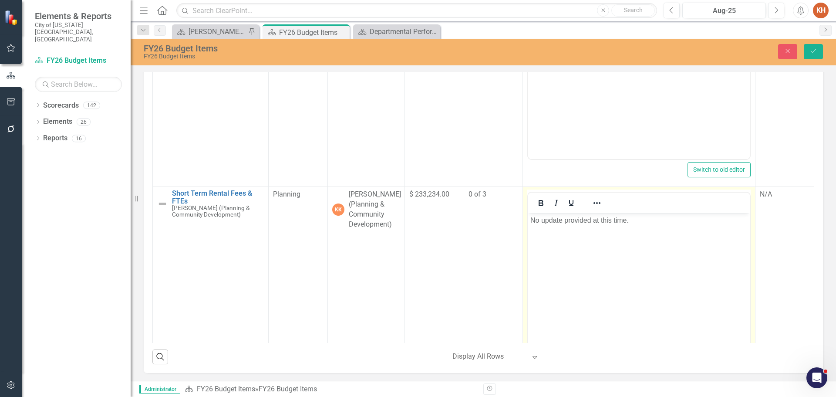
scroll to position [0, 0]
click at [601, 220] on p "No update provided at this time." at bounding box center [638, 220] width 217 height 10
paste body "Rich Text Area. Press ALT-0 for help."
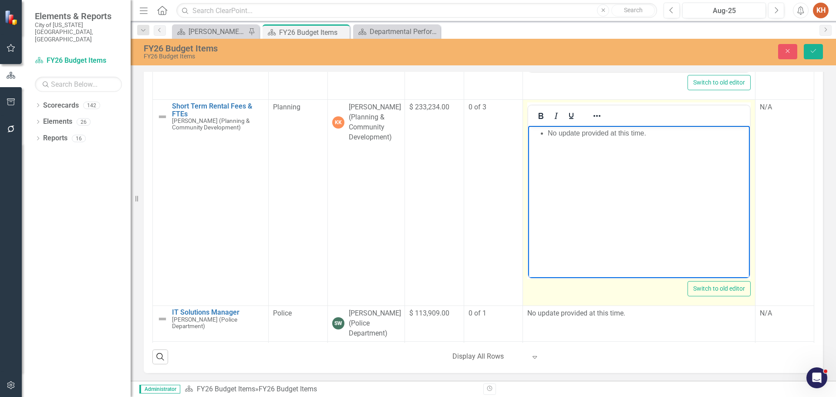
scroll to position [1611, 0]
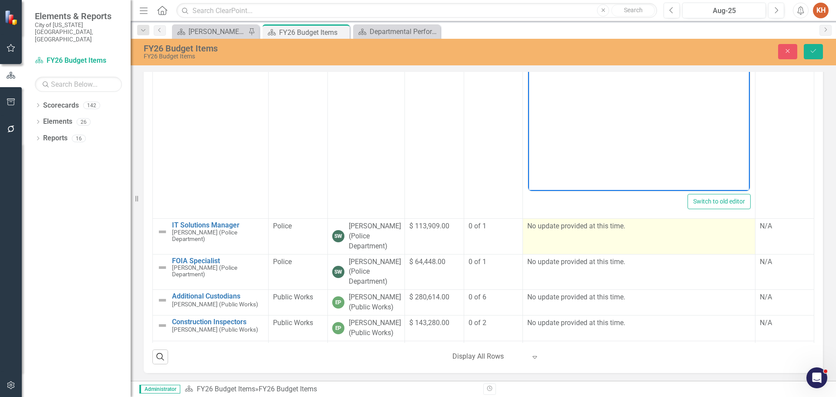
click at [580, 254] on td "No update provided at this time." at bounding box center [639, 237] width 233 height 36
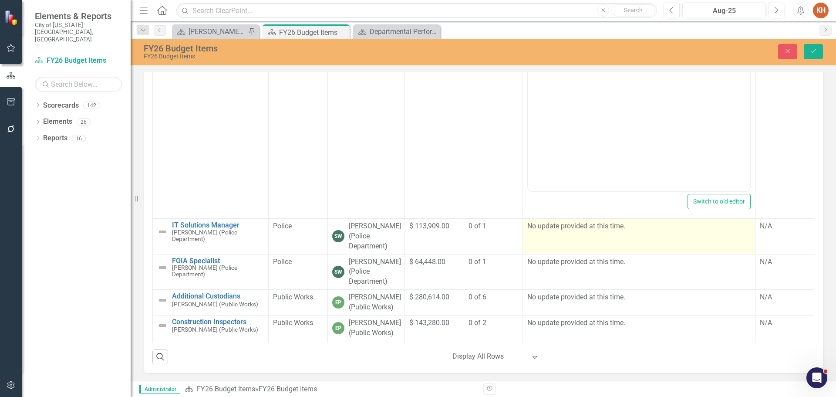
click at [580, 254] on td "No update provided at this time." at bounding box center [639, 237] width 233 height 36
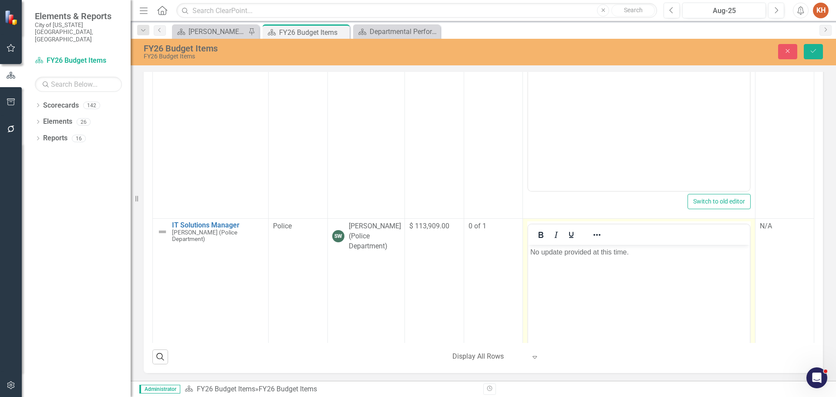
scroll to position [0, 0]
click at [596, 256] on p "No update provided at this time." at bounding box center [638, 252] width 217 height 10
paste body "Rich Text Area. Press ALT-0 for help."
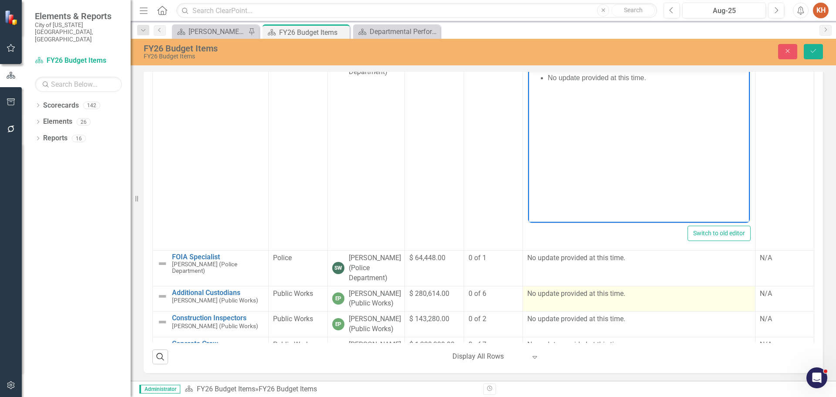
scroll to position [1873, 0]
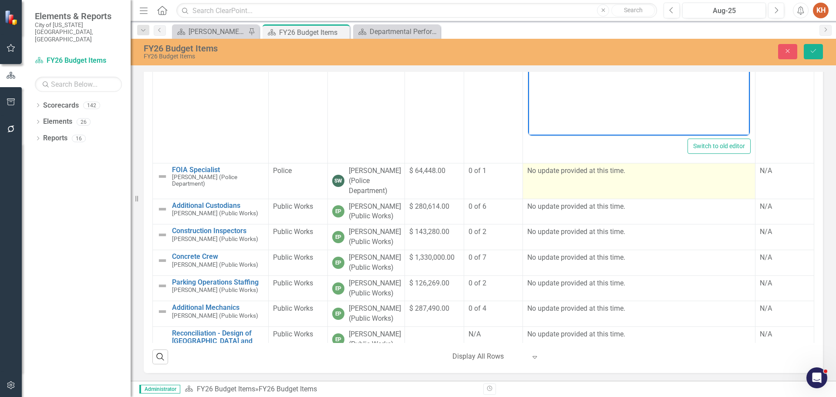
click at [554, 199] on td "No update provided at this time." at bounding box center [639, 181] width 233 height 36
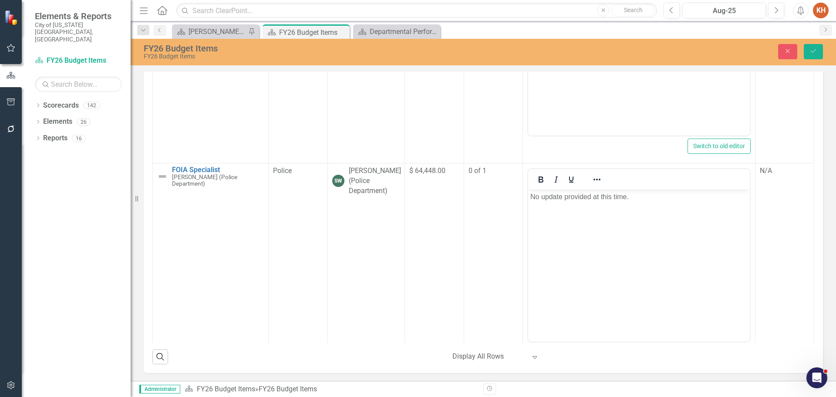
scroll to position [0, 0]
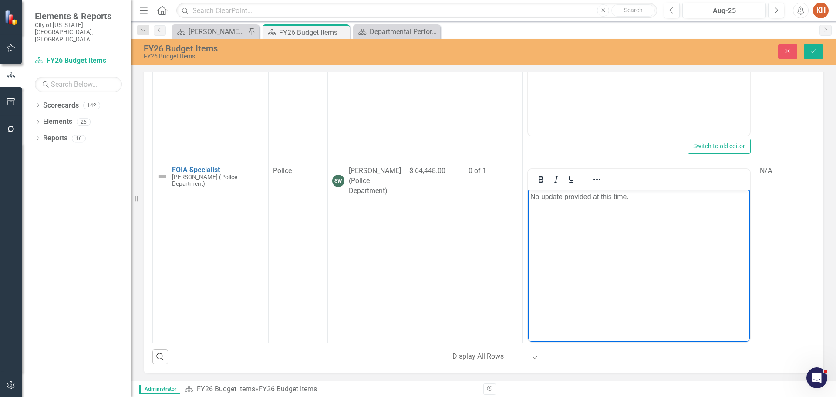
click at [596, 211] on body "No update provided at this time." at bounding box center [639, 254] width 222 height 131
paste body "Rich Text Area. Press ALT-0 for help."
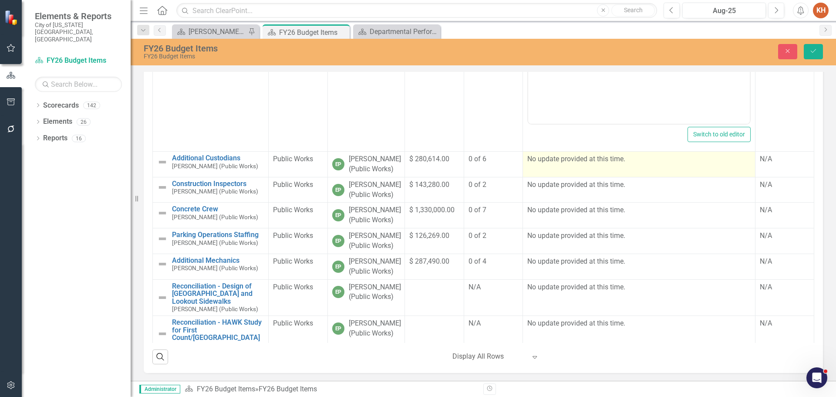
click at [580, 177] on td "No update provided at this time." at bounding box center [639, 165] width 233 height 26
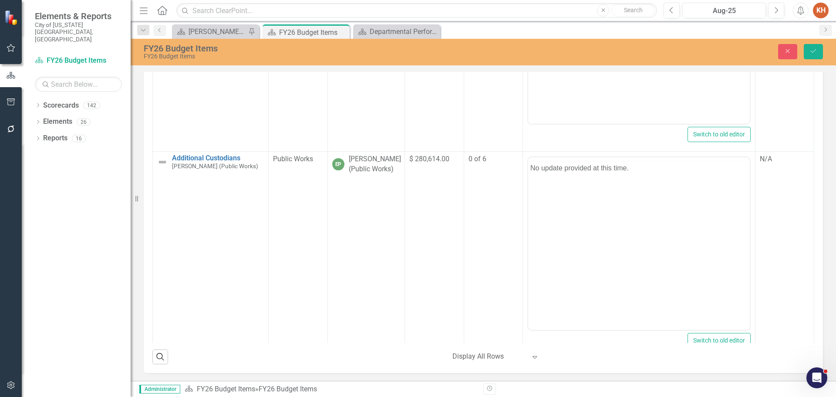
scroll to position [0, 0]
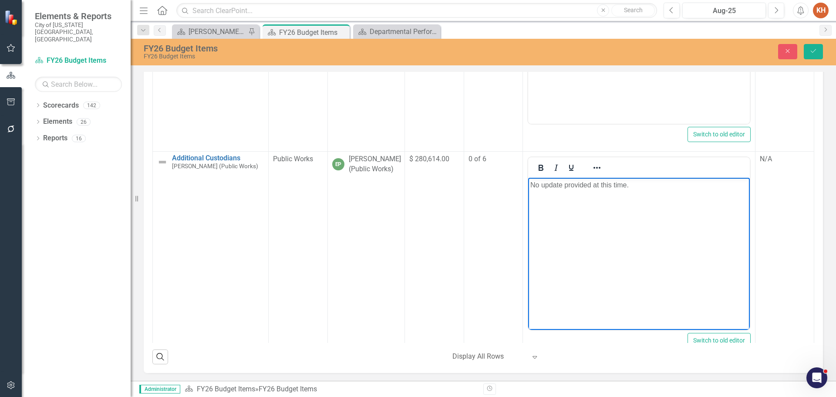
click at [593, 192] on body "No update provided at this time." at bounding box center [639, 243] width 222 height 131
paste body "Rich Text Area. Press ALT-0 for help."
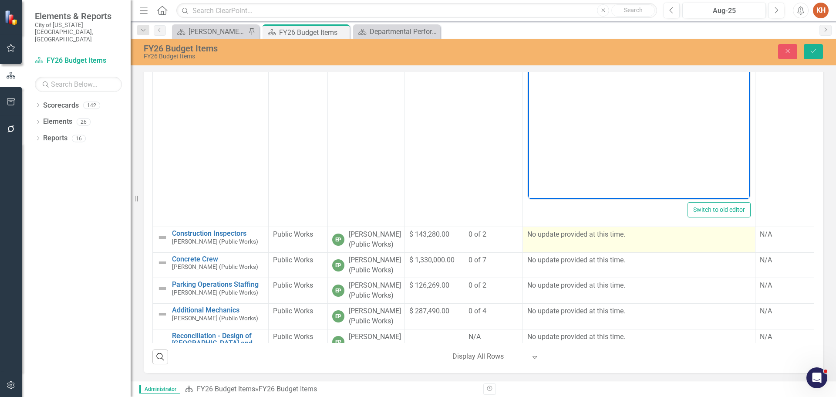
scroll to position [2265, 0]
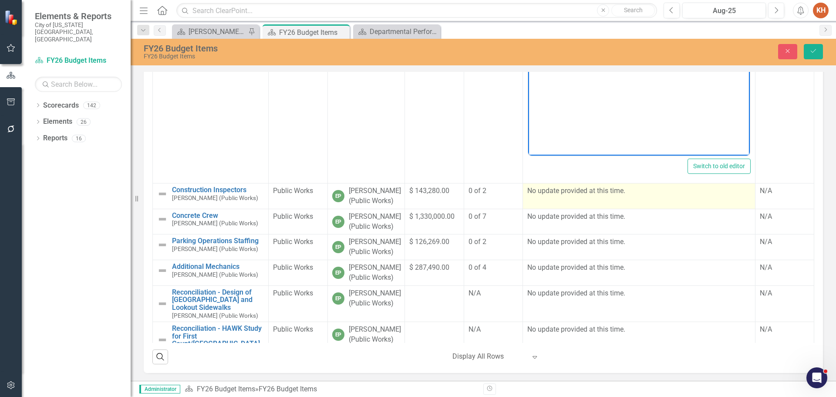
click at [584, 196] on p "No update provided at this time." at bounding box center [638, 191] width 223 height 10
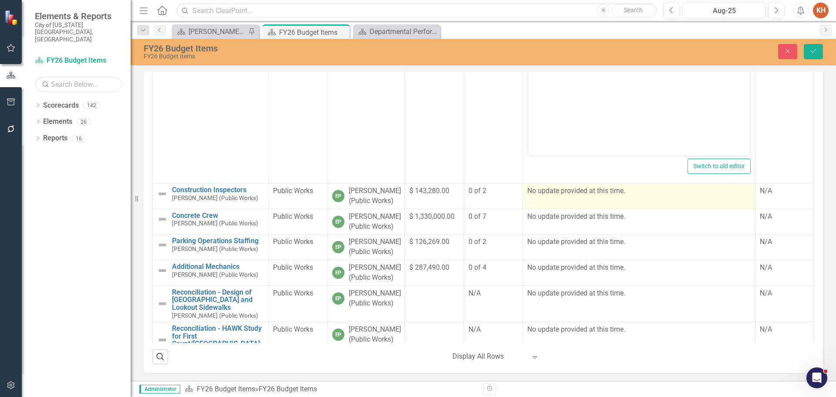
click at [584, 196] on p "No update provided at this time." at bounding box center [638, 191] width 223 height 10
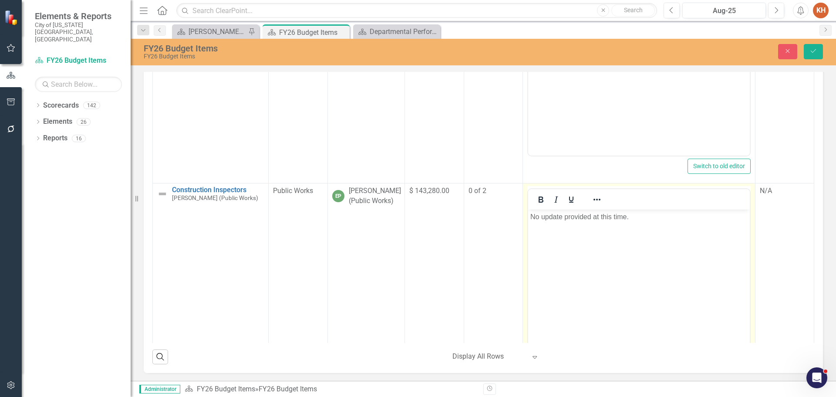
scroll to position [0, 0]
click at [594, 222] on p "No update provided at this time." at bounding box center [638, 217] width 217 height 10
paste body "Rich Text Area. Press ALT-0 for help."
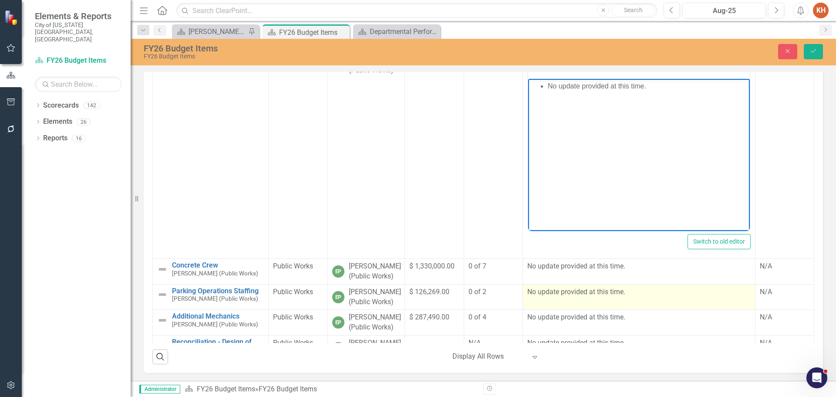
scroll to position [2483, 0]
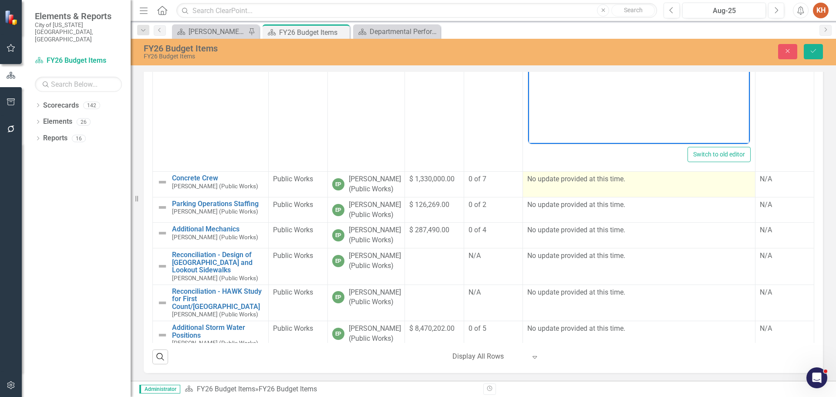
click at [586, 184] on p "No update provided at this time." at bounding box center [638, 179] width 223 height 10
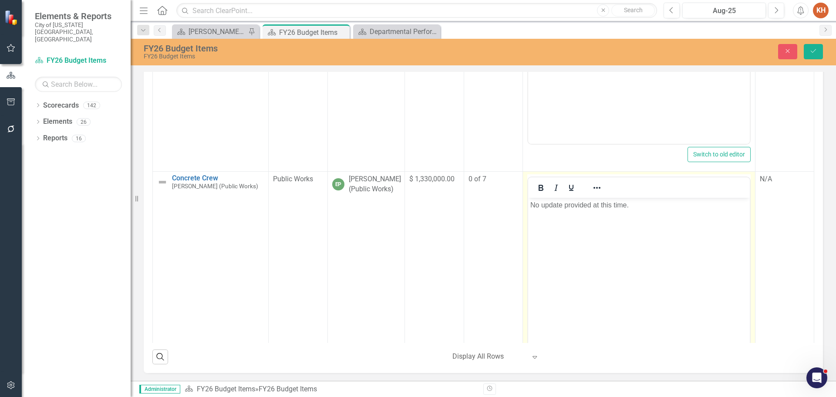
scroll to position [0, 0]
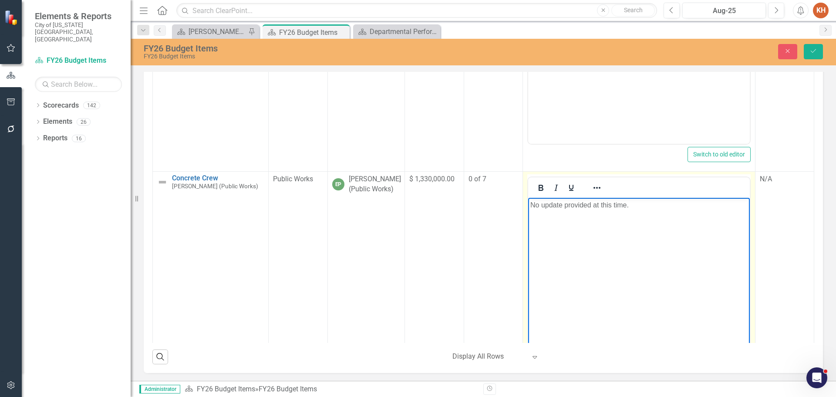
click at [582, 206] on p "No update provided at this time." at bounding box center [638, 205] width 217 height 10
paste body "Rich Text Area. Press ALT-0 for help."
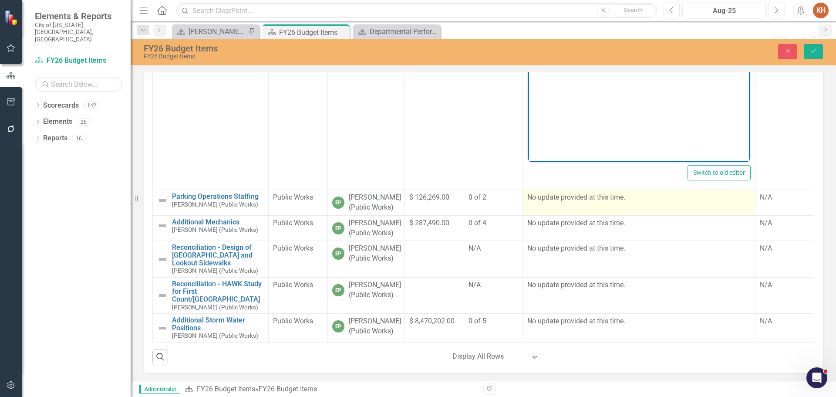
click at [552, 216] on td "No update provided at this time." at bounding box center [639, 203] width 233 height 26
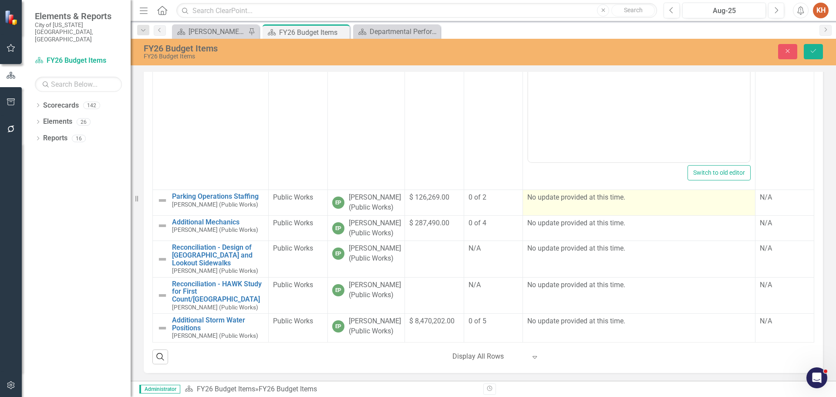
click at [552, 216] on td "No update provided at this time." at bounding box center [639, 203] width 233 height 26
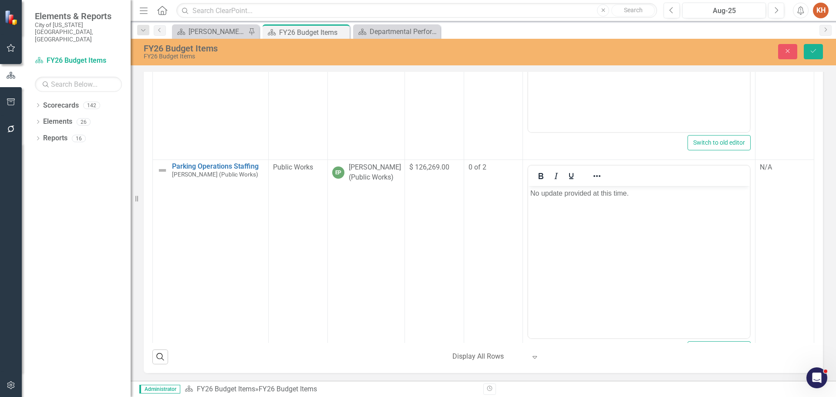
scroll to position [0, 0]
click at [576, 216] on body "No update provided at this time." at bounding box center [639, 251] width 222 height 131
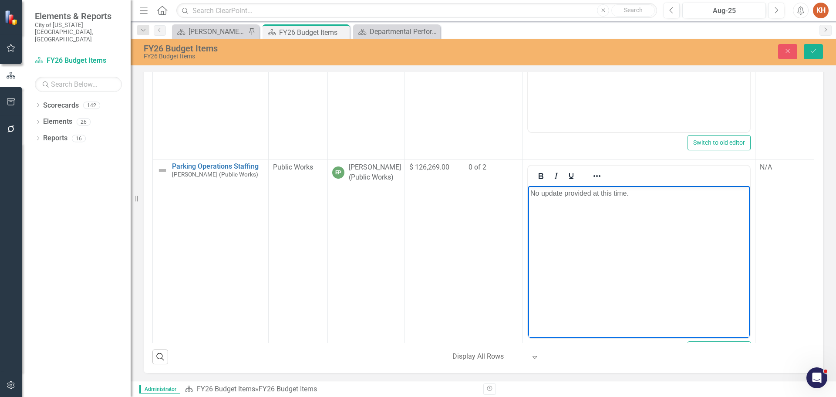
paste body "Rich Text Area. Press ALT-0 for help."
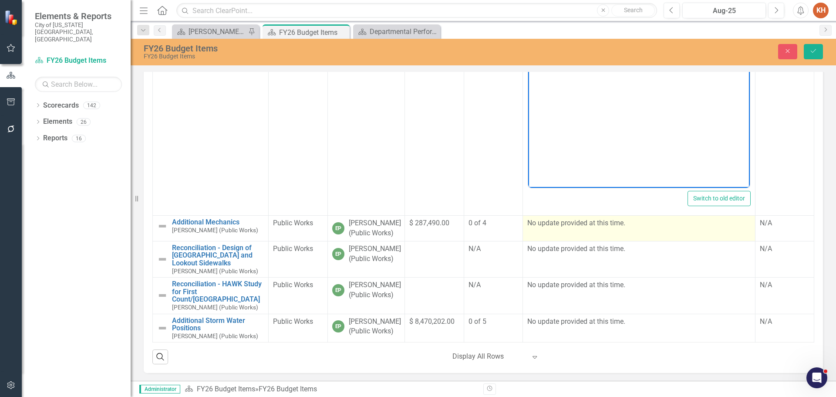
click at [577, 241] on td "No update provided at this time." at bounding box center [639, 229] width 233 height 26
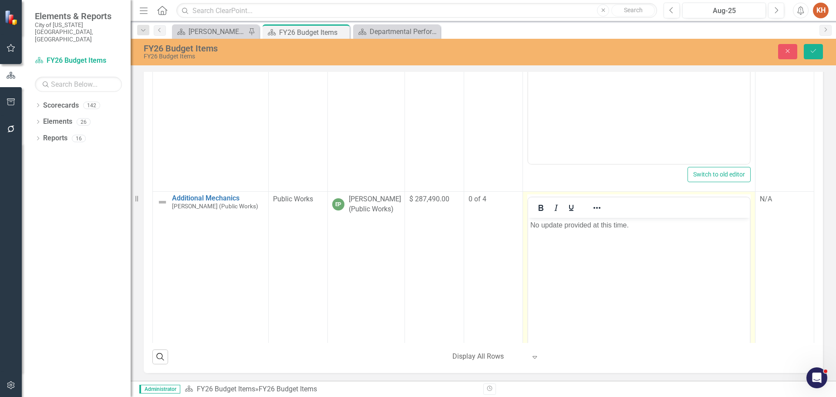
scroll to position [0, 0]
click at [585, 229] on p "No update provided at this time." at bounding box center [638, 225] width 217 height 10
paste body "Rich Text Area. Press ALT-0 for help."
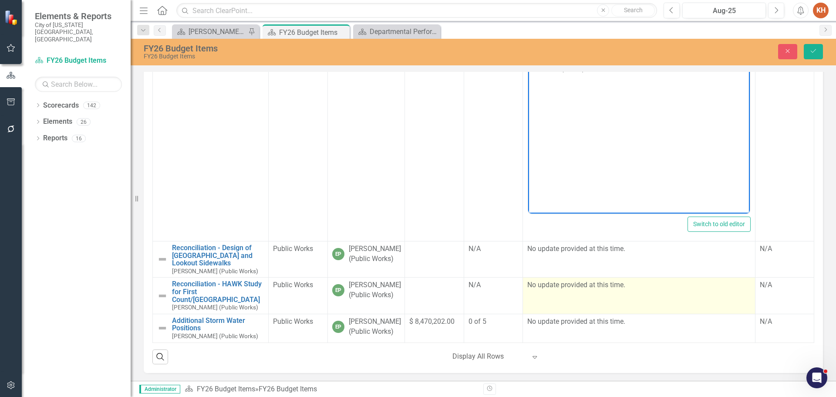
scroll to position [135, 0]
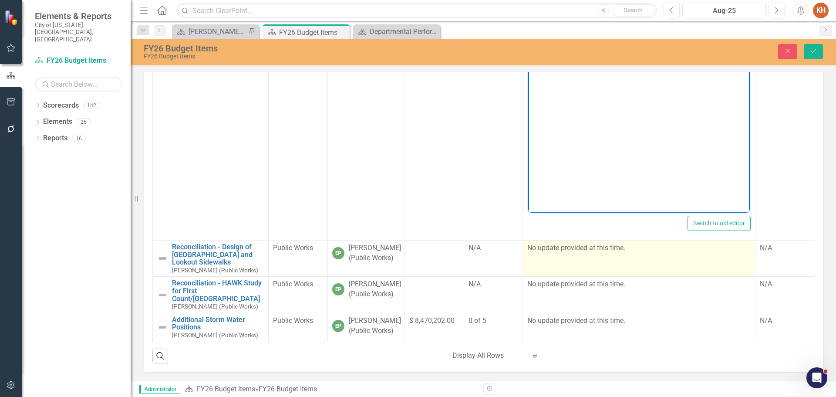
click at [574, 253] on p "No update provided at this time." at bounding box center [638, 248] width 223 height 10
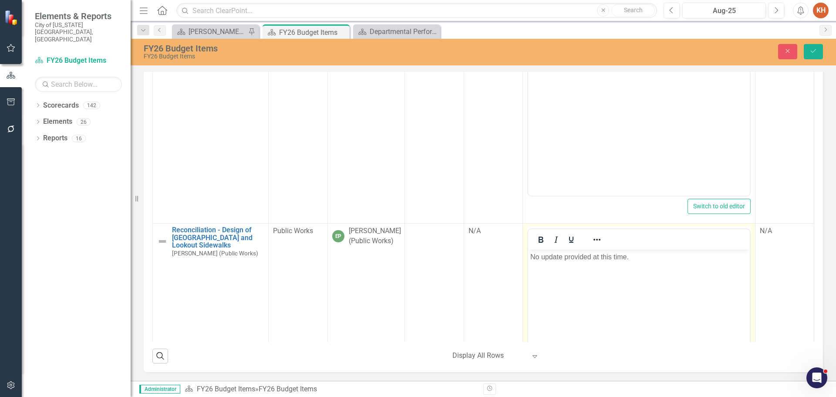
scroll to position [0, 0]
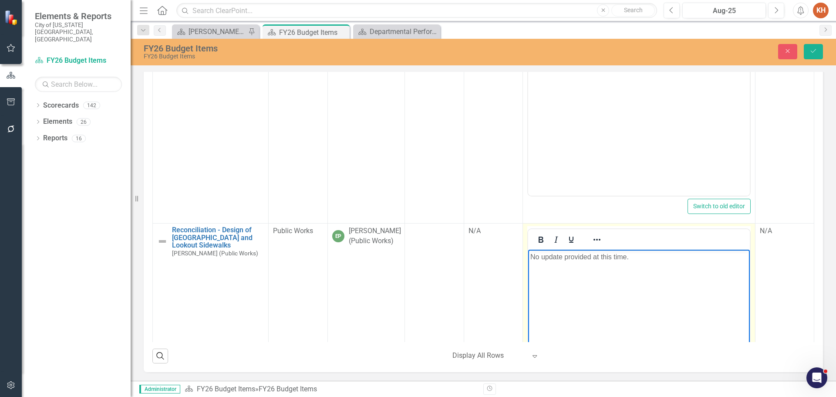
click at [584, 253] on p "No update provided at this time." at bounding box center [638, 257] width 217 height 10
paste body "Rich Text Area. Press ALT-0 for help."
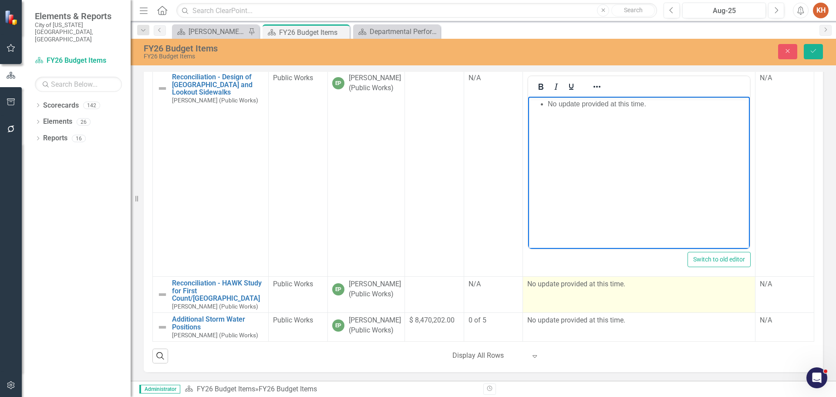
scroll to position [181, 0]
click at [570, 290] on td "No update provided at this time." at bounding box center [639, 295] width 233 height 36
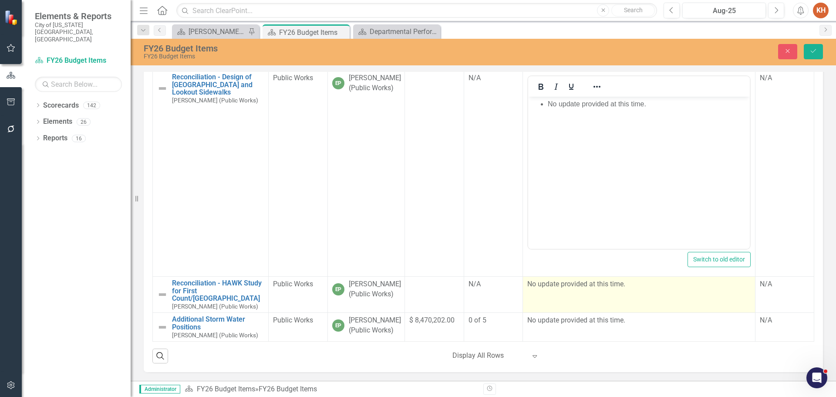
click at [570, 290] on td "No update provided at this time." at bounding box center [639, 295] width 233 height 36
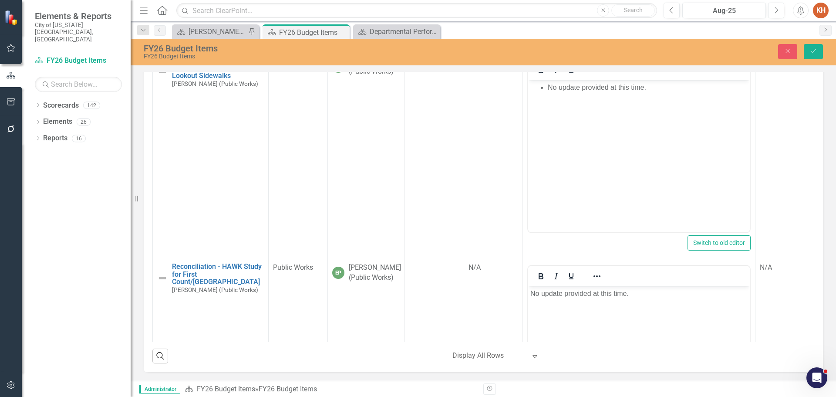
scroll to position [0, 0]
click at [591, 307] on body "No update provided at this time." at bounding box center [639, 351] width 222 height 131
paste body "Rich Text Area. Press ALT-0 for help."
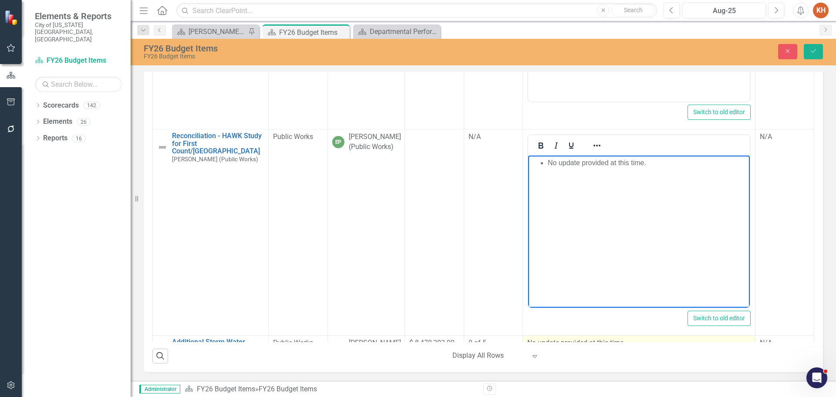
scroll to position [3387, 0]
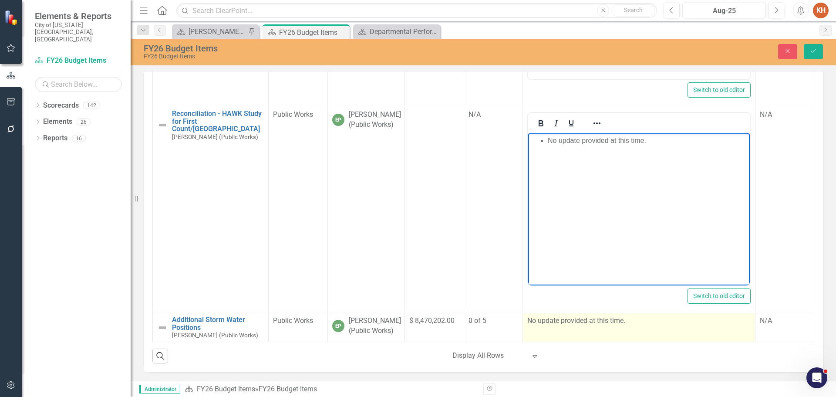
click at [582, 331] on td "No update provided at this time." at bounding box center [639, 327] width 233 height 29
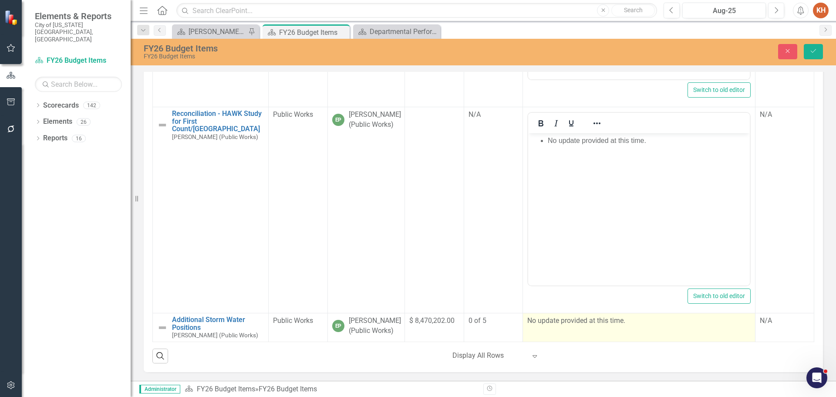
click at [582, 331] on td "No update provided at this time." at bounding box center [639, 327] width 233 height 29
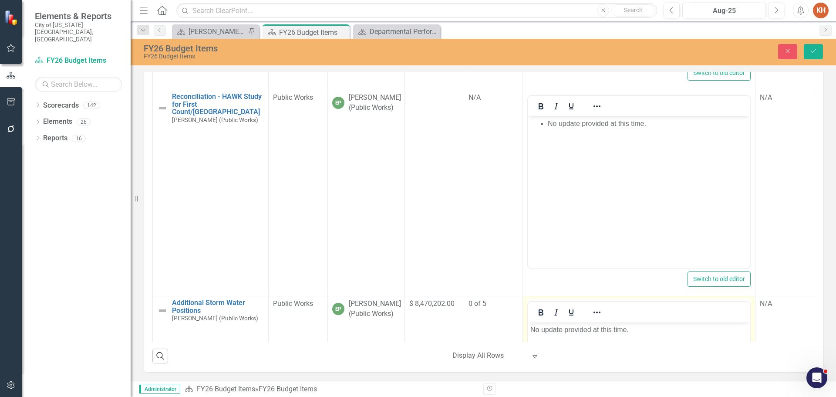
scroll to position [0, 0]
click at [591, 350] on div "Search ‹ Previous 1 (current) › Next Display All Rows Expand" at bounding box center [483, 352] width 662 height 21
click at [602, 330] on p "No update provided at this time." at bounding box center [638, 329] width 217 height 10
paste body "Rich Text Area. Press ALT-0 for help."
click at [811, 49] on icon "Save" at bounding box center [814, 51] width 8 height 6
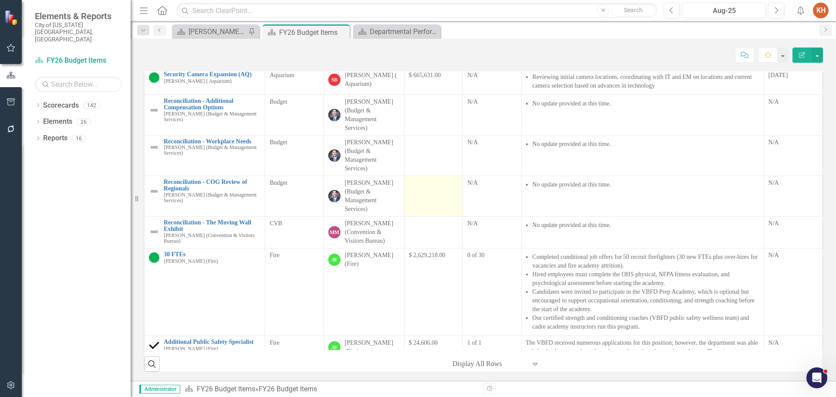
click at [409, 179] on div at bounding box center [433, 184] width 49 height 10
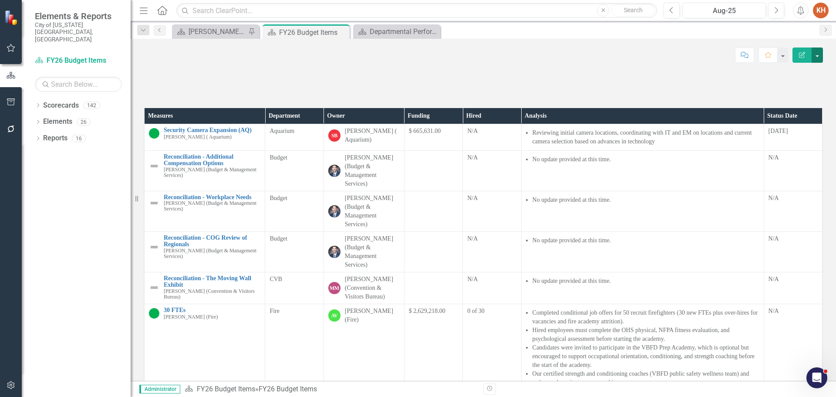
click at [815, 57] on button "button" at bounding box center [817, 54] width 11 height 15
click at [795, 122] on link "PDF Export to PDF" at bounding box center [787, 122] width 71 height 16
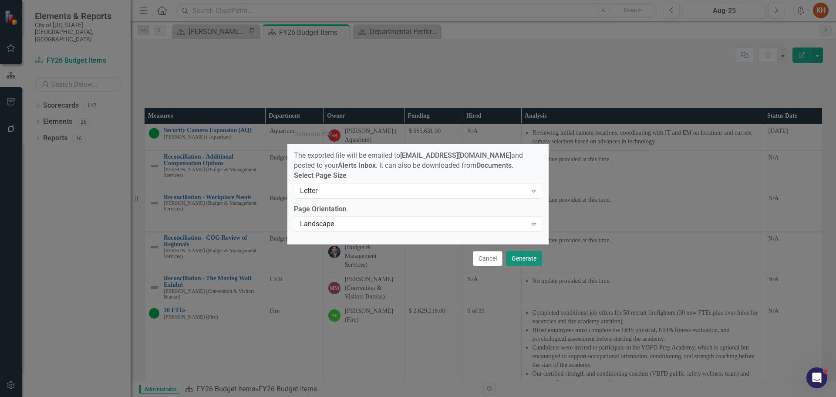
click at [525, 262] on button "Generate" at bounding box center [524, 258] width 36 height 15
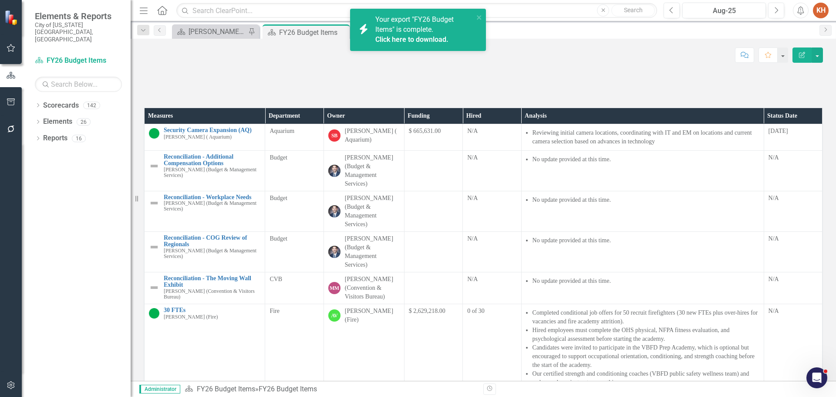
click at [419, 30] on span "Your export "FY26 Budget Items" is complete. Click here to download." at bounding box center [423, 30] width 96 height 30
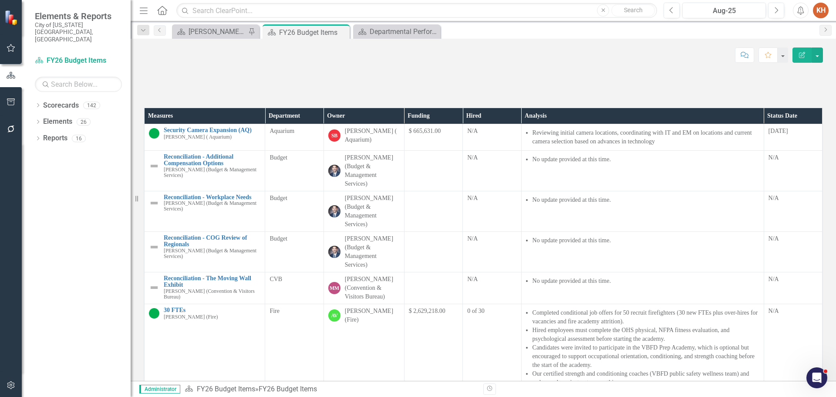
click at [799, 12] on icon "Alerts" at bounding box center [800, 10] width 9 height 9
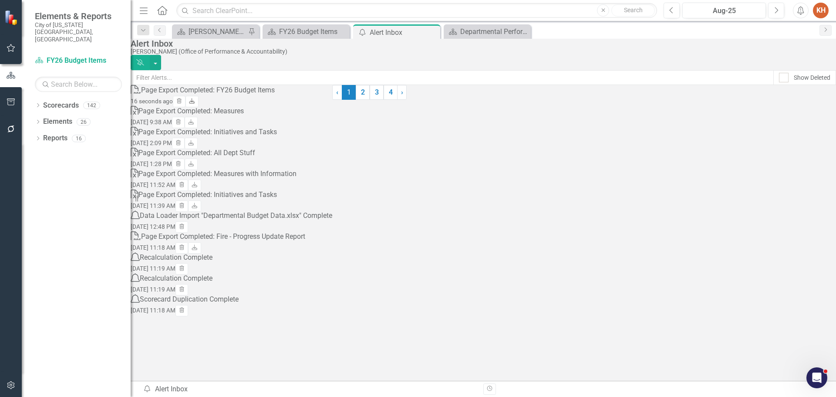
click at [195, 103] on icon at bounding box center [191, 100] width 5 height 5
click at [434, 30] on icon "Close" at bounding box center [432, 32] width 9 height 7
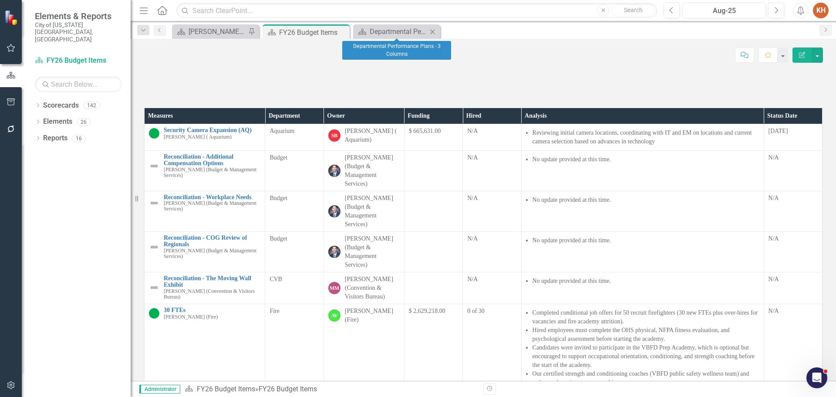
click at [433, 31] on icon at bounding box center [432, 31] width 5 height 5
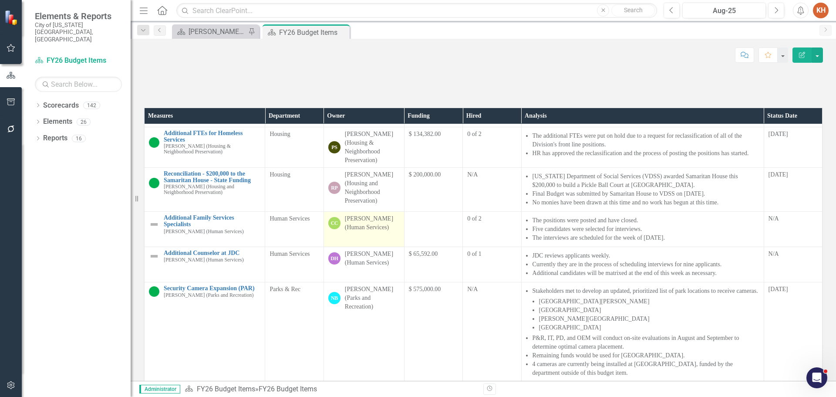
scroll to position [348, 0]
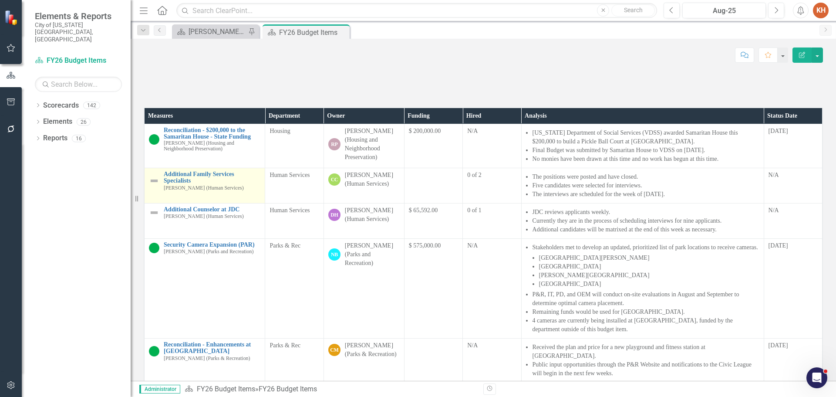
click at [151, 186] on img at bounding box center [154, 181] width 10 height 10
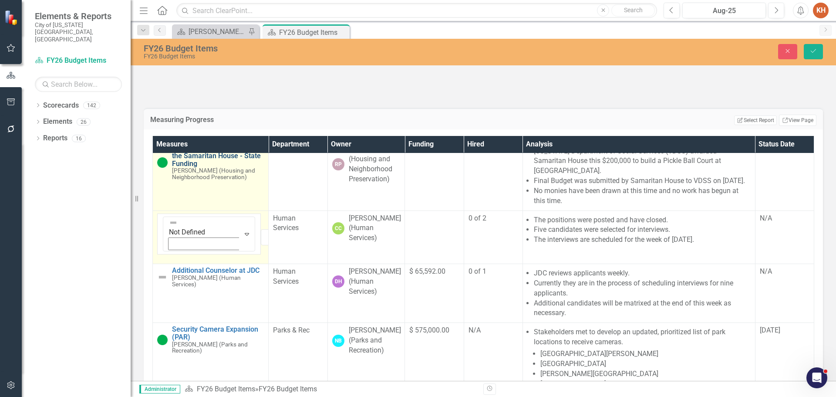
scroll to position [479, 0]
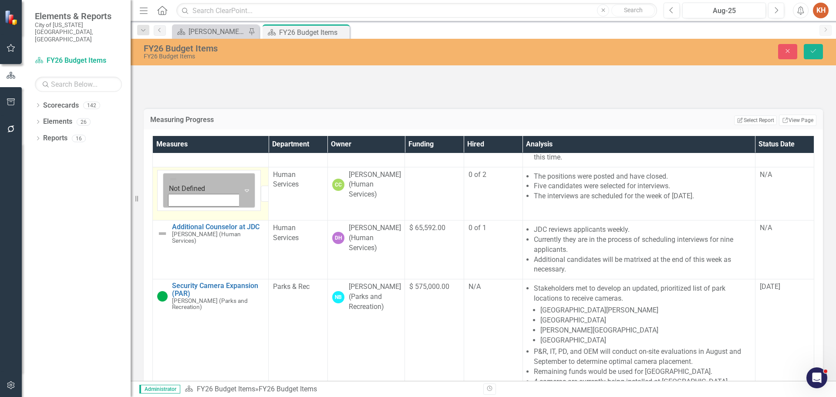
click at [243, 194] on icon "Expand" at bounding box center [247, 190] width 9 height 7
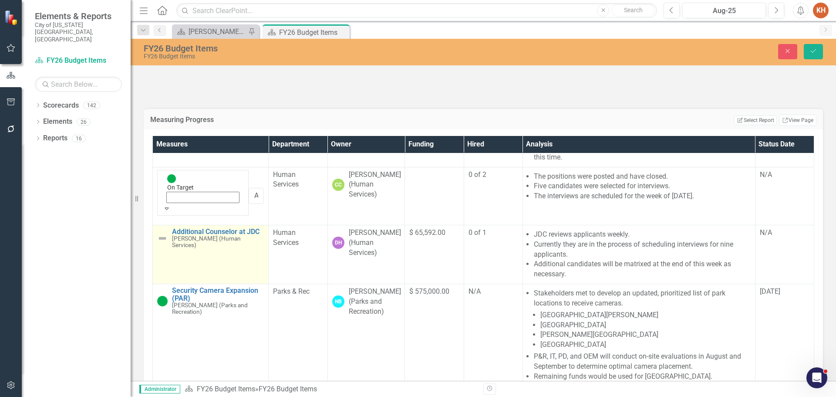
click at [159, 243] on img at bounding box center [162, 238] width 10 height 10
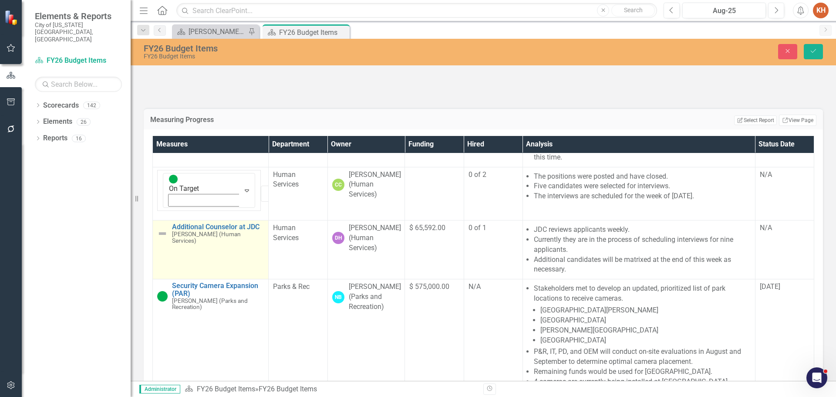
click at [159, 239] on img at bounding box center [162, 233] width 10 height 10
click at [169, 237] on img at bounding box center [173, 232] width 9 height 9
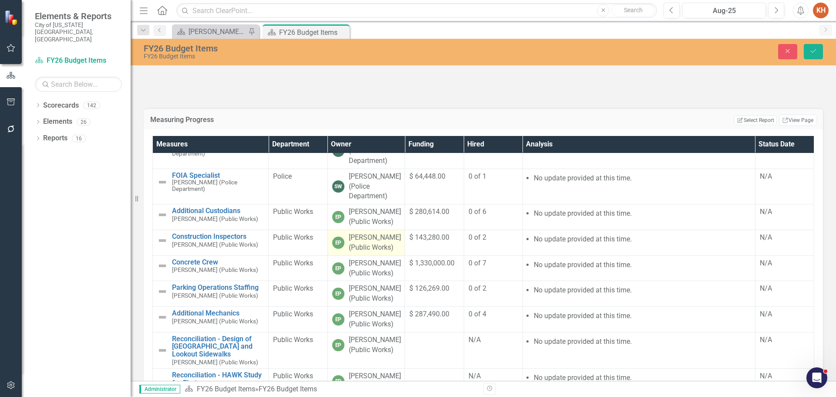
scroll to position [991, 0]
click at [814, 48] on icon "Save" at bounding box center [814, 51] width 8 height 6
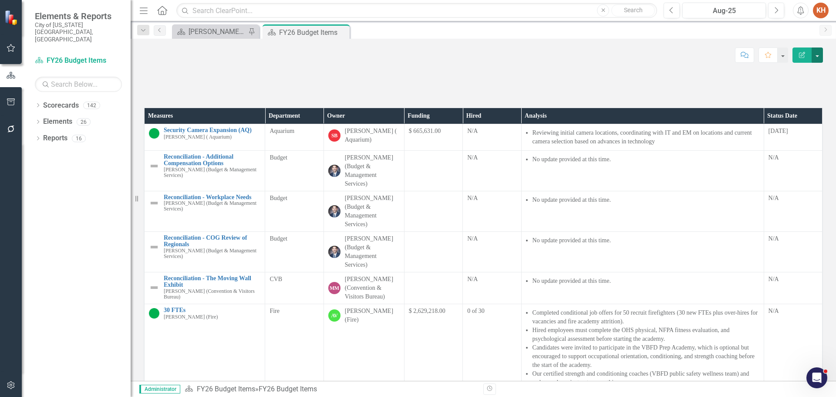
click at [818, 54] on button "button" at bounding box center [817, 54] width 11 height 15
click at [804, 124] on link "PDF Export to PDF" at bounding box center [787, 122] width 71 height 16
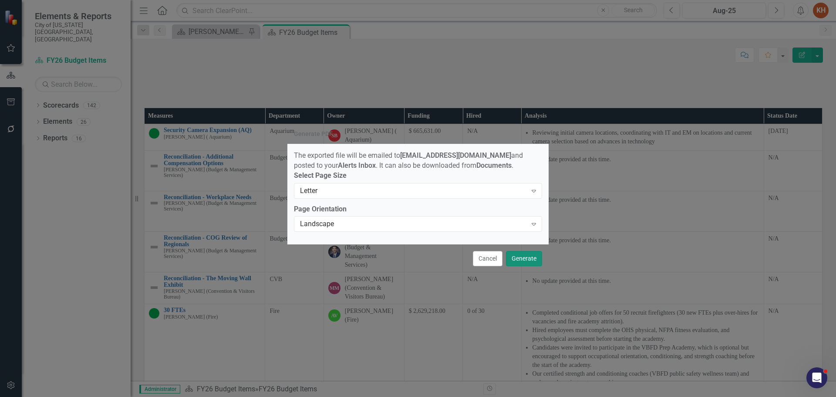
click at [524, 259] on button "Generate" at bounding box center [524, 258] width 36 height 15
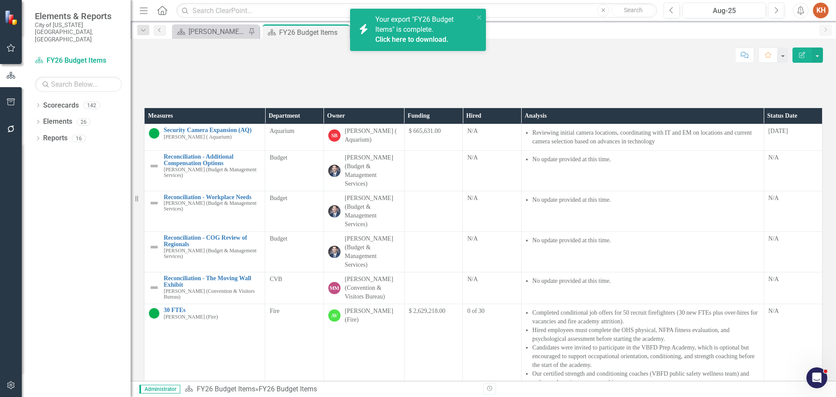
click at [796, 9] on button "Alerts" at bounding box center [801, 11] width 16 height 16
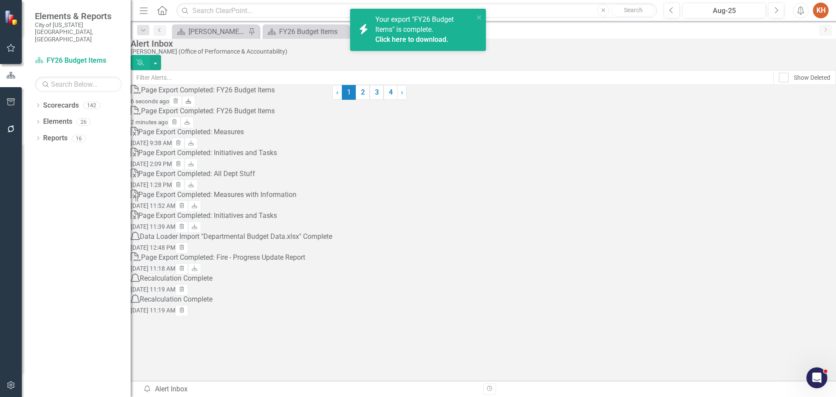
click at [192, 104] on icon "Download" at bounding box center [188, 101] width 7 height 5
click at [479, 16] on icon "close" at bounding box center [479, 17] width 6 height 7
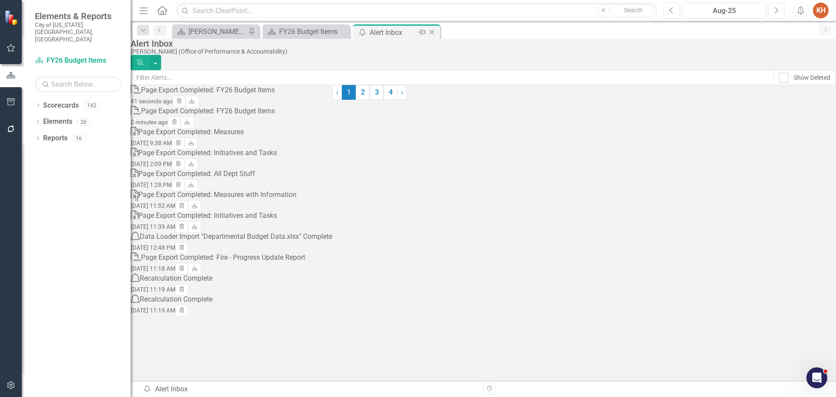
click at [431, 33] on icon "Close" at bounding box center [432, 32] width 9 height 7
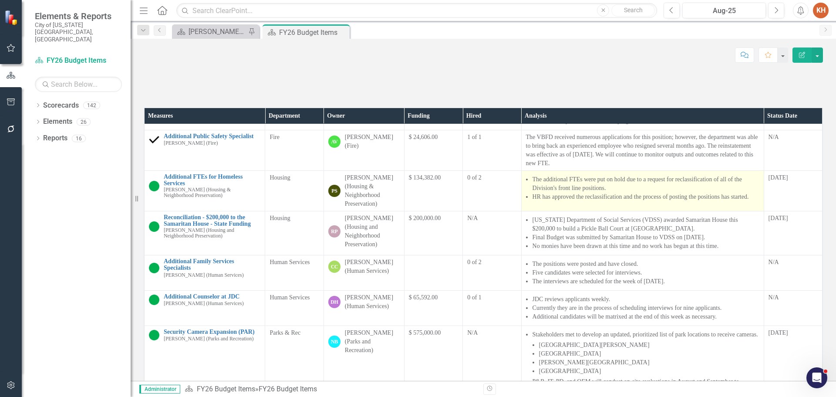
scroll to position [218, 0]
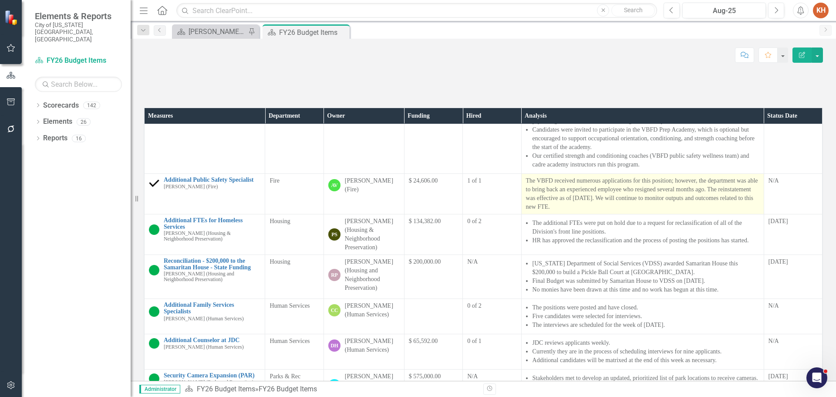
click at [590, 211] on p "The VBFD received numerous applications for this position; however, the departm…" at bounding box center [642, 193] width 233 height 35
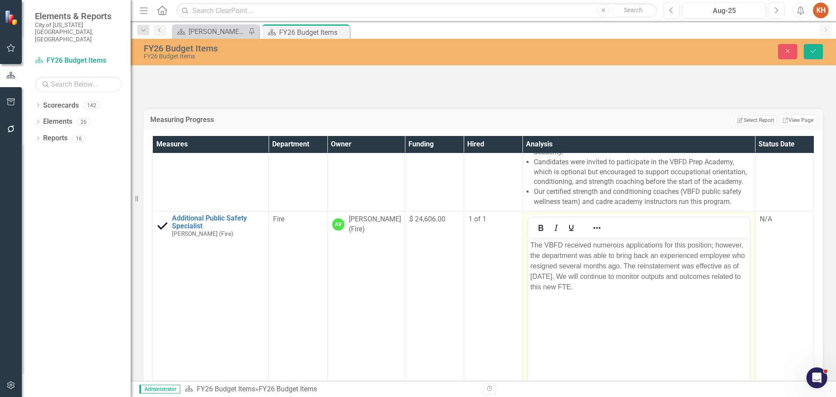
scroll to position [348, 0]
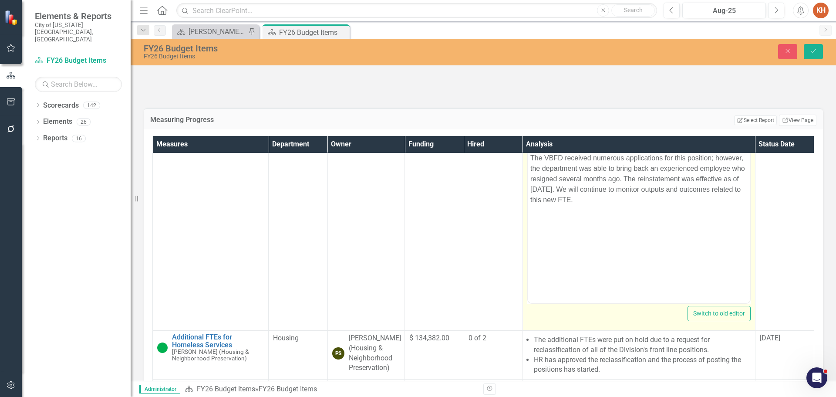
click at [594, 184] on p "The VBFD received numerous applications for this position; however, the departm…" at bounding box center [638, 178] width 217 height 52
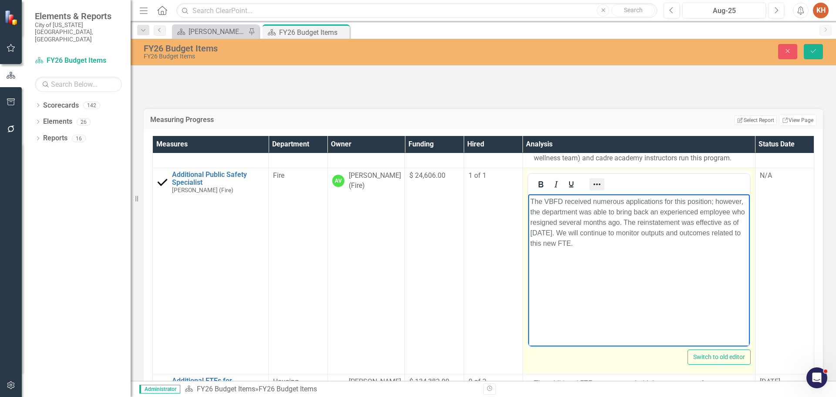
click at [592, 189] on icon "Reveal or hide additional toolbar items" at bounding box center [597, 184] width 10 height 10
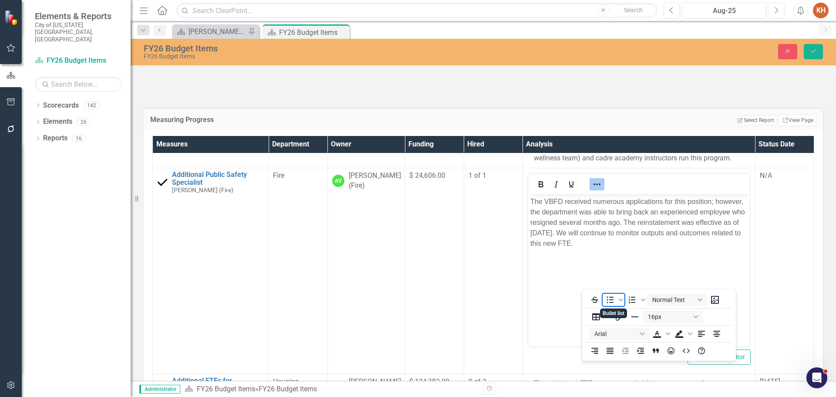
click at [611, 301] on icon "Bullet list" at bounding box center [610, 299] width 10 height 10
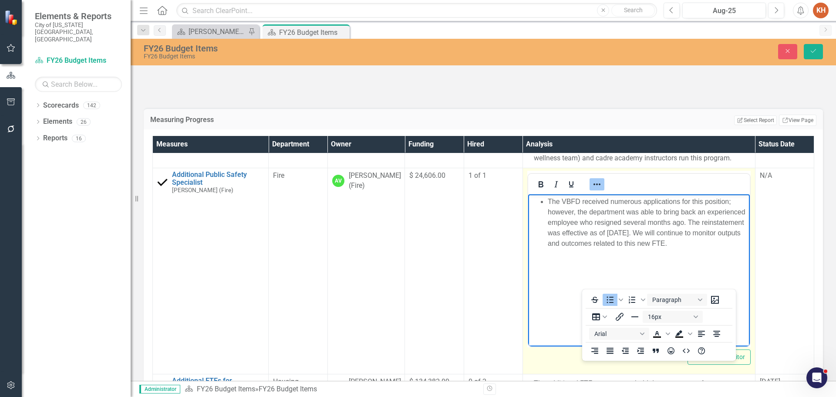
click at [592, 189] on icon "Reveal or hide additional toolbar items" at bounding box center [597, 184] width 10 height 10
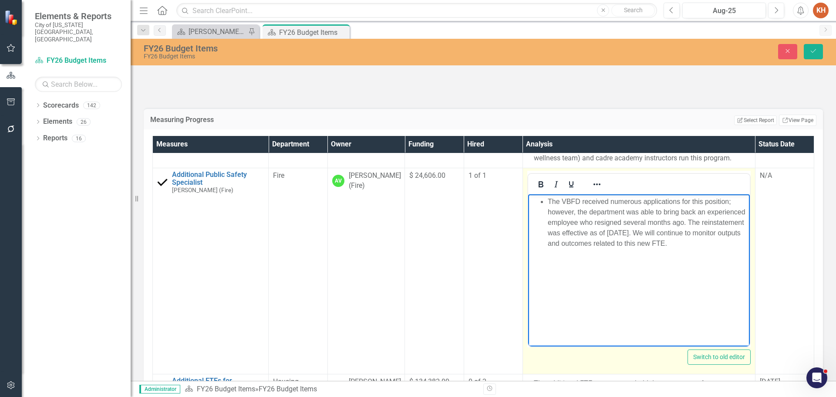
click at [725, 221] on li "The VBFD received numerous applications for this position; however, the departm…" at bounding box center [647, 222] width 200 height 52
click at [697, 233] on li "The reinstatement was effective as of [DATE]. We will continue to monitor outpu…" at bounding box center [647, 237] width 200 height 21
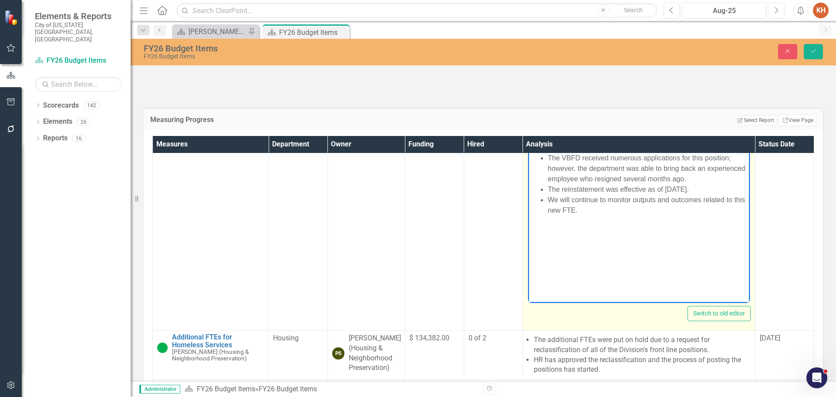
scroll to position [392, 0]
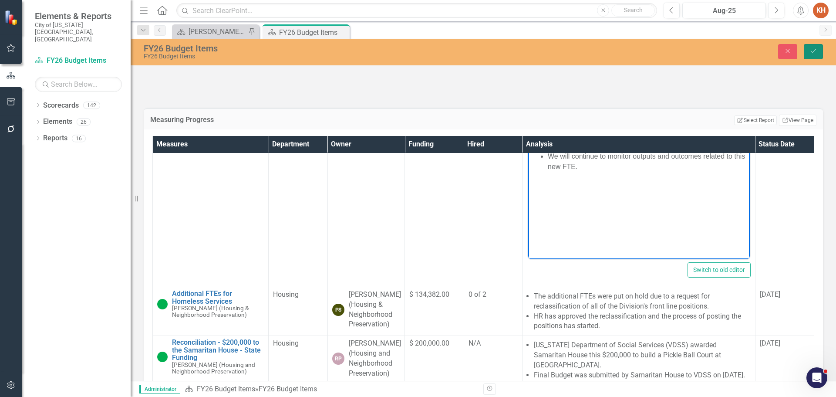
click at [810, 51] on icon "Save" at bounding box center [814, 51] width 8 height 6
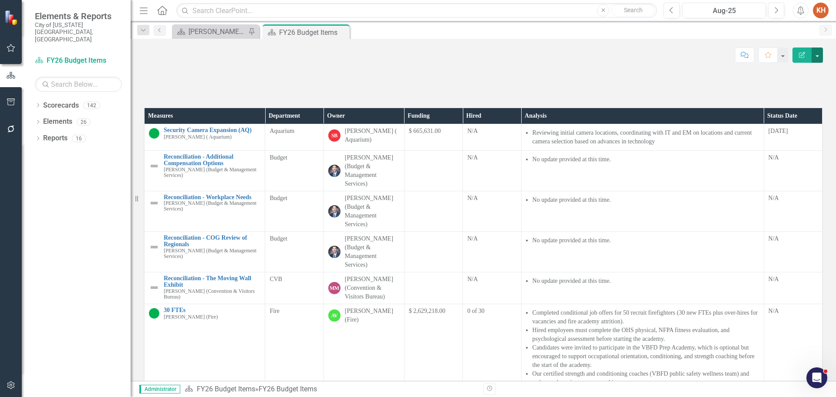
click at [820, 54] on button "button" at bounding box center [817, 54] width 11 height 15
click at [800, 124] on link "PDF Export to PDF" at bounding box center [787, 122] width 71 height 16
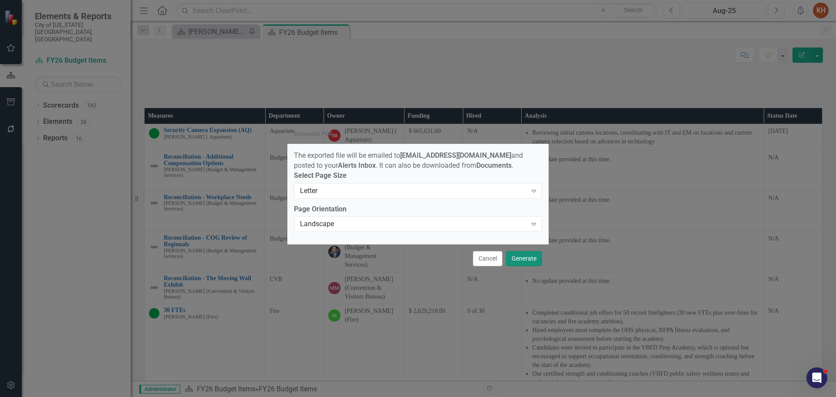
click at [524, 259] on button "Generate" at bounding box center [524, 258] width 36 height 15
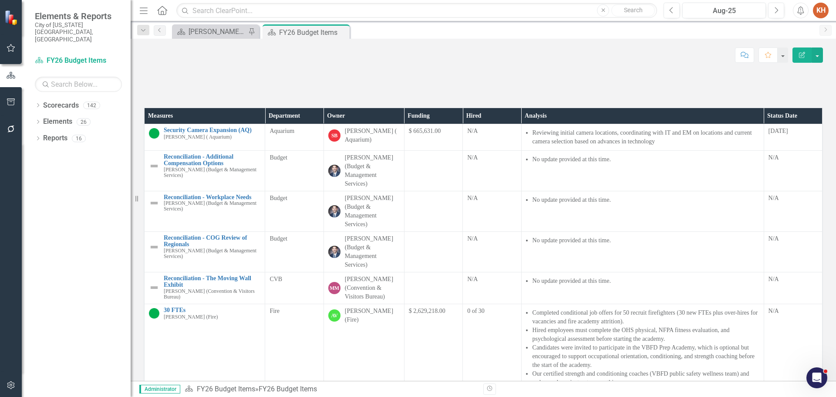
click at [800, 13] on icon "button" at bounding box center [801, 10] width 7 height 9
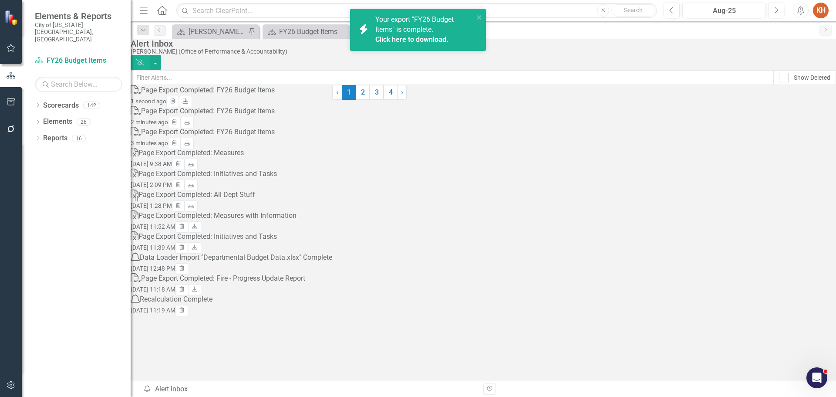
click at [189, 104] on icon "Download" at bounding box center [185, 101] width 7 height 5
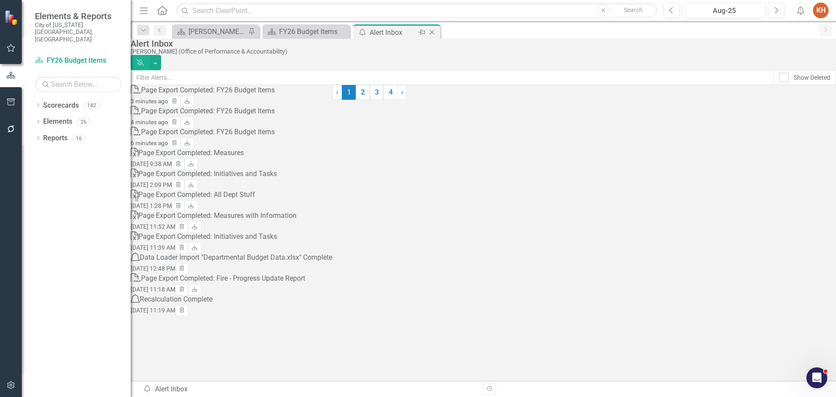
click at [432, 32] on icon at bounding box center [432, 32] width 5 height 5
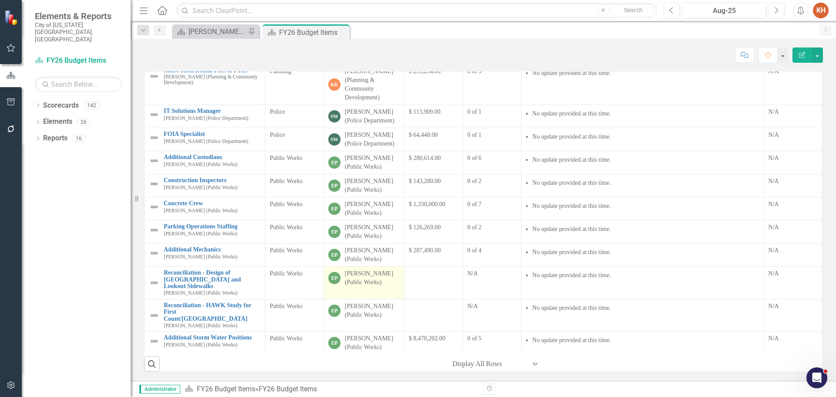
scroll to position [145, 0]
drag, startPoint x: 341, startPoint y: 30, endPoint x: 317, endPoint y: 35, distance: 24.9
click at [0, 0] on icon "Close" at bounding box center [0, 0] width 0 height 0
